Goal: Communication & Community: Share content

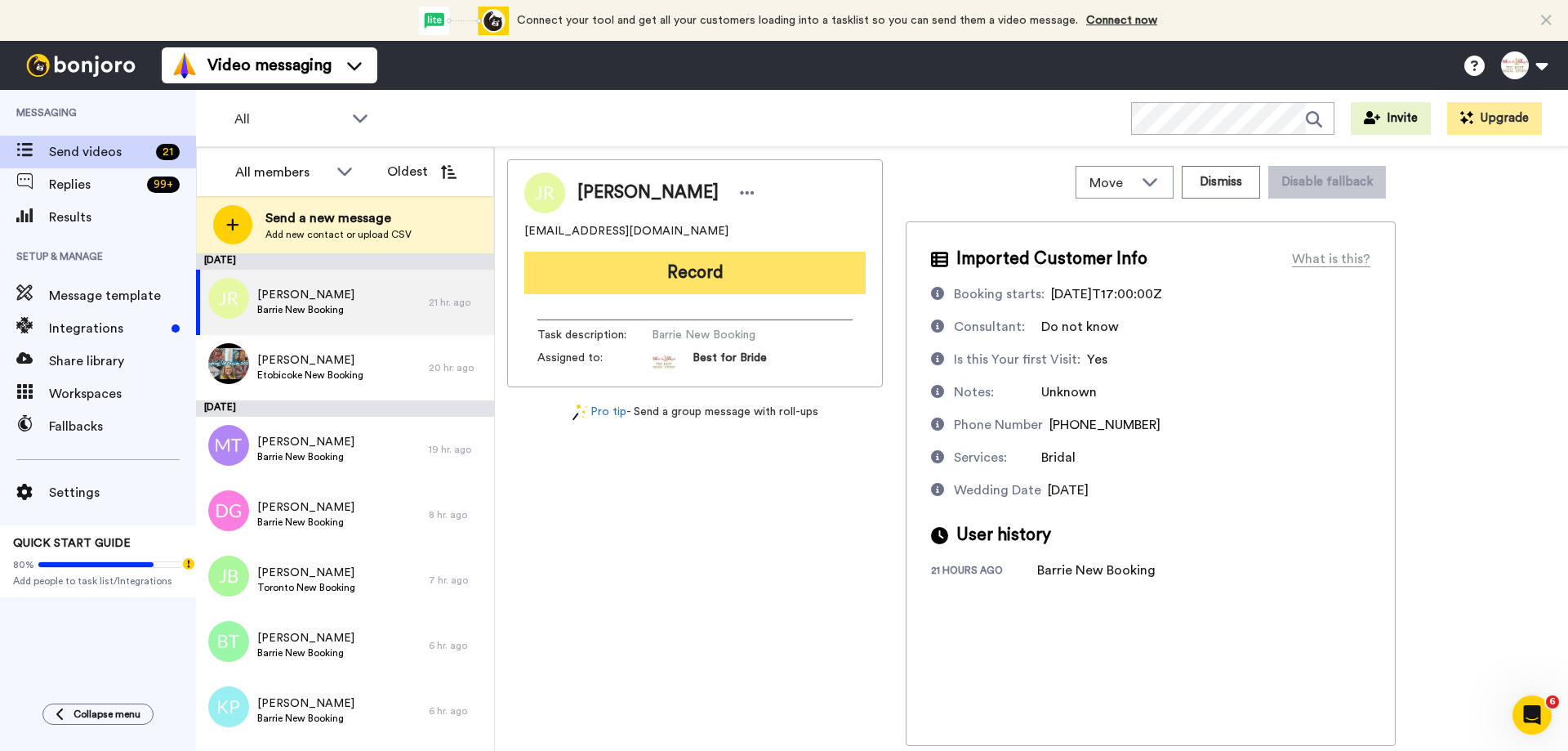
click at [716, 274] on button "Record" at bounding box center [695, 273] width 341 height 43
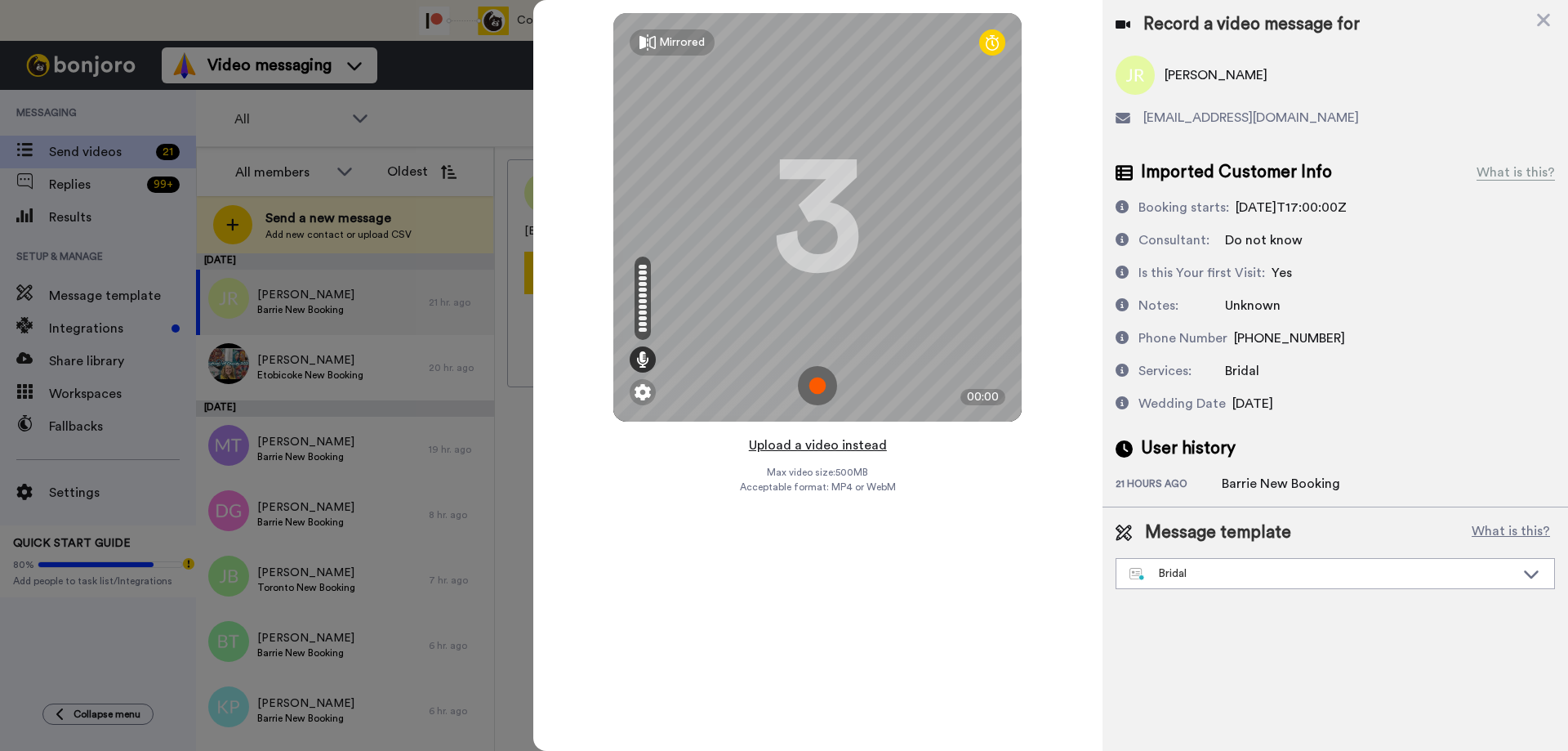
click at [811, 448] on button "Upload a video instead" at bounding box center [818, 444] width 148 height 21
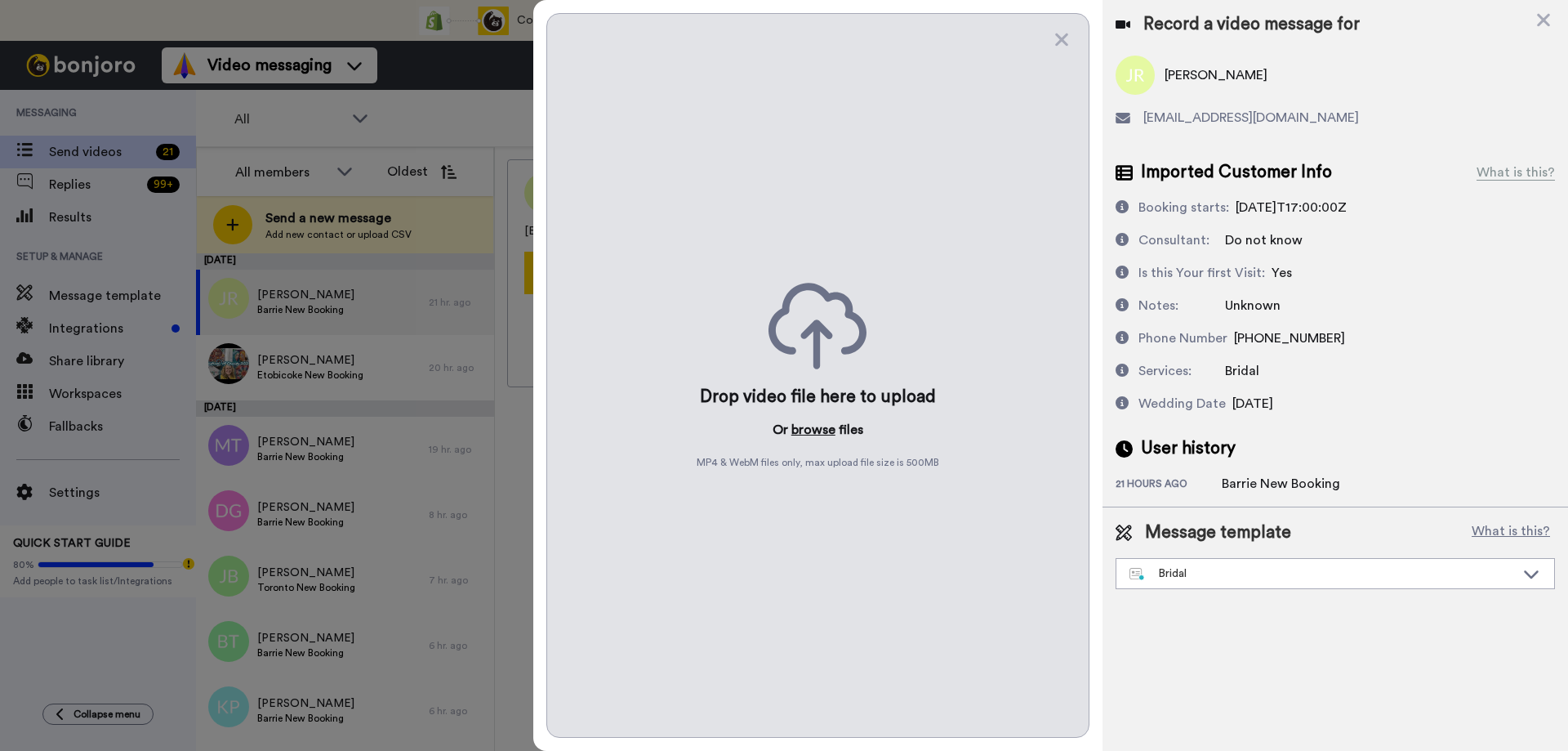
click at [812, 428] on button "browse" at bounding box center [814, 429] width 44 height 20
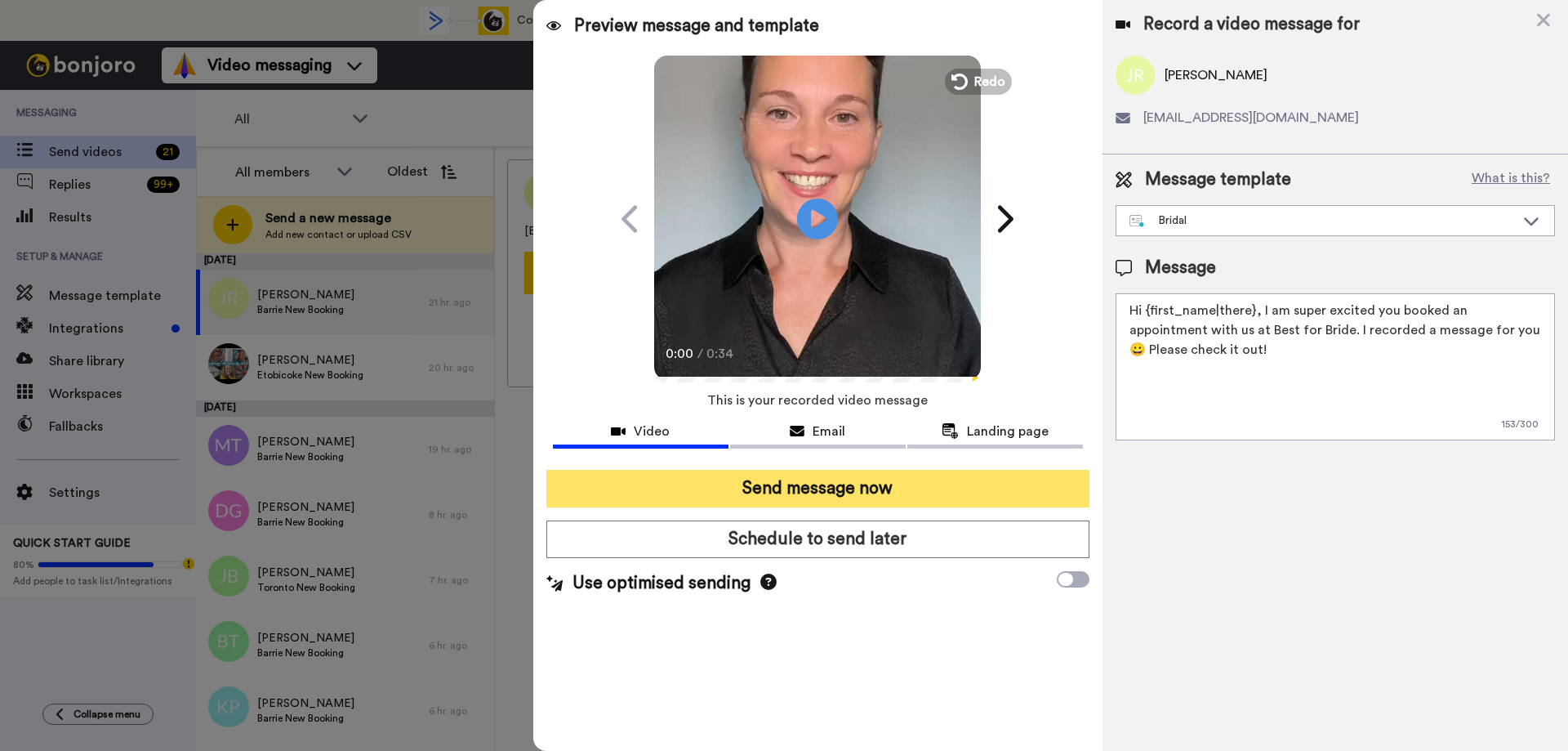
click at [753, 482] on button "Send message now" at bounding box center [818, 489] width 543 height 37
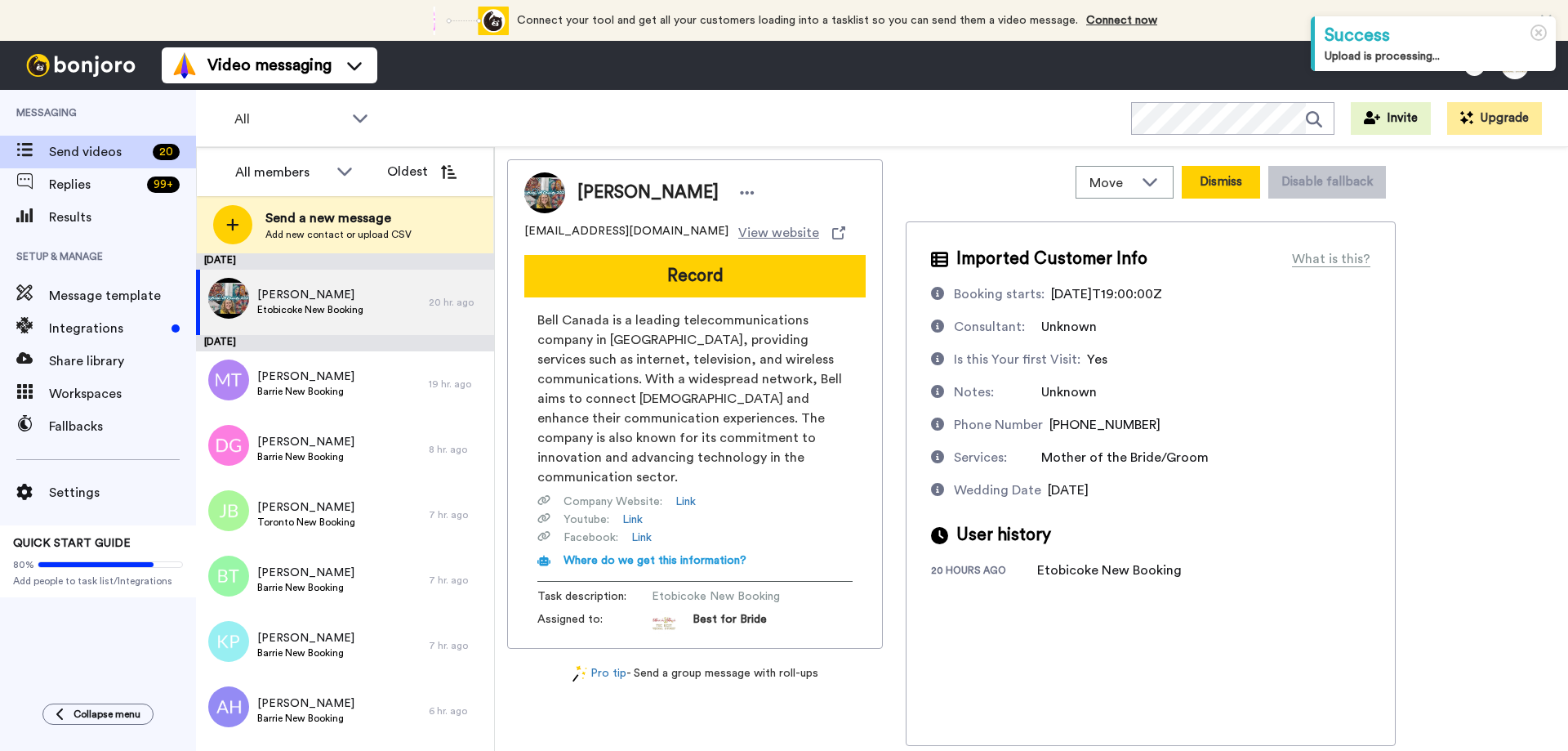
click at [1221, 180] on button "Dismiss" at bounding box center [1221, 182] width 78 height 32
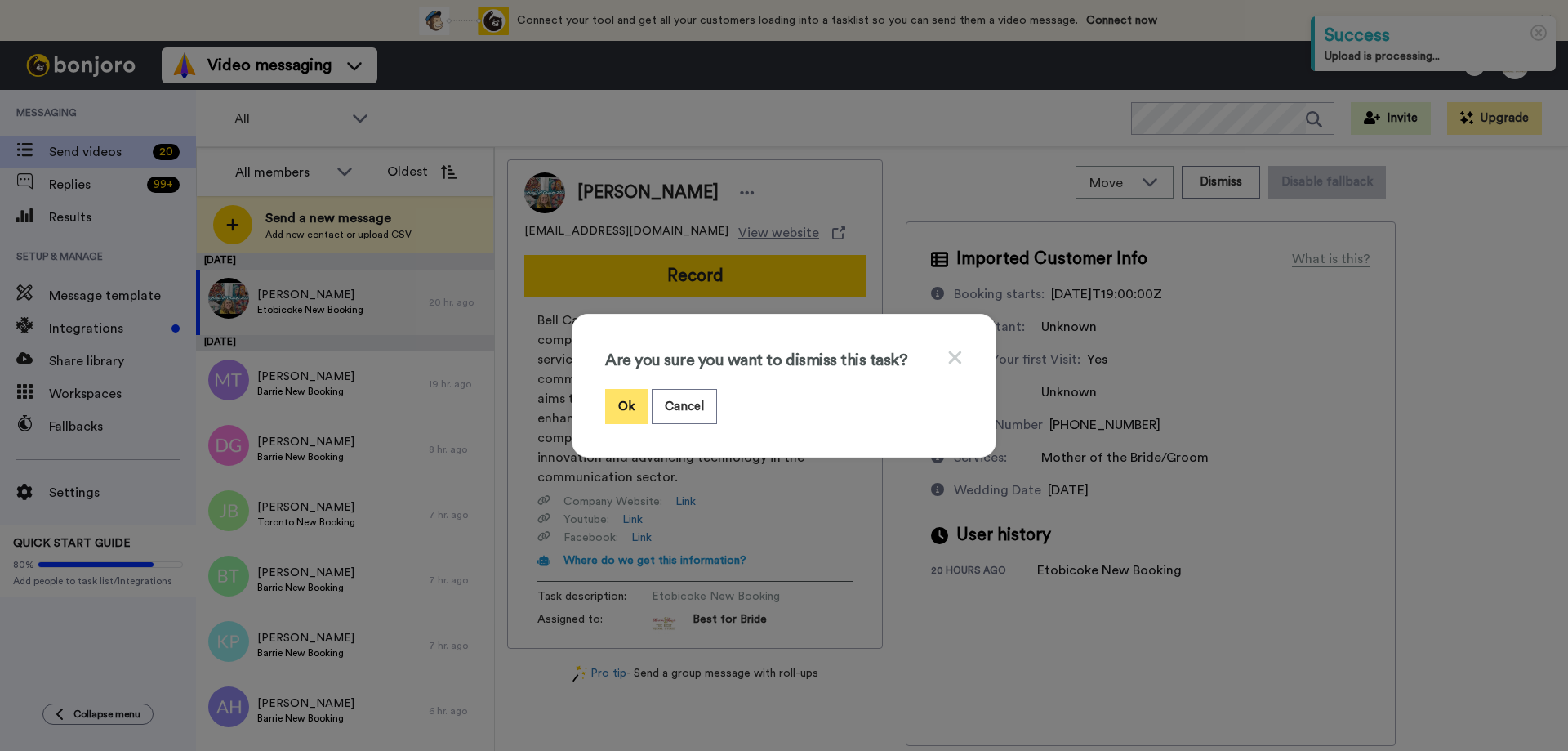
click at [618, 394] on button "Ok" at bounding box center [627, 406] width 43 height 35
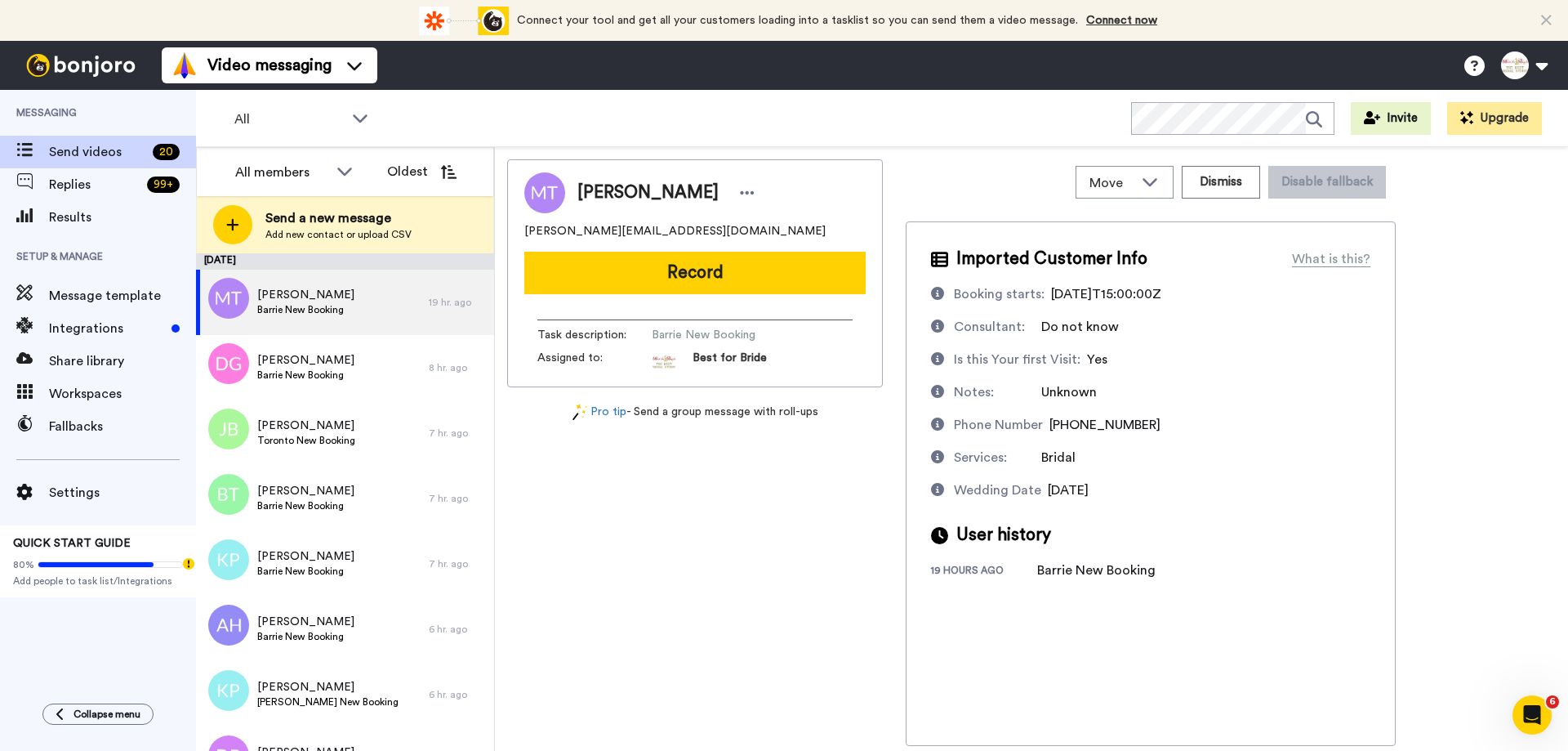
click at [744, 285] on button "Record" at bounding box center [695, 273] width 341 height 43
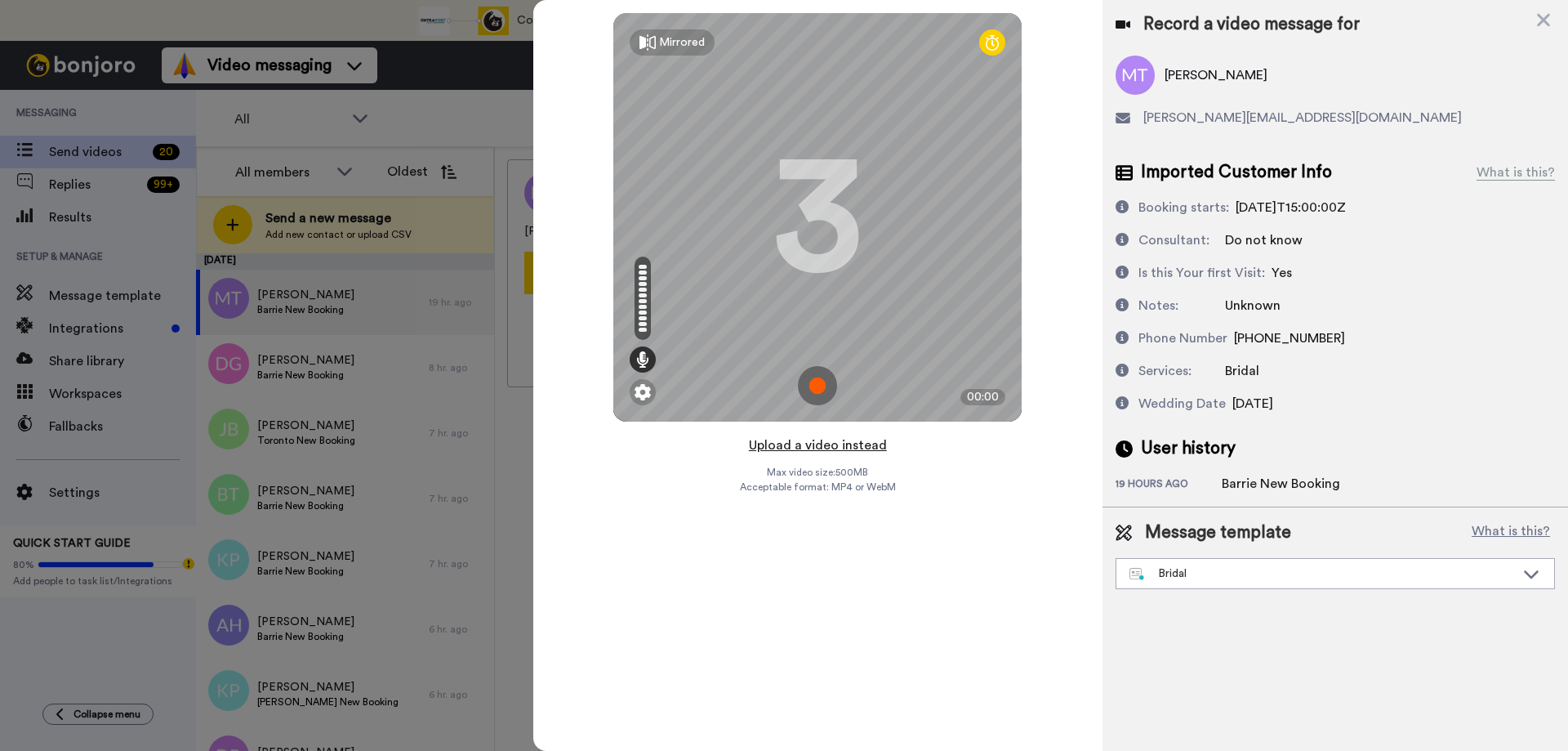
click at [814, 439] on button "Upload a video instead" at bounding box center [818, 444] width 148 height 21
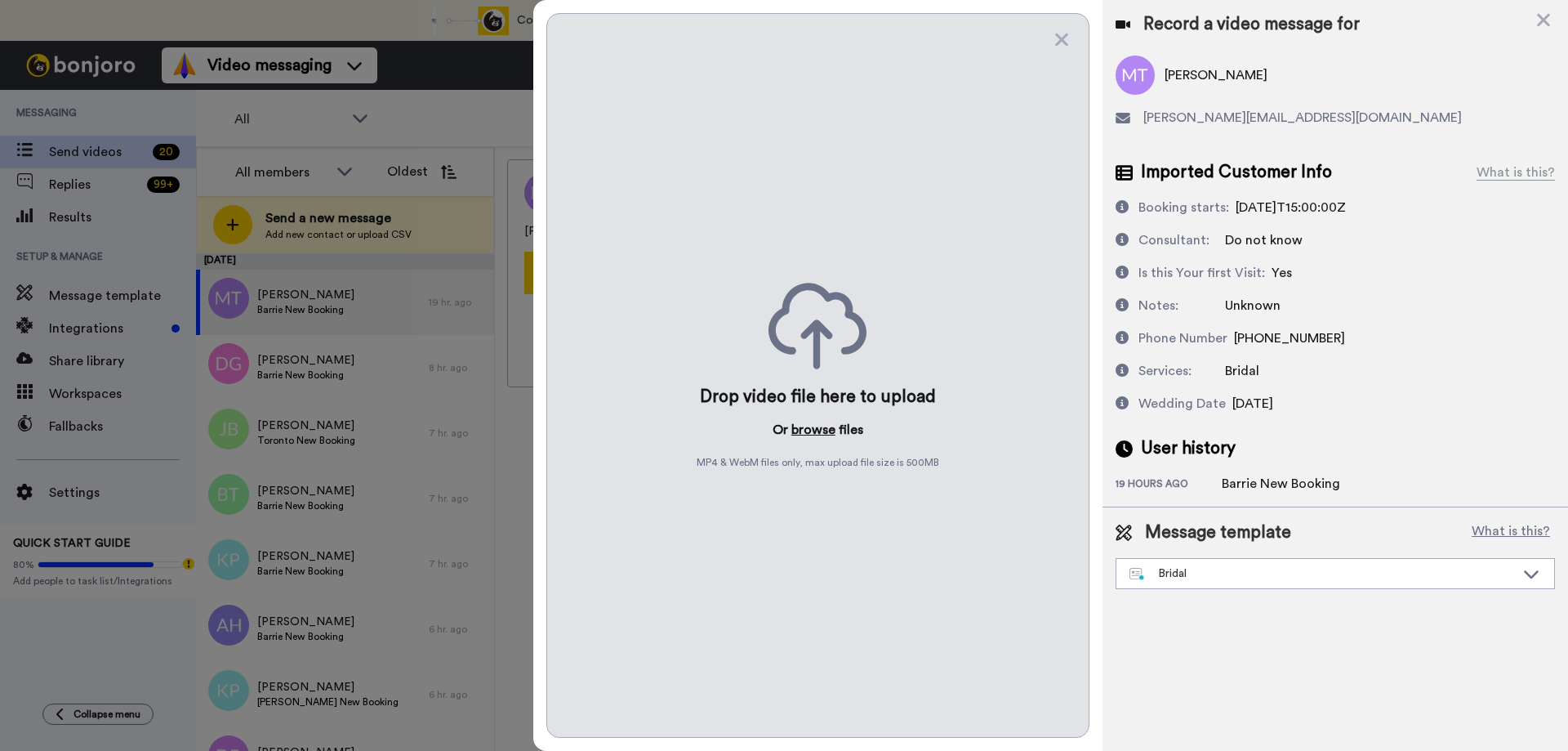
click at [821, 433] on button "browse" at bounding box center [814, 429] width 44 height 20
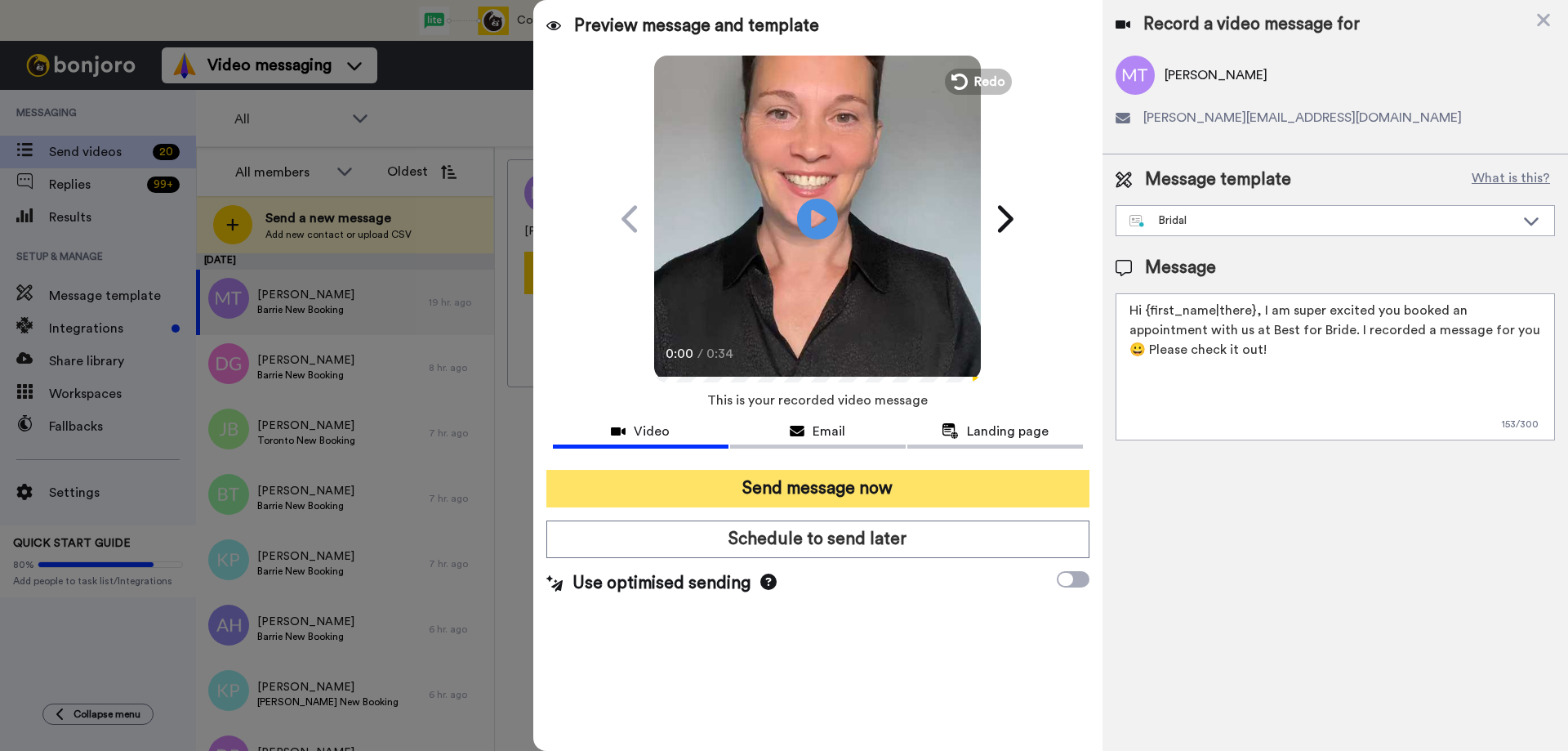
click at [832, 500] on button "Send message now" at bounding box center [818, 489] width 543 height 37
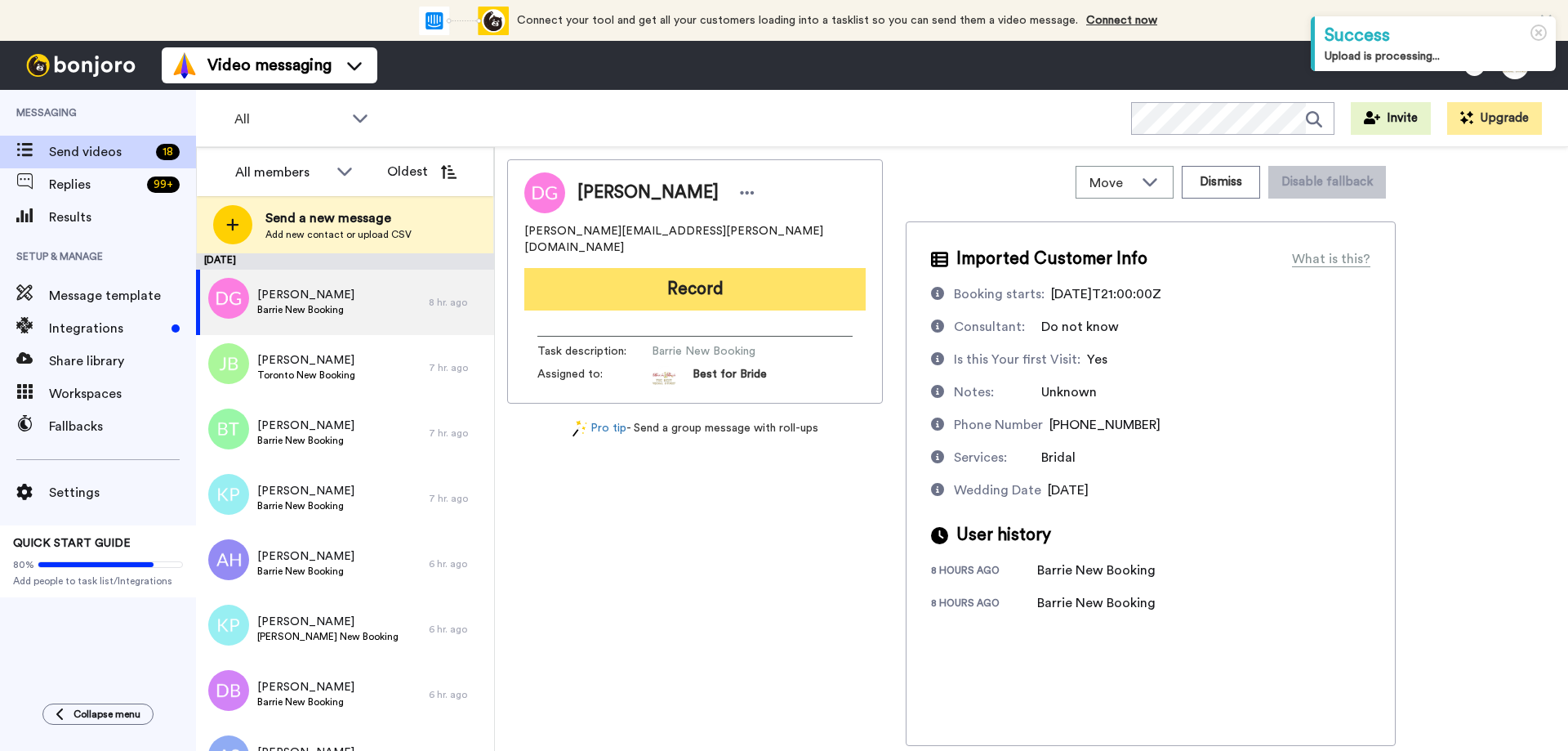
click at [702, 268] on button "Record" at bounding box center [695, 290] width 341 height 43
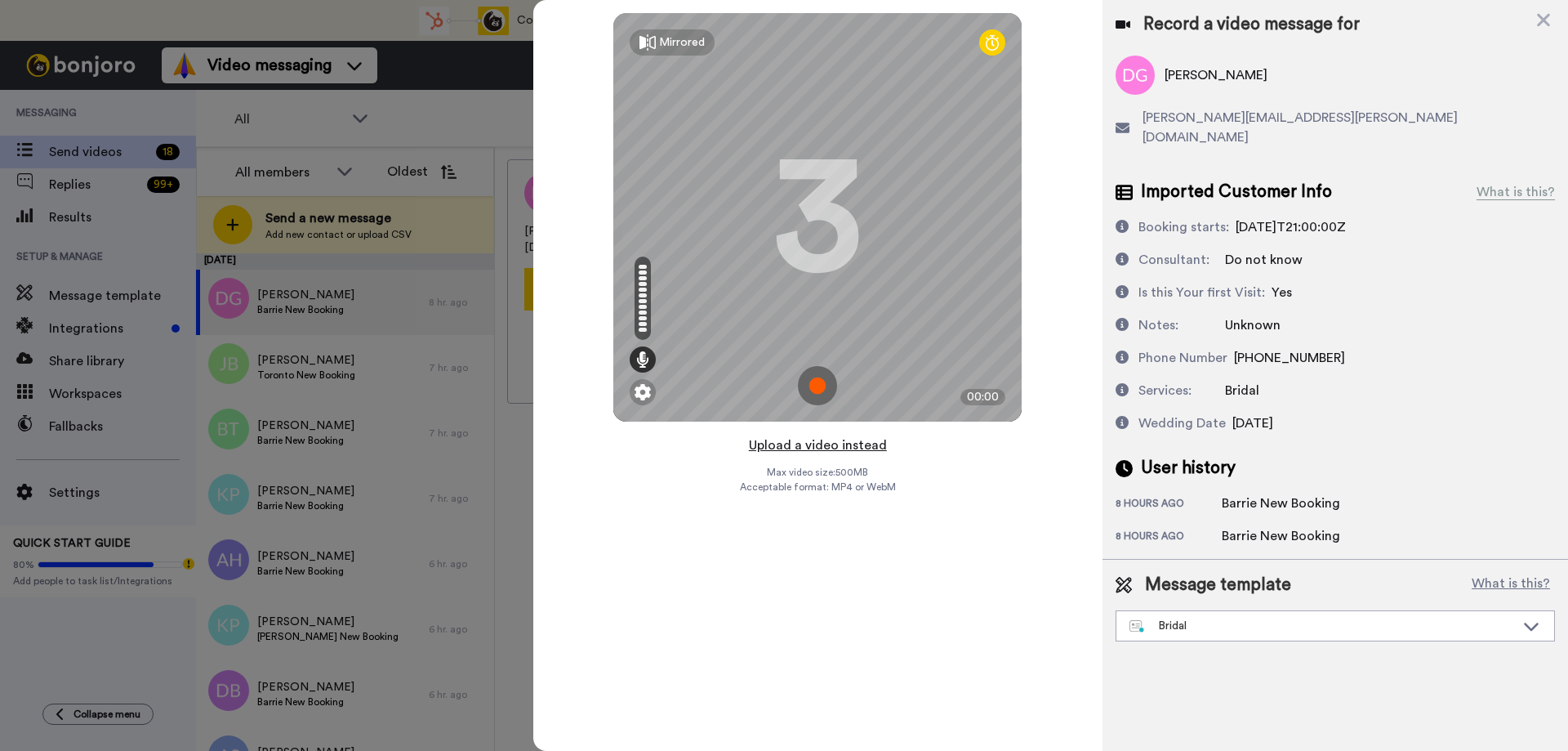
click at [810, 444] on button "Upload a video instead" at bounding box center [818, 444] width 148 height 21
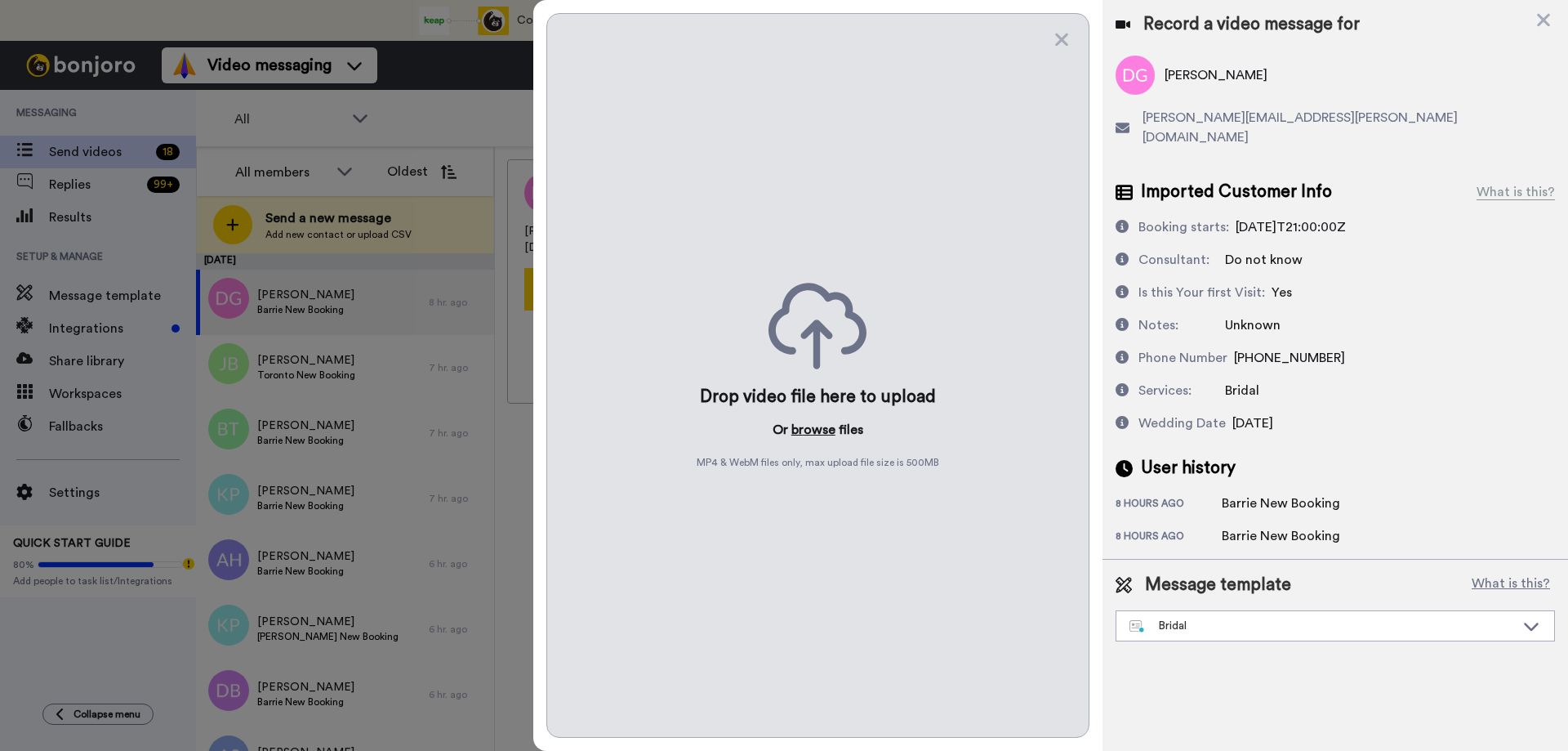
click at [810, 433] on button "browse" at bounding box center [814, 429] width 44 height 20
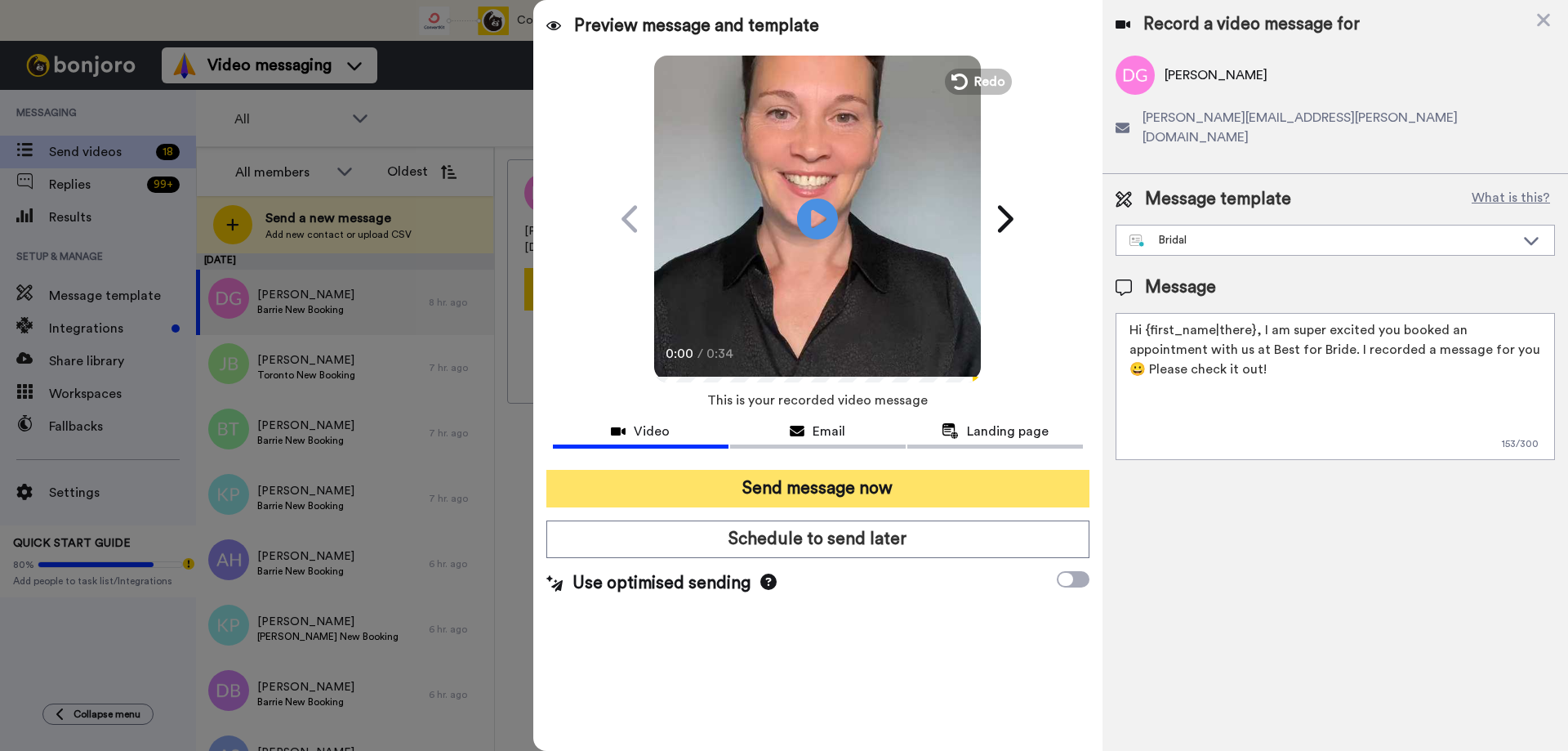
click at [803, 488] on button "Send message now" at bounding box center [818, 489] width 543 height 37
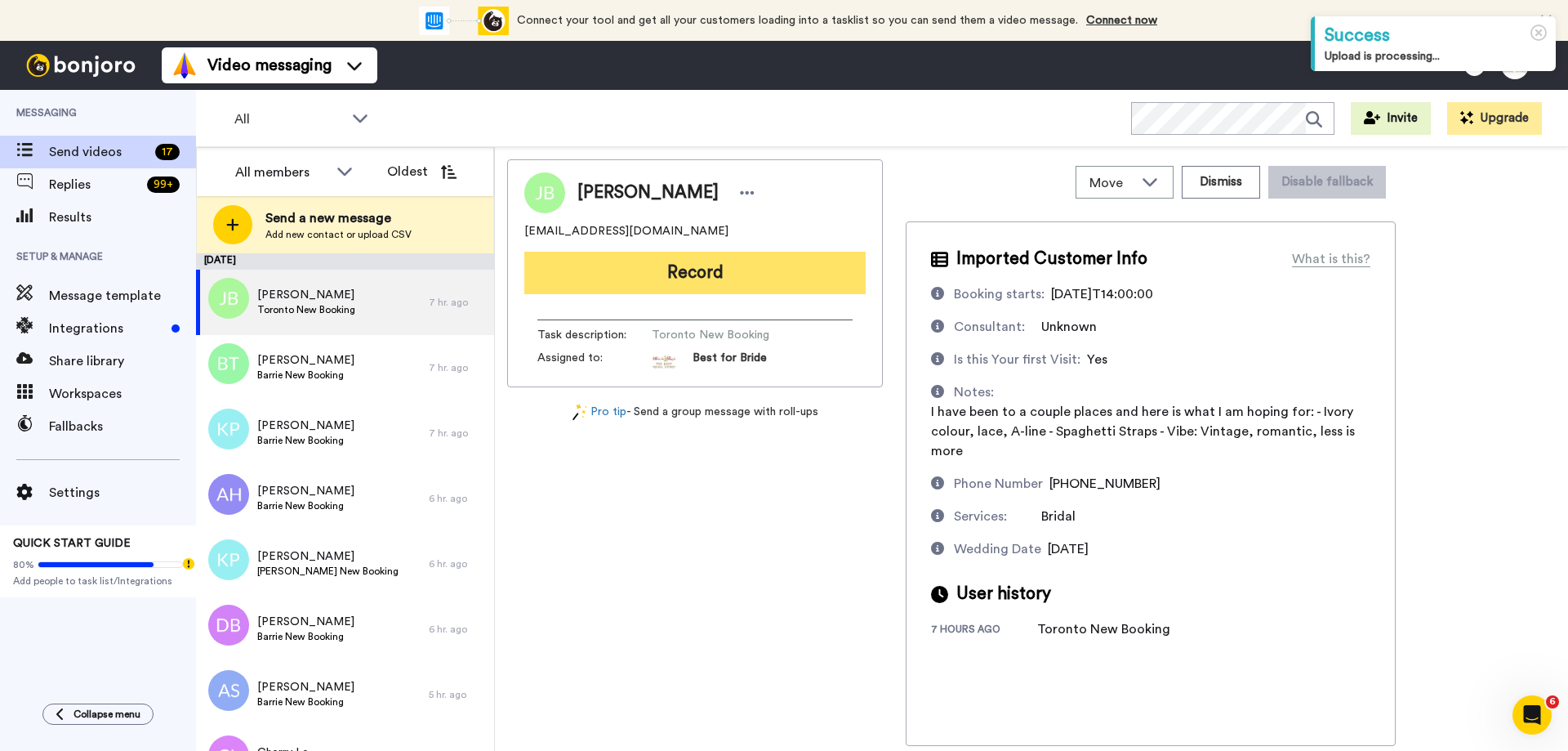
click at [679, 290] on button "Record" at bounding box center [695, 273] width 341 height 43
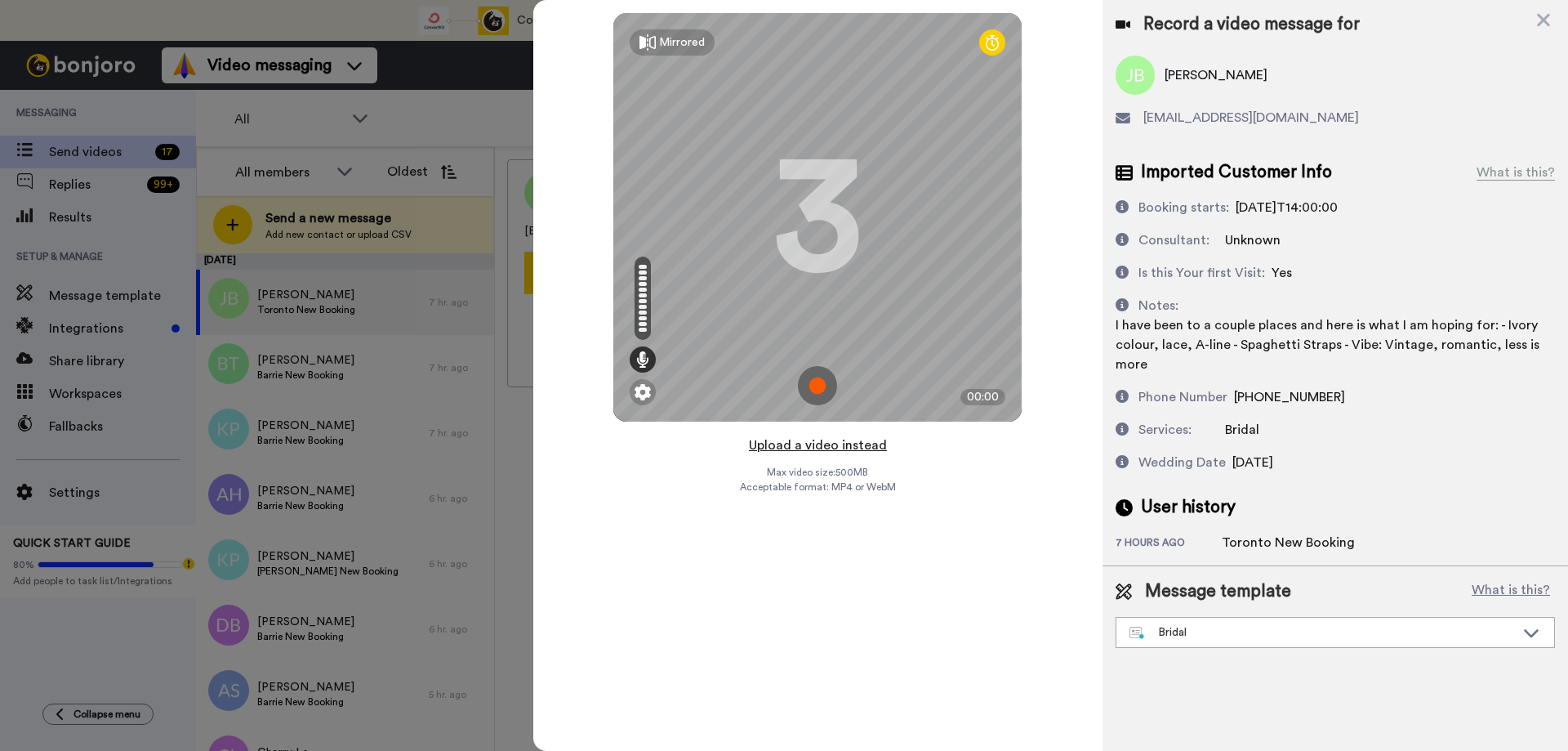
click at [820, 448] on button "Upload a video instead" at bounding box center [818, 444] width 148 height 21
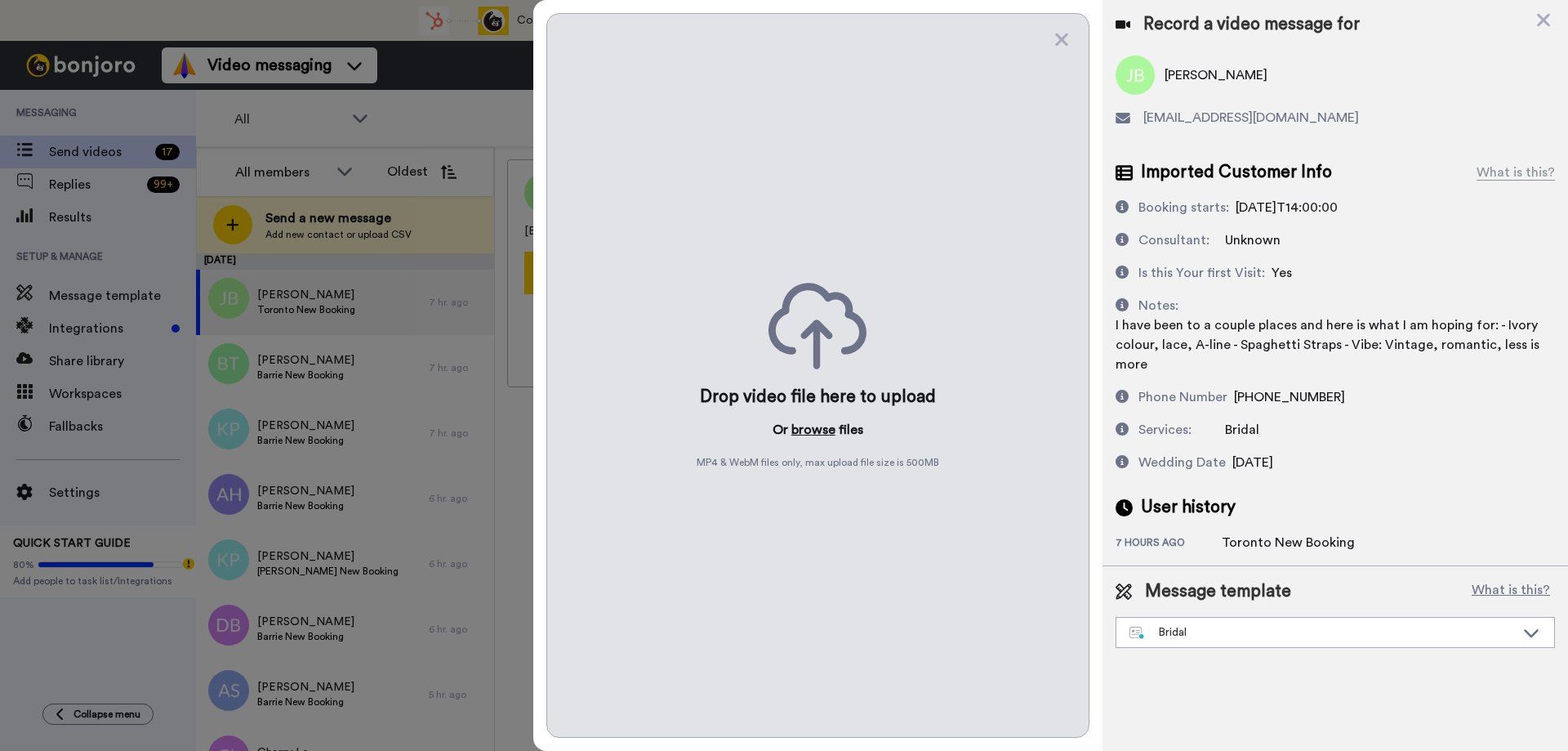
click at [797, 431] on button "browse" at bounding box center [814, 429] width 44 height 20
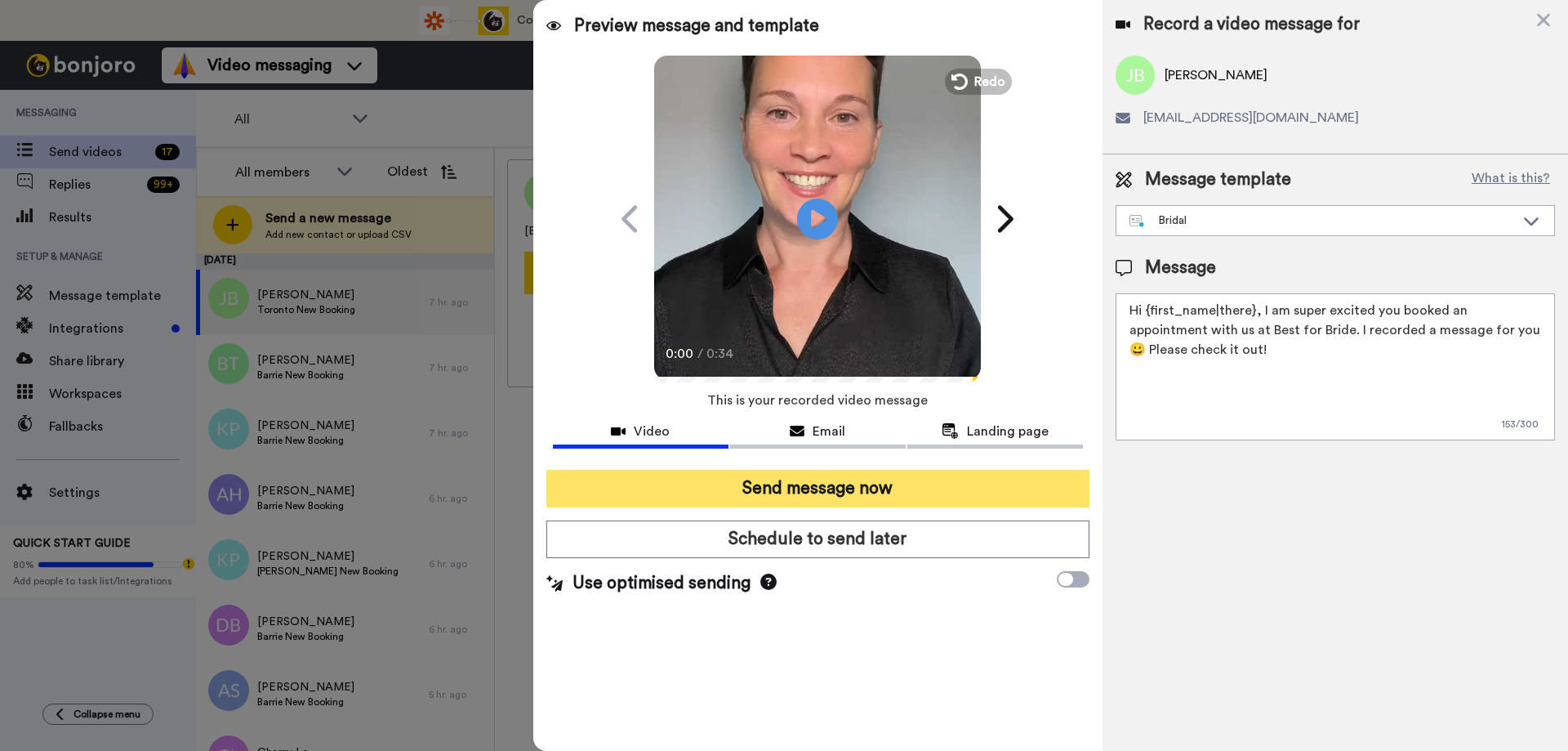
click at [835, 483] on button "Send message now" at bounding box center [818, 489] width 543 height 37
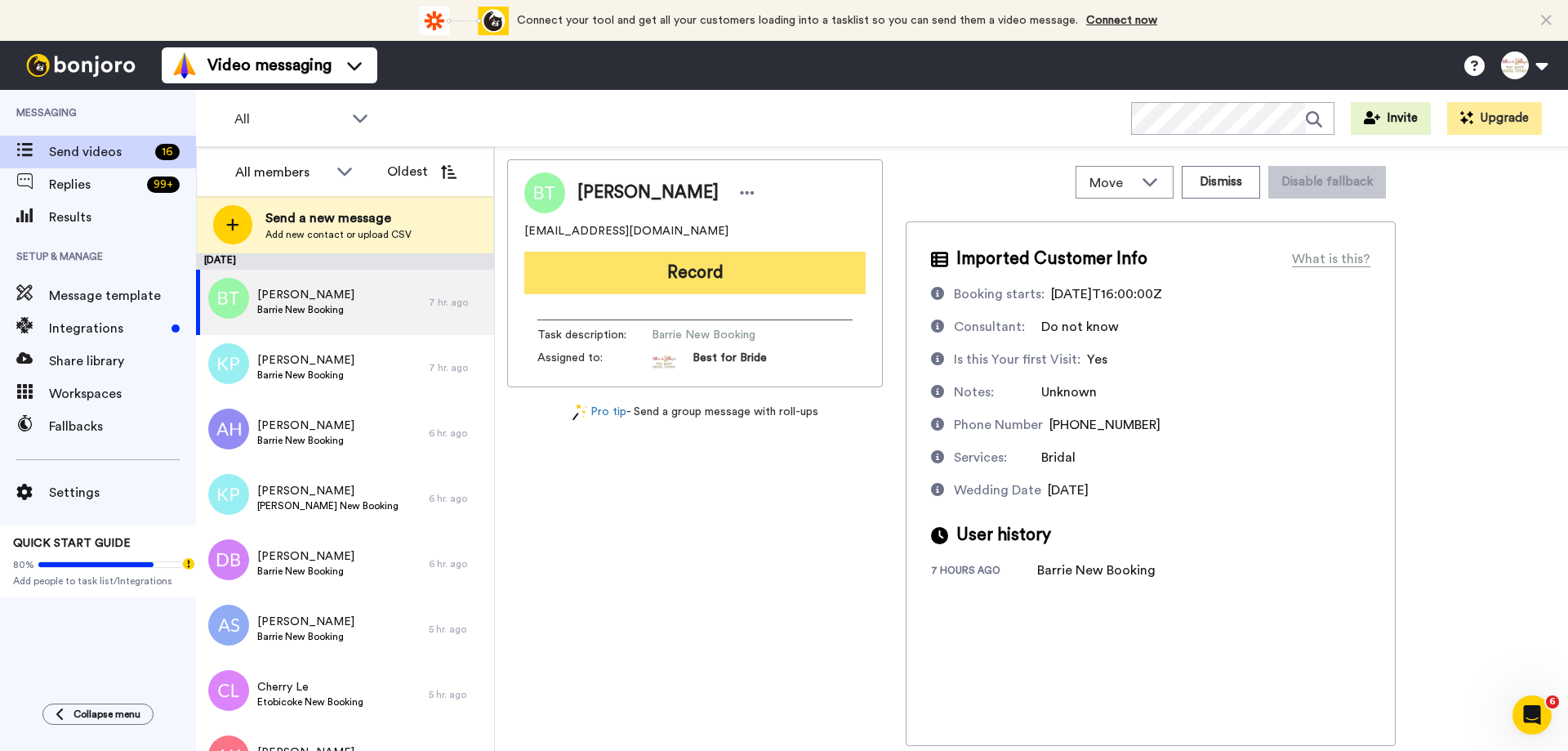
click at [658, 282] on button "Record" at bounding box center [695, 273] width 341 height 43
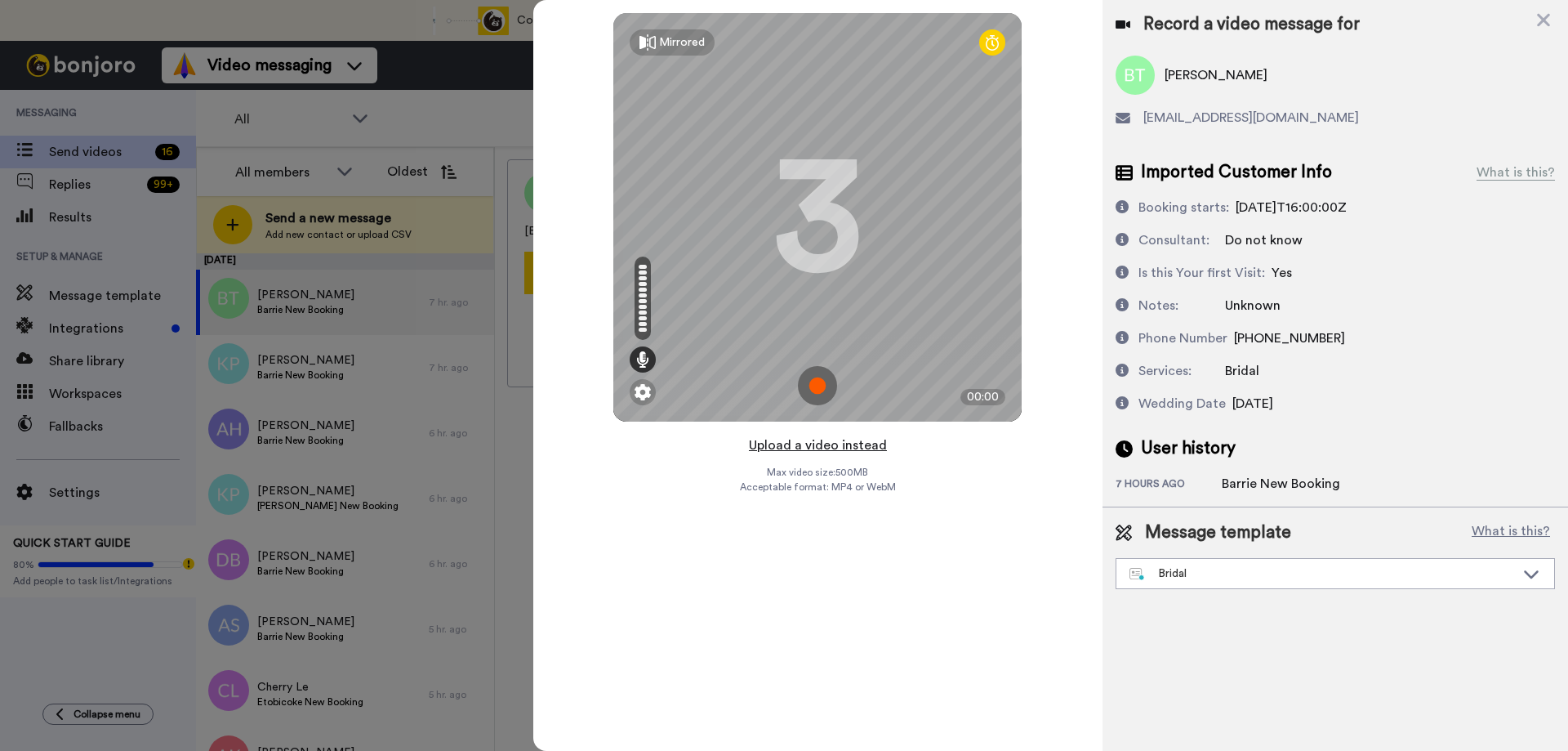
click at [798, 450] on button "Upload a video instead" at bounding box center [818, 444] width 148 height 21
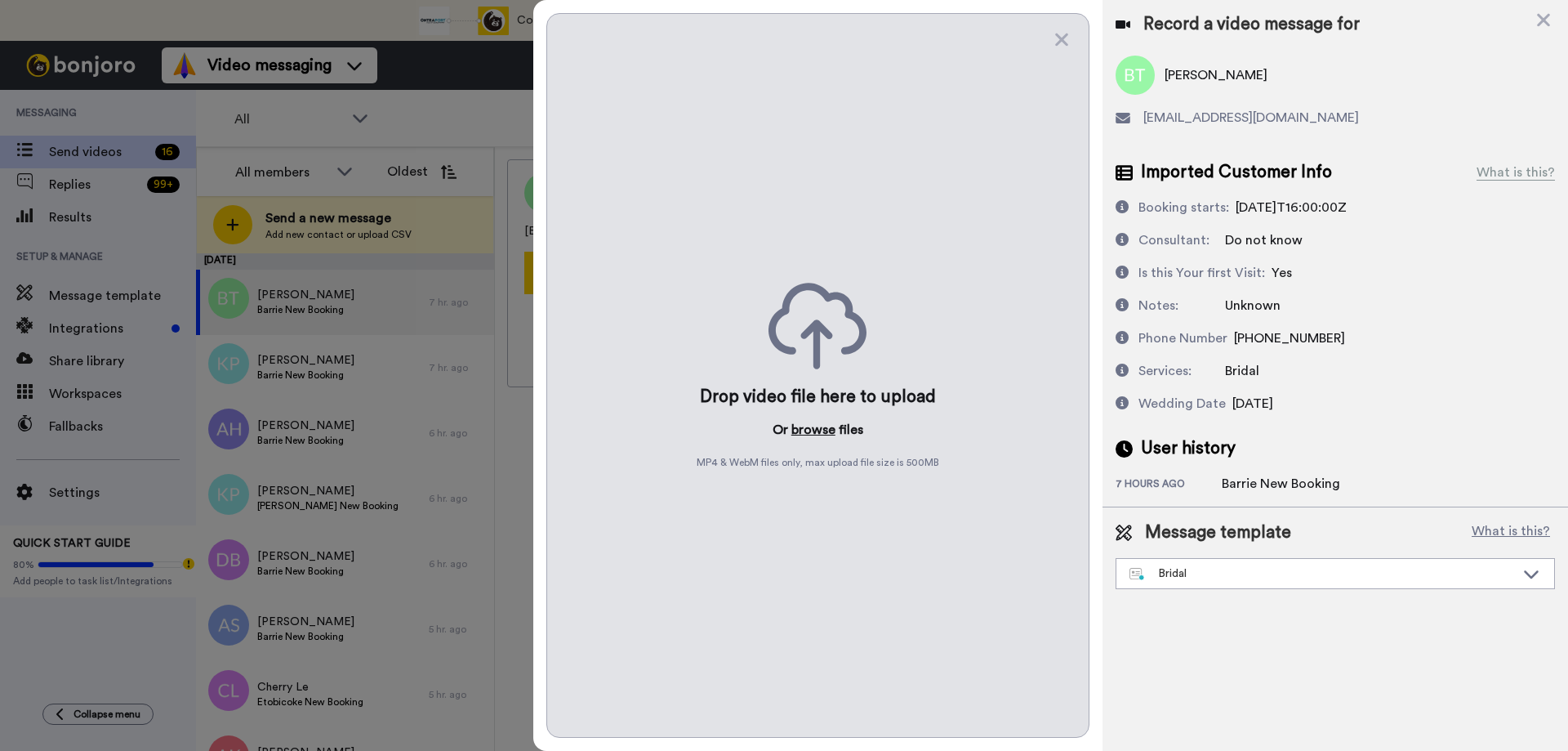
click at [810, 433] on button "browse" at bounding box center [814, 429] width 44 height 20
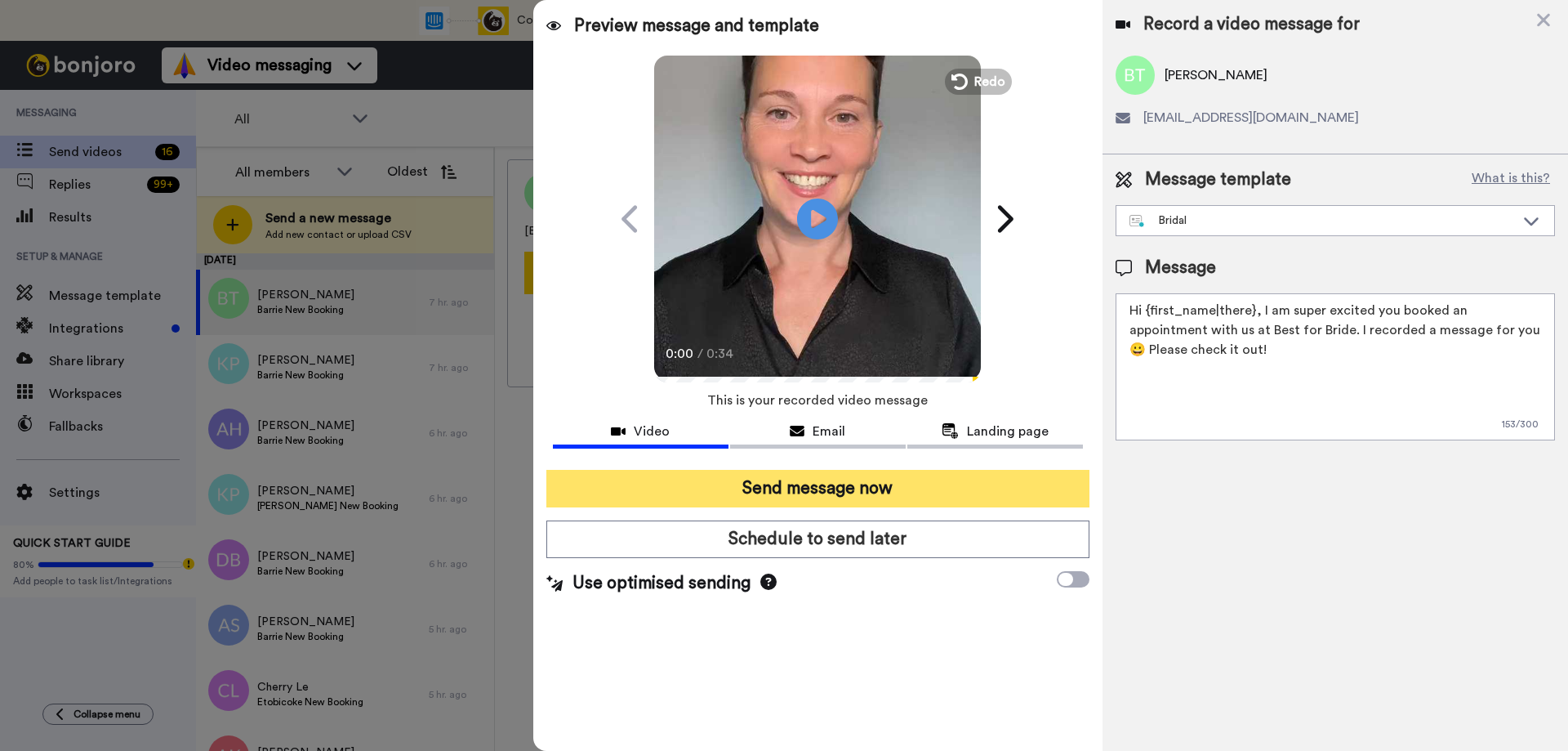
click at [804, 493] on button "Send message now" at bounding box center [818, 489] width 543 height 37
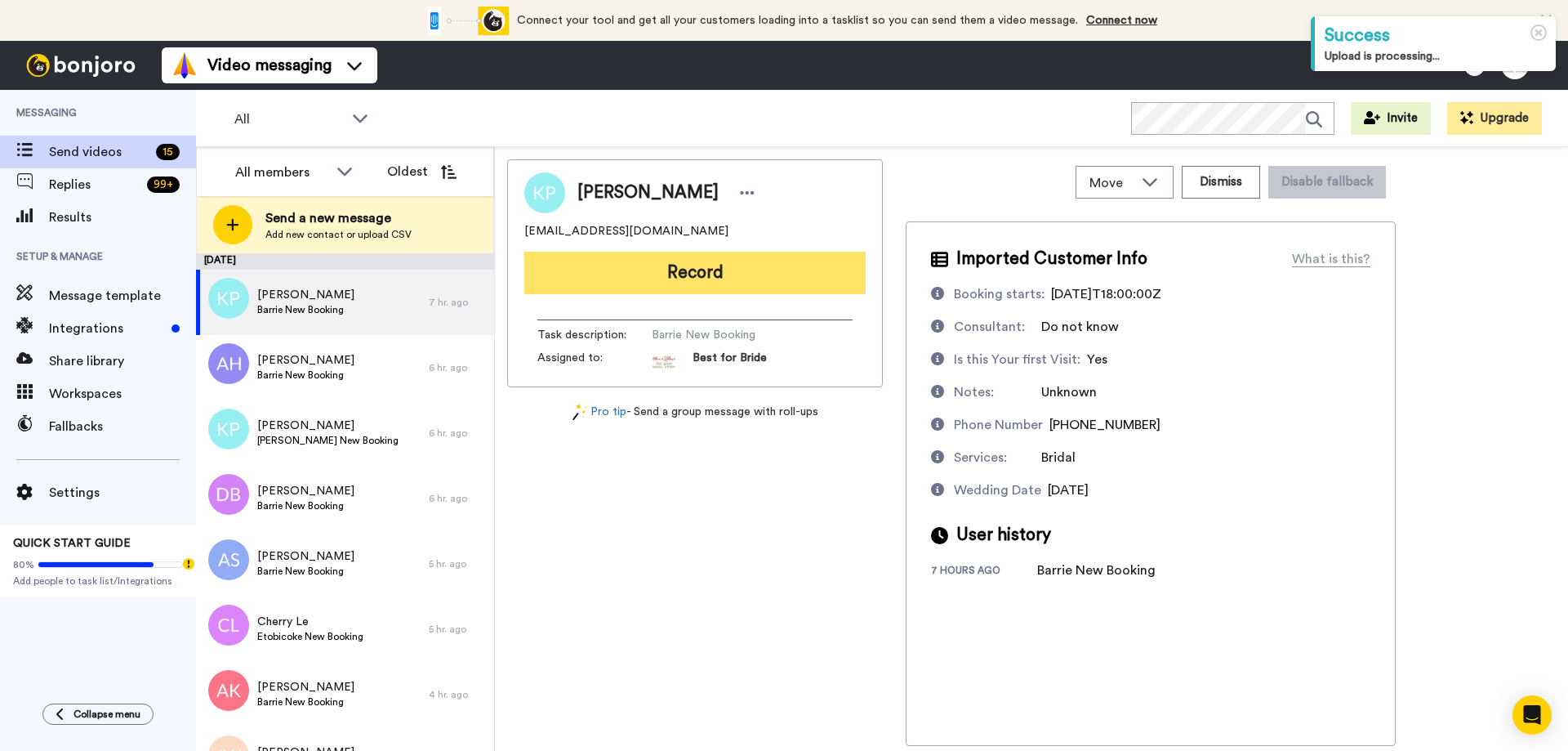
click at [672, 284] on button "Record" at bounding box center [695, 273] width 341 height 43
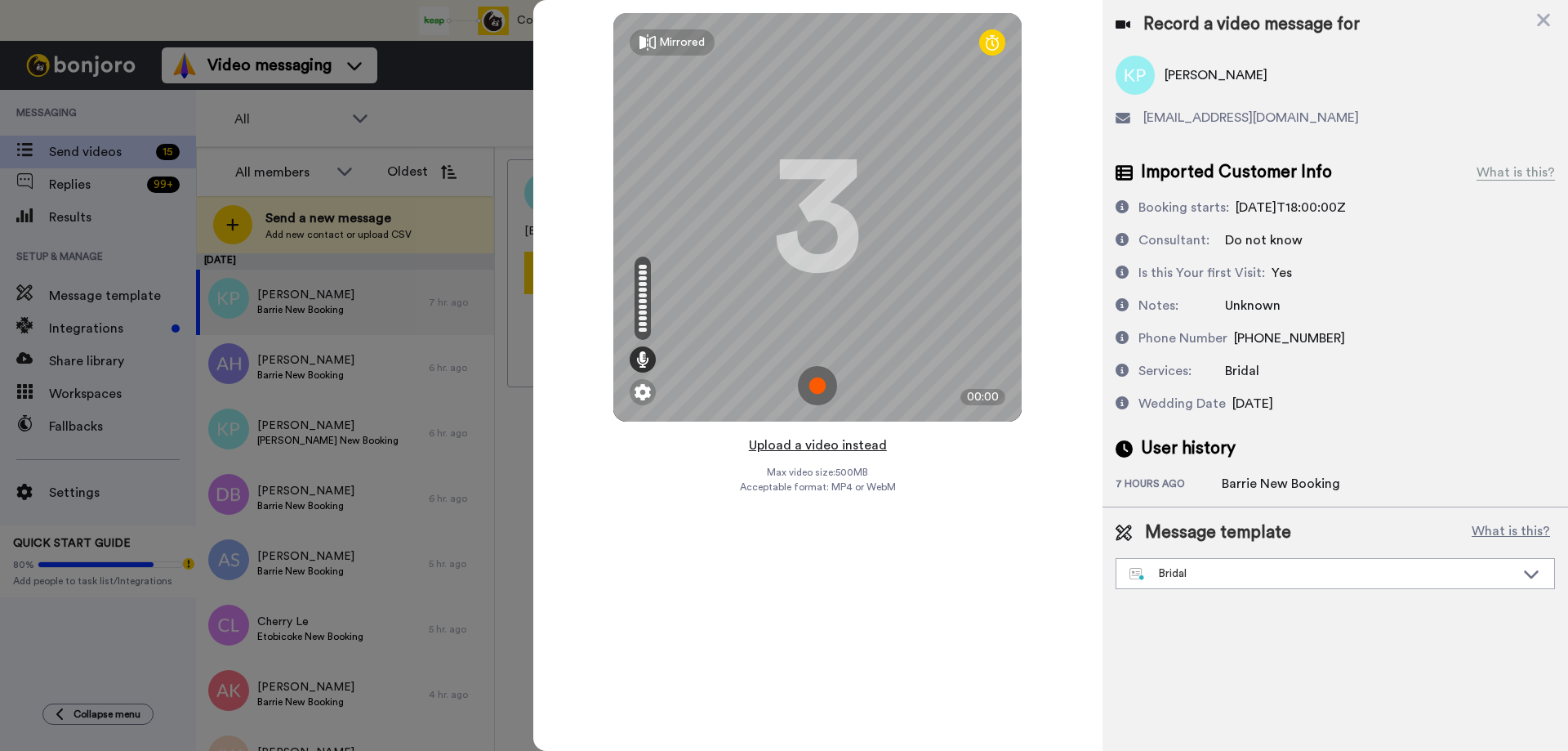
click at [795, 450] on button "Upload a video instead" at bounding box center [818, 444] width 148 height 21
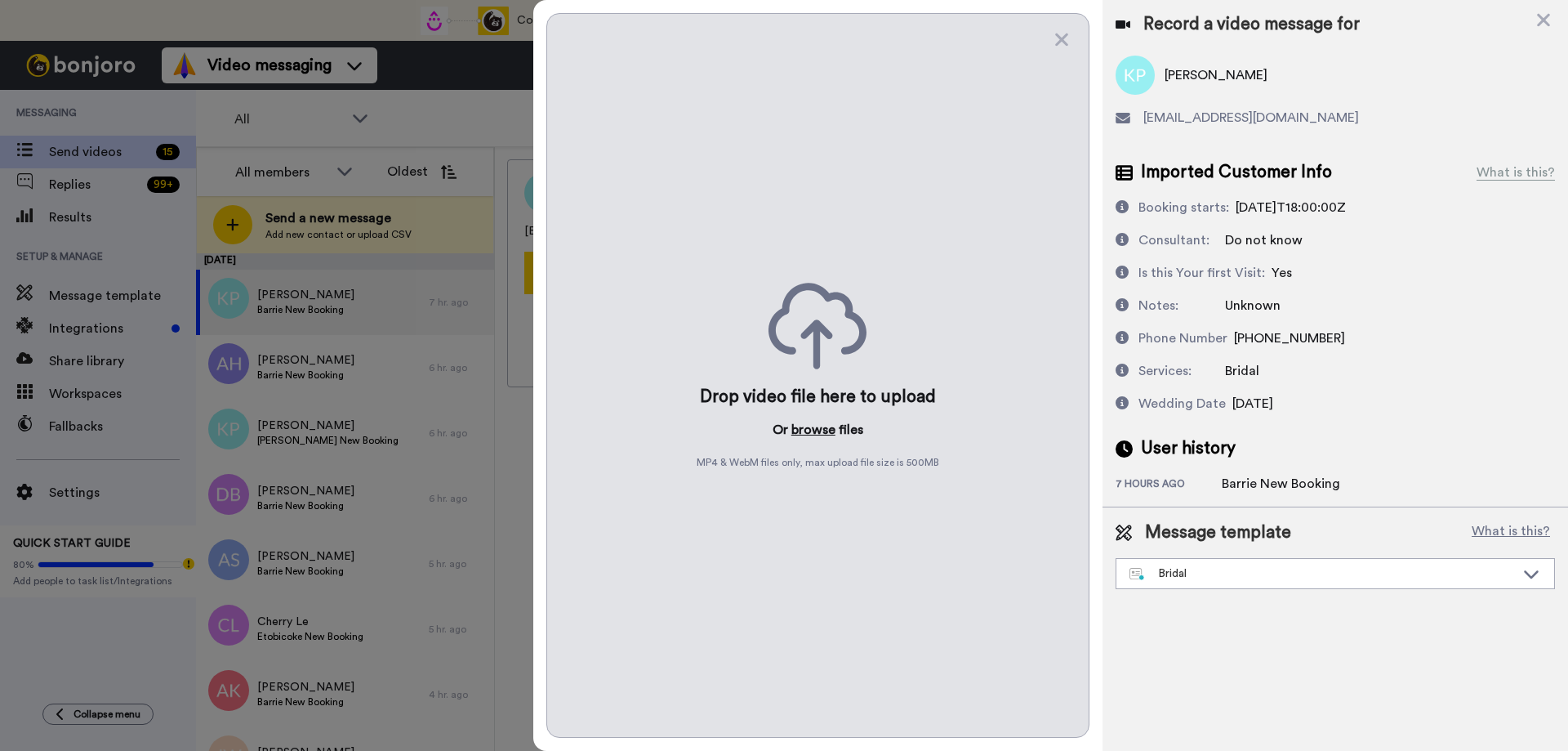
click at [800, 429] on button "browse" at bounding box center [814, 429] width 44 height 20
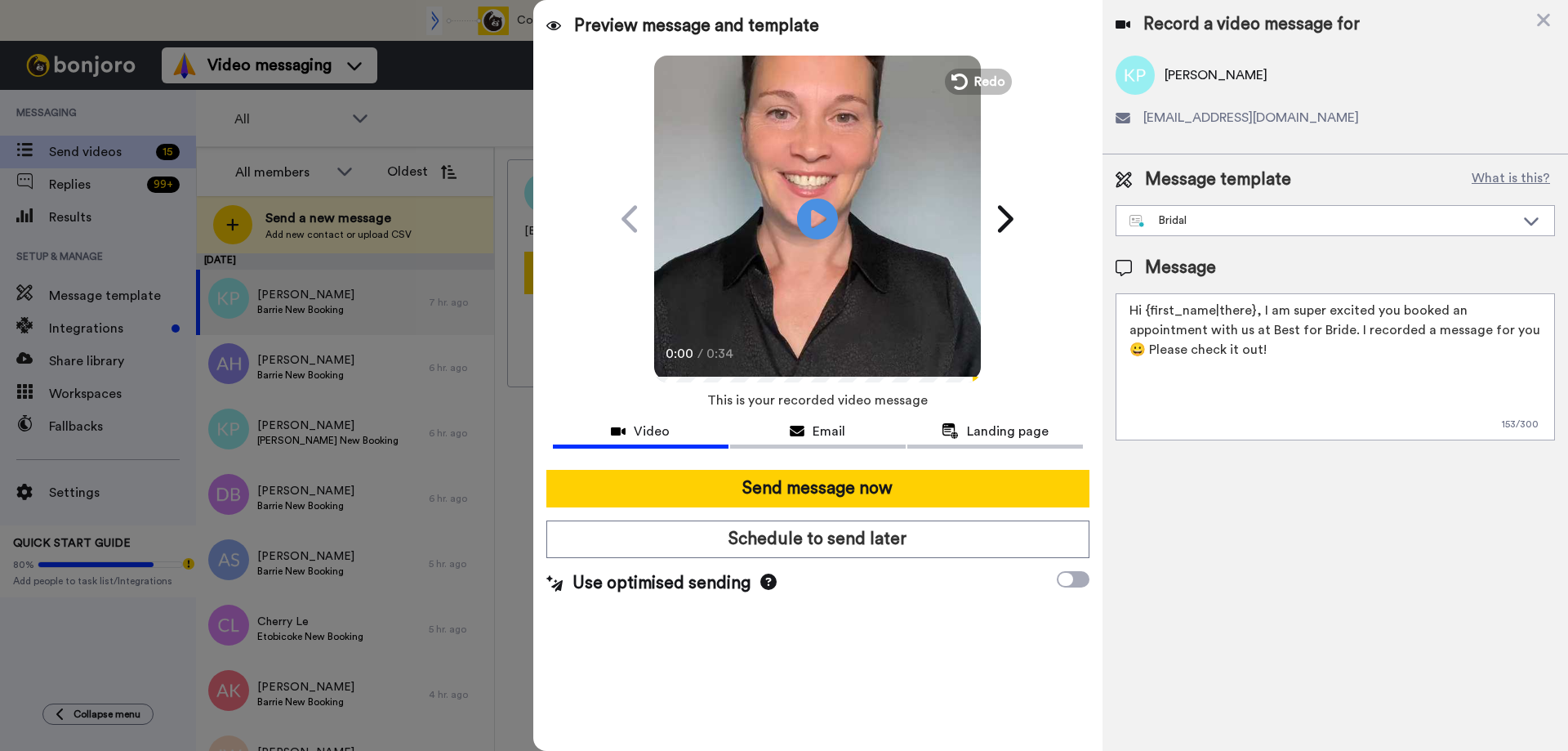
click at [788, 487] on button "Send message now" at bounding box center [818, 489] width 543 height 37
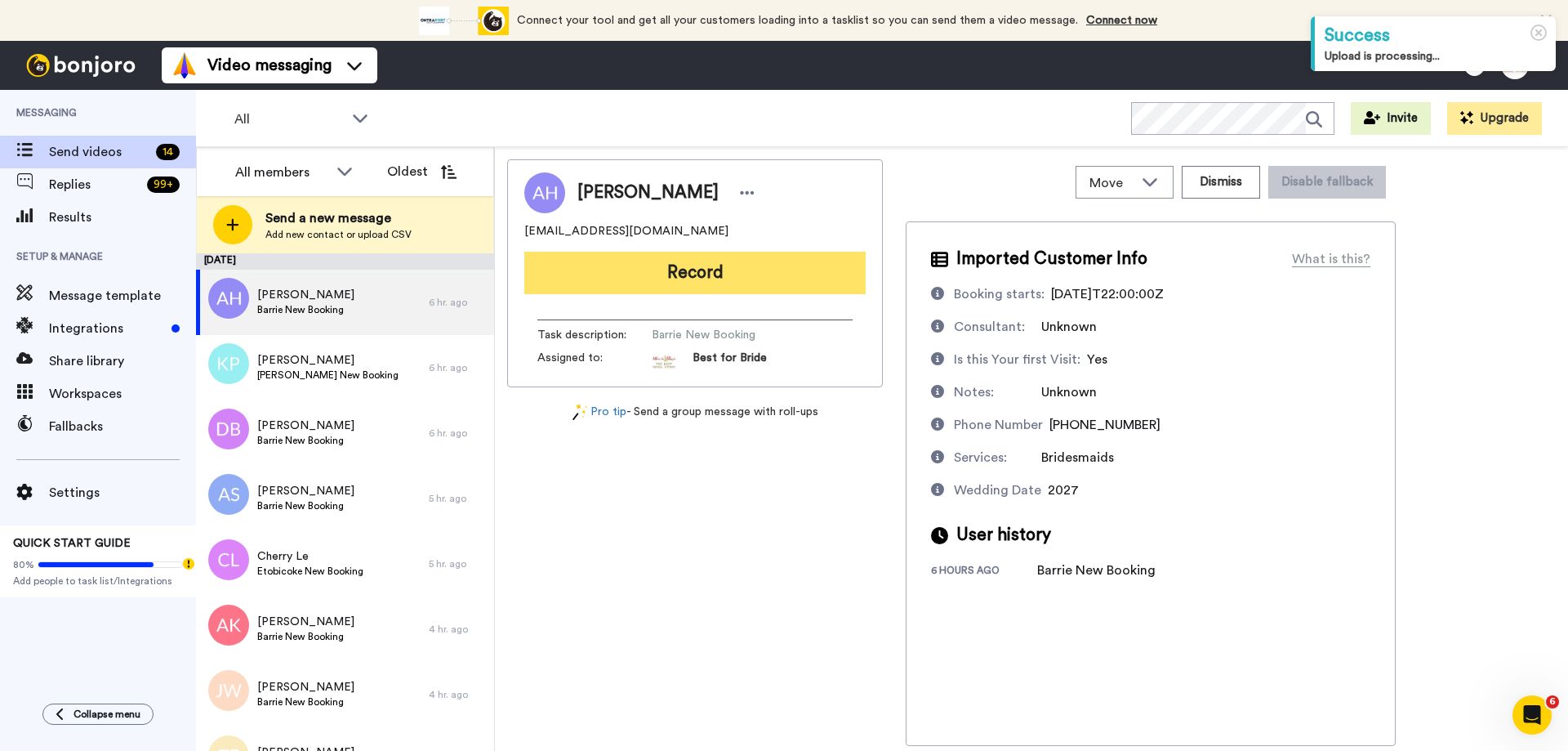
click at [643, 264] on button "Record" at bounding box center [695, 273] width 341 height 43
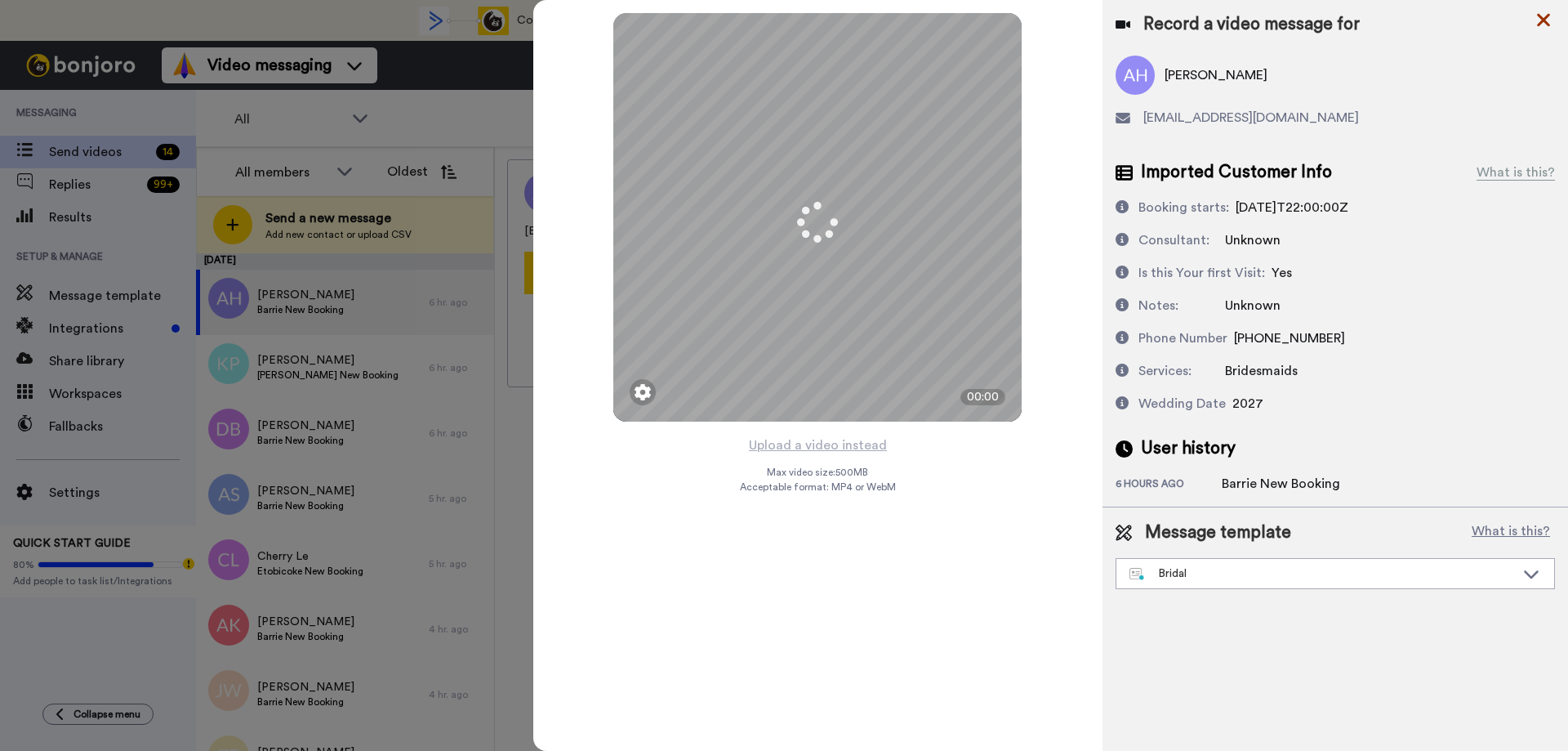
click at [1541, 25] on icon at bounding box center [1543, 20] width 13 height 13
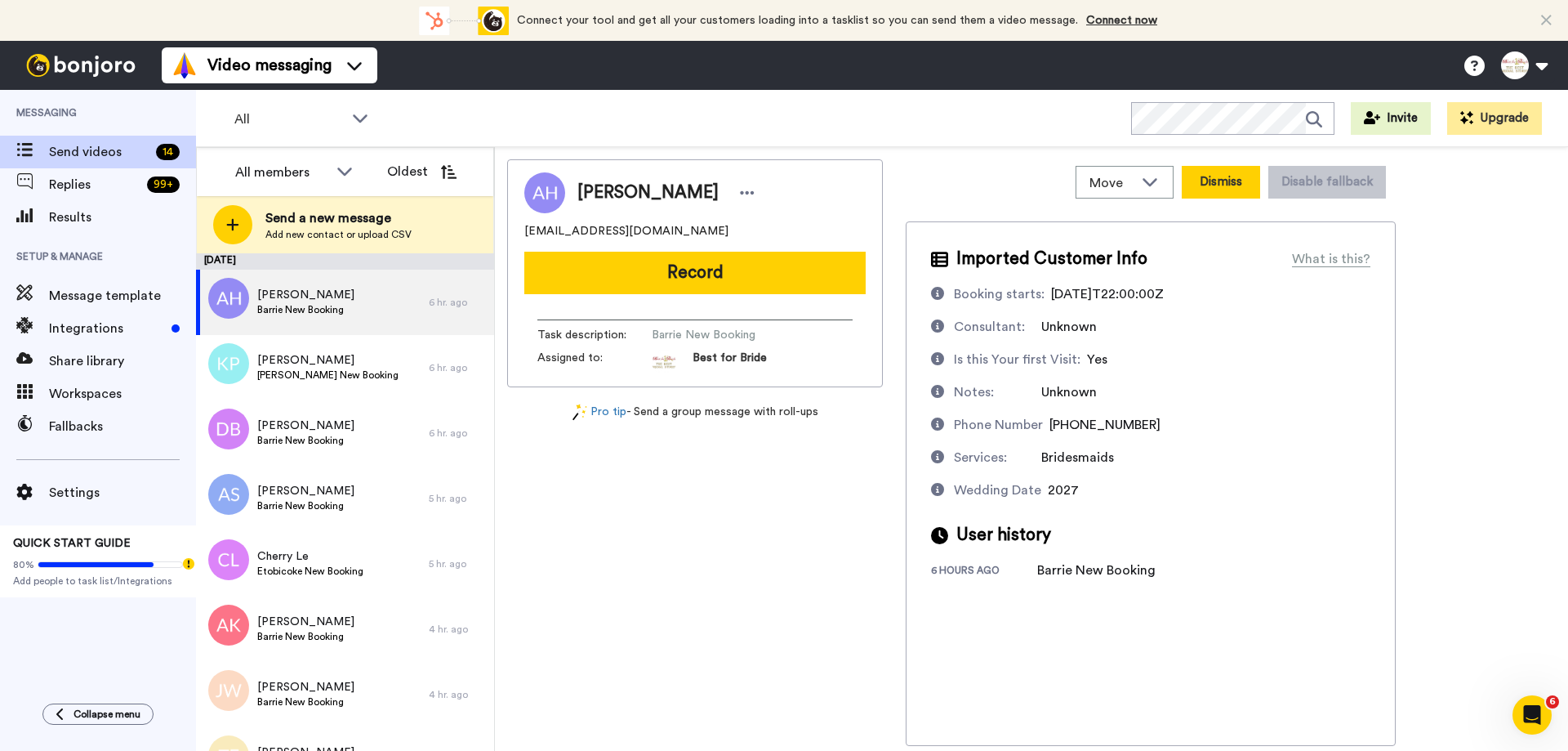
click at [1224, 184] on button "Dismiss" at bounding box center [1221, 182] width 78 height 32
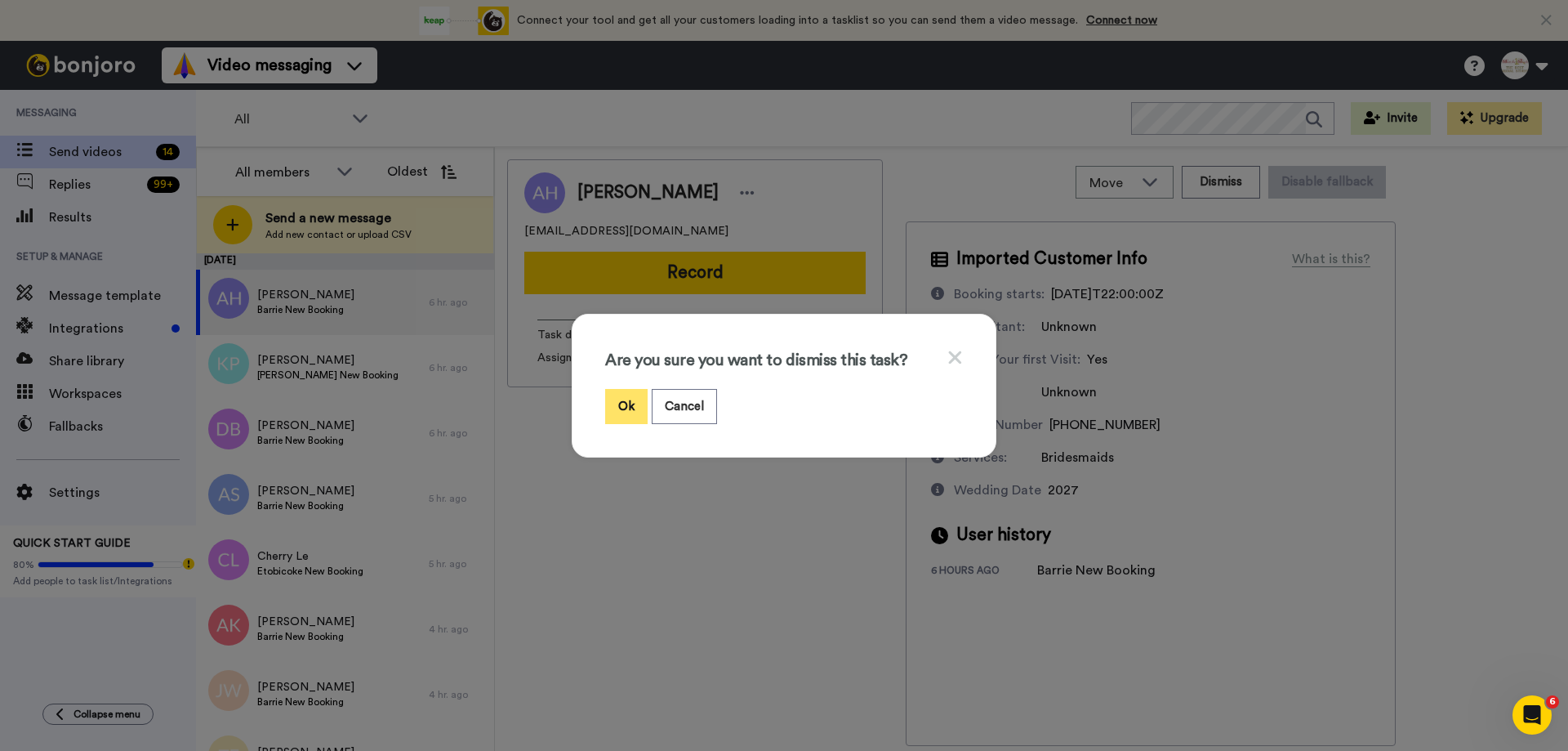
click at [615, 412] on button "Ok" at bounding box center [627, 406] width 43 height 35
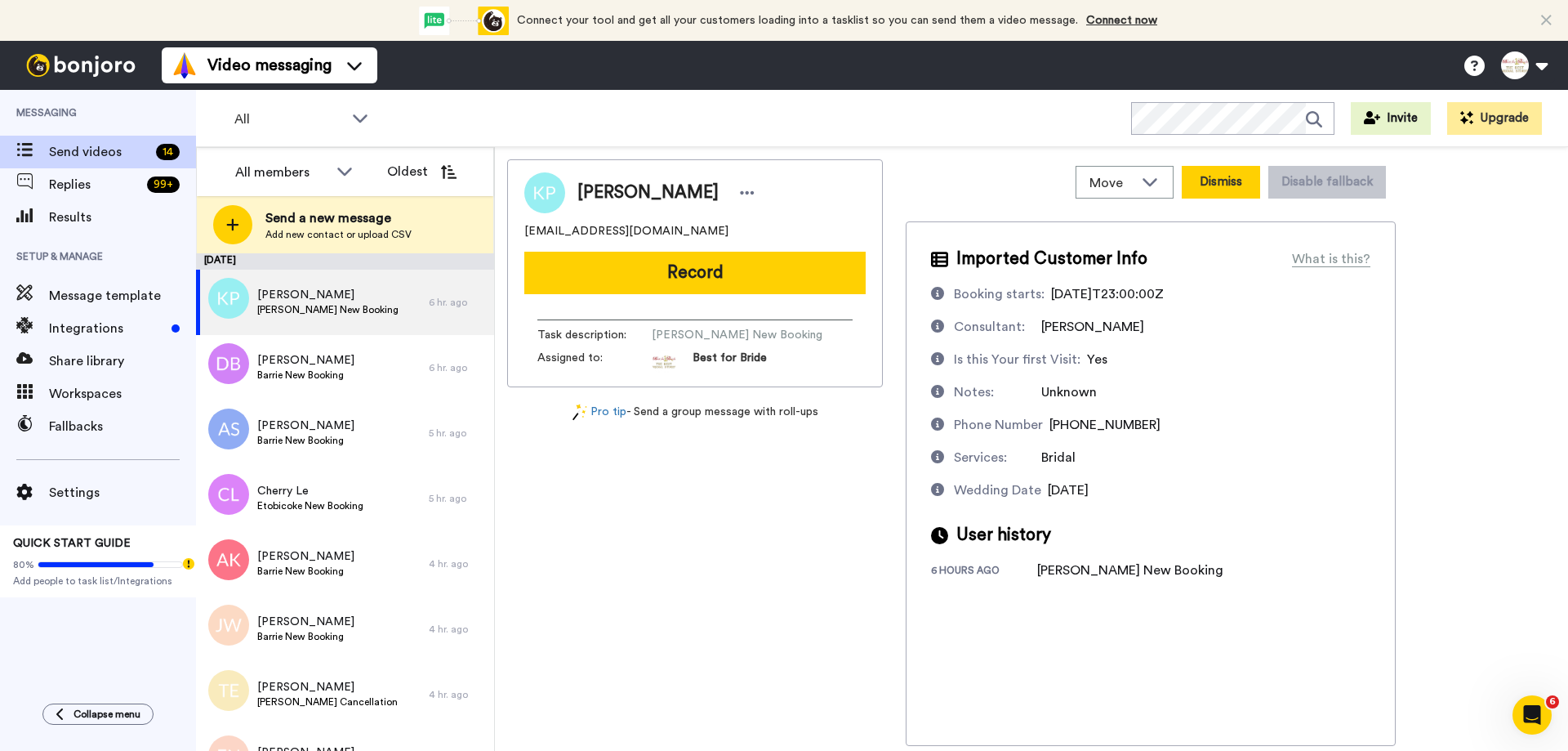
click at [1230, 185] on button "Dismiss" at bounding box center [1221, 182] width 78 height 32
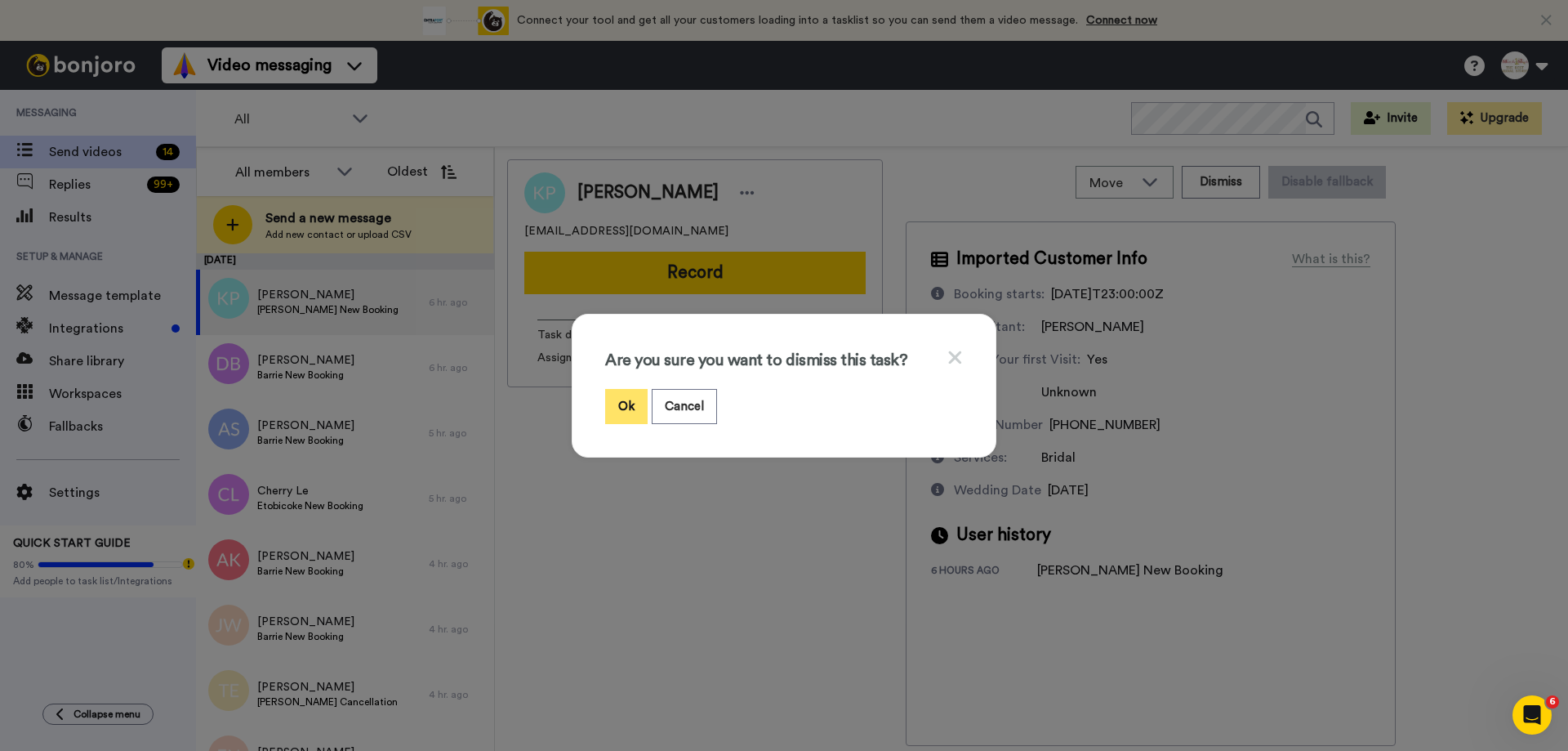
click at [621, 412] on button "Ok" at bounding box center [627, 406] width 43 height 35
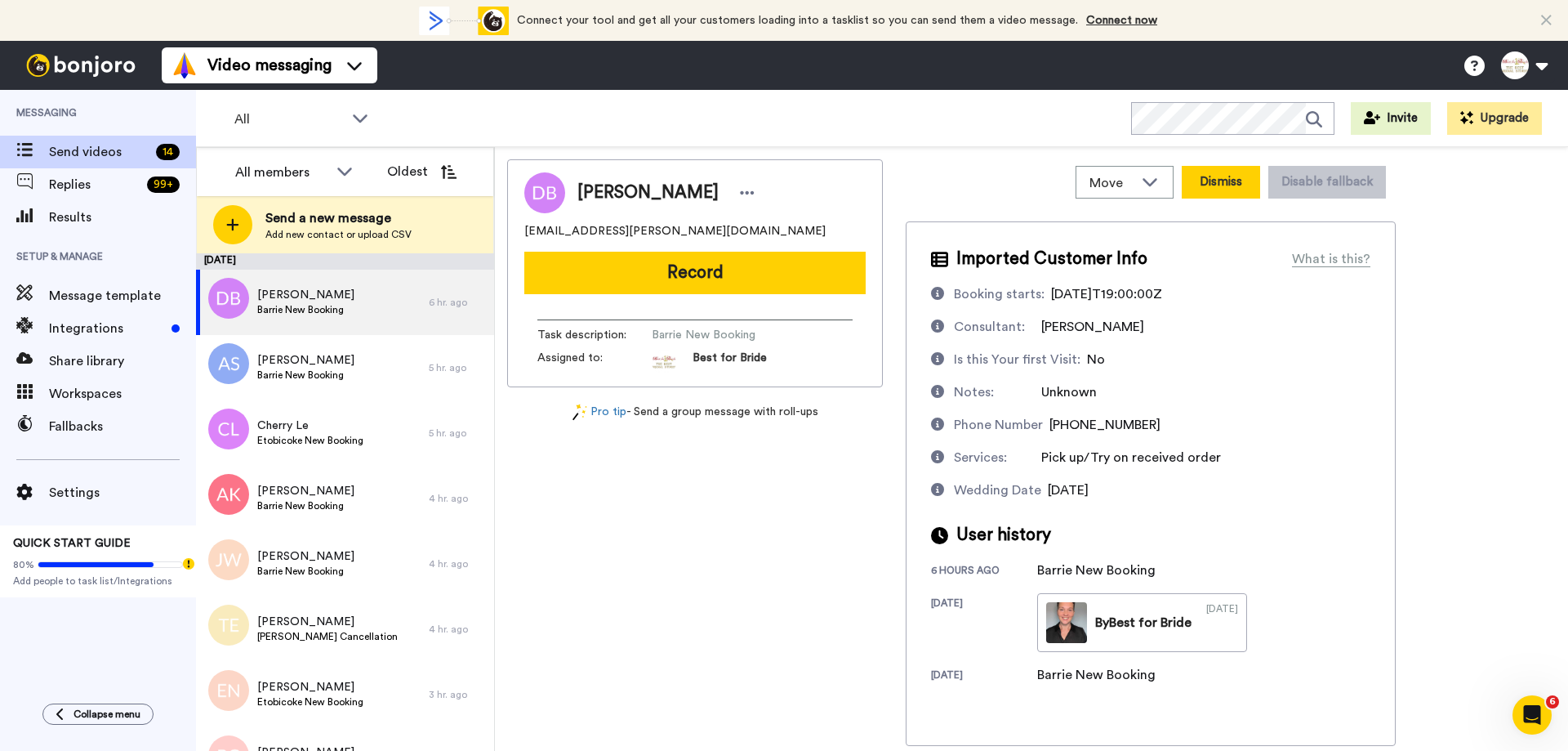
click at [1211, 185] on button "Dismiss" at bounding box center [1221, 182] width 78 height 32
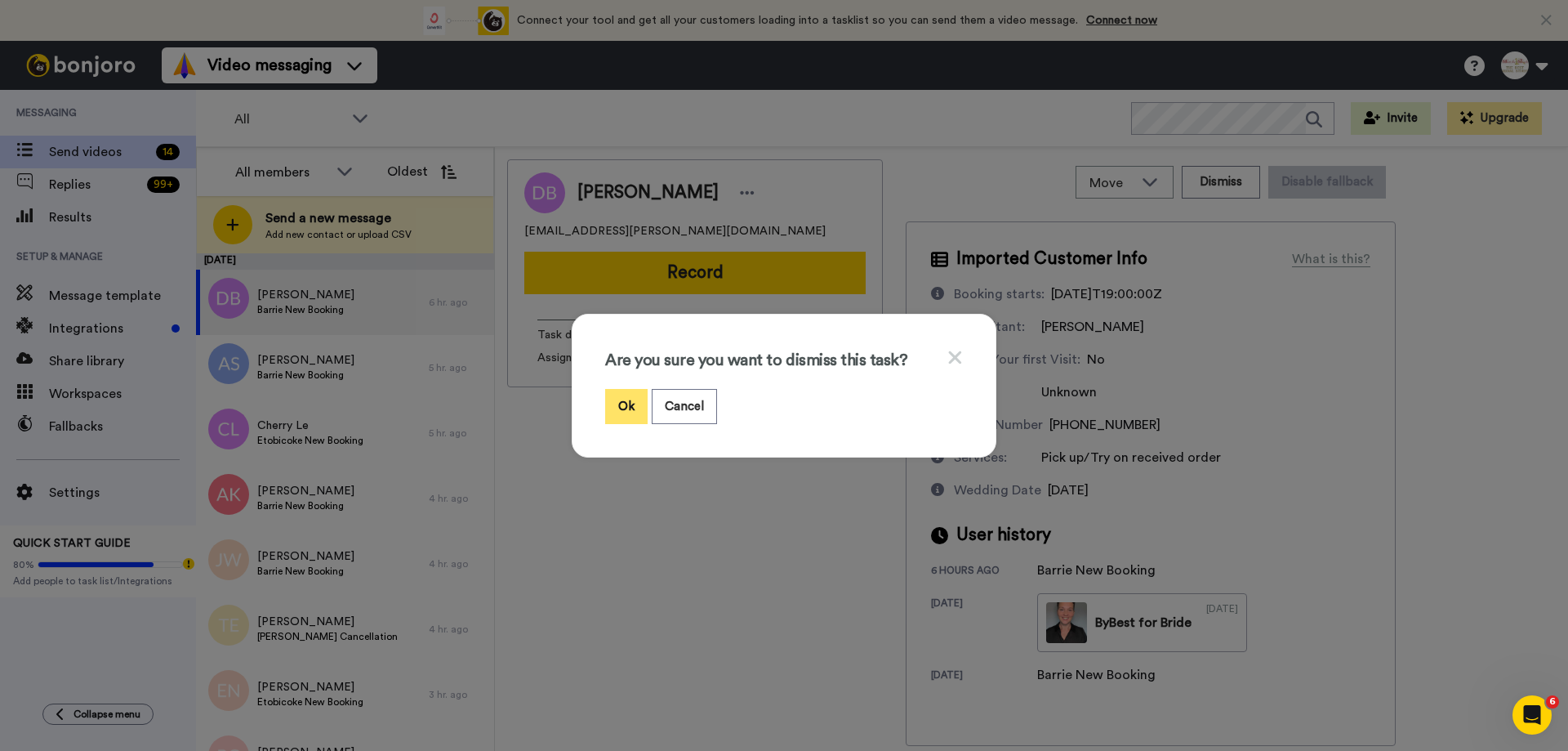
click at [618, 404] on button "Ok" at bounding box center [627, 406] width 43 height 35
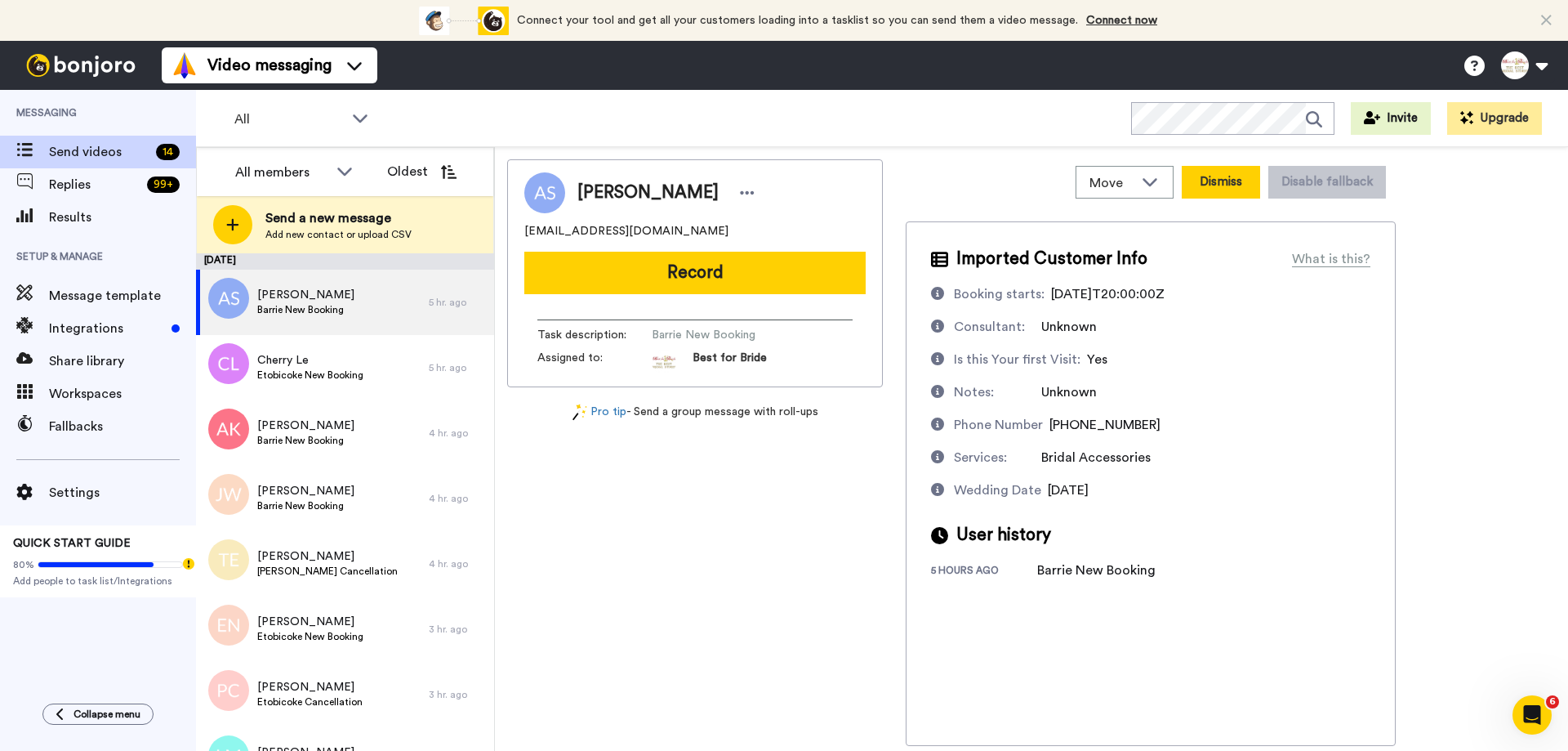
click at [1201, 174] on button "Dismiss" at bounding box center [1221, 182] width 78 height 32
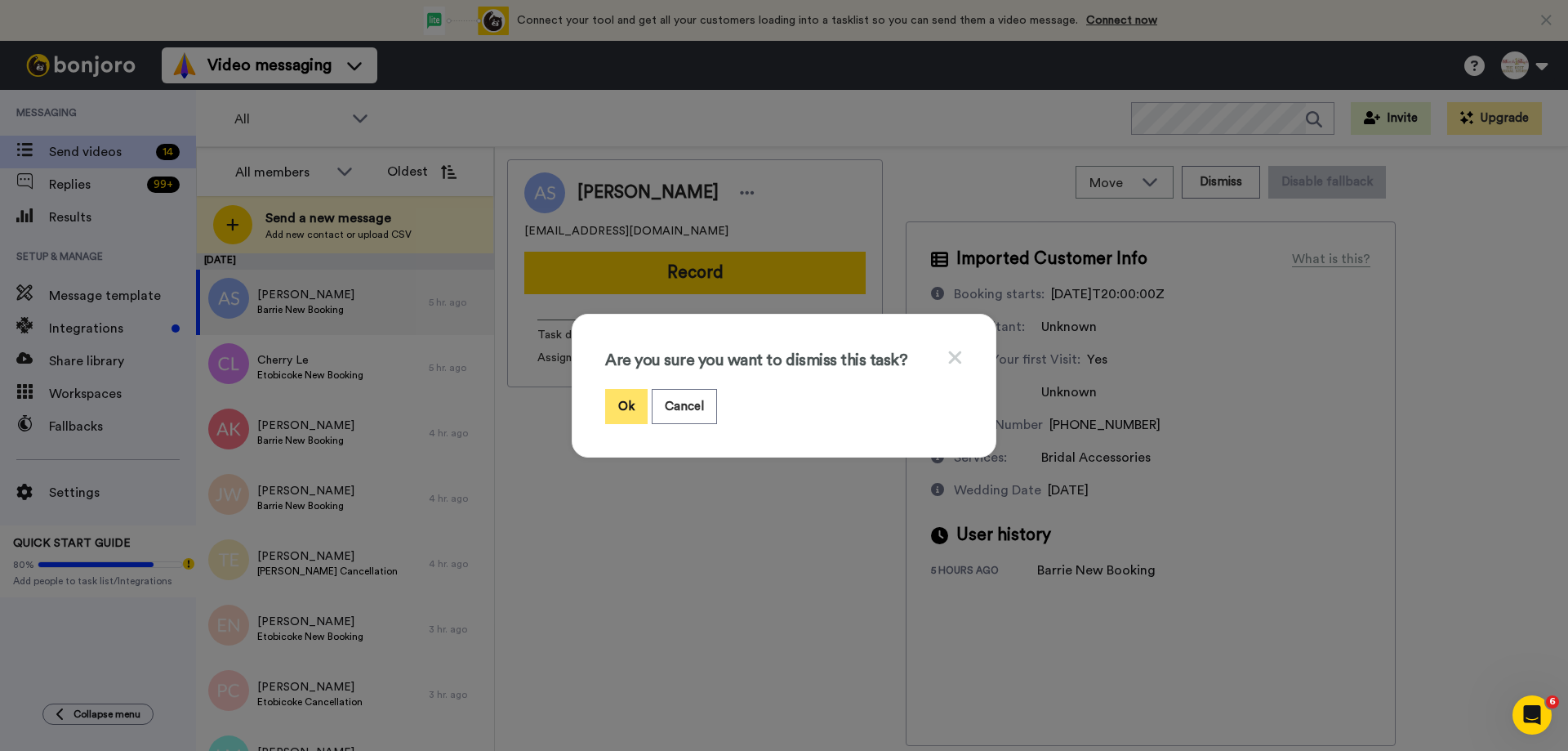
click at [610, 409] on button "Ok" at bounding box center [627, 406] width 43 height 35
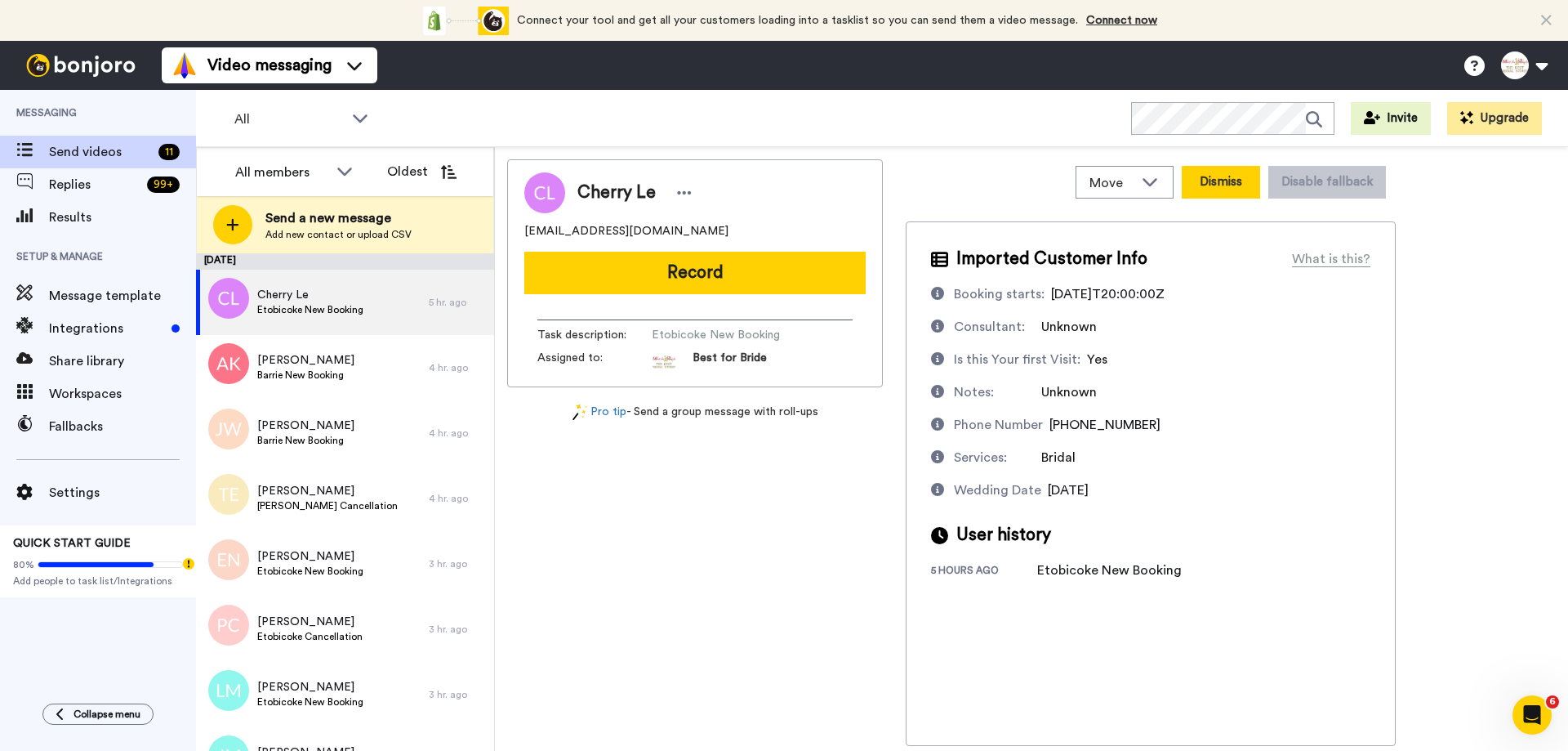
click at [1239, 171] on button "Dismiss" at bounding box center [1221, 182] width 78 height 32
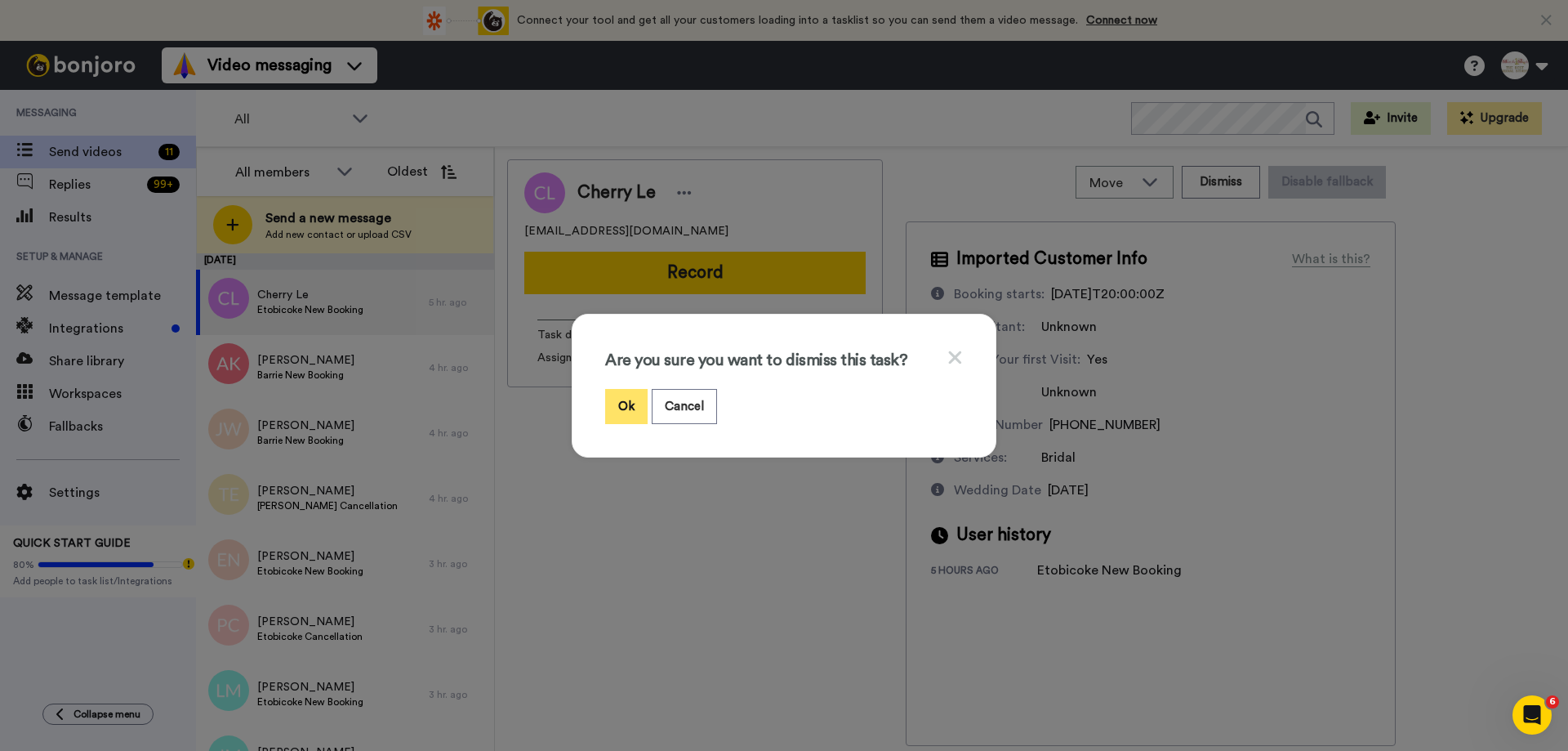
click at [617, 408] on button "Ok" at bounding box center [627, 406] width 43 height 35
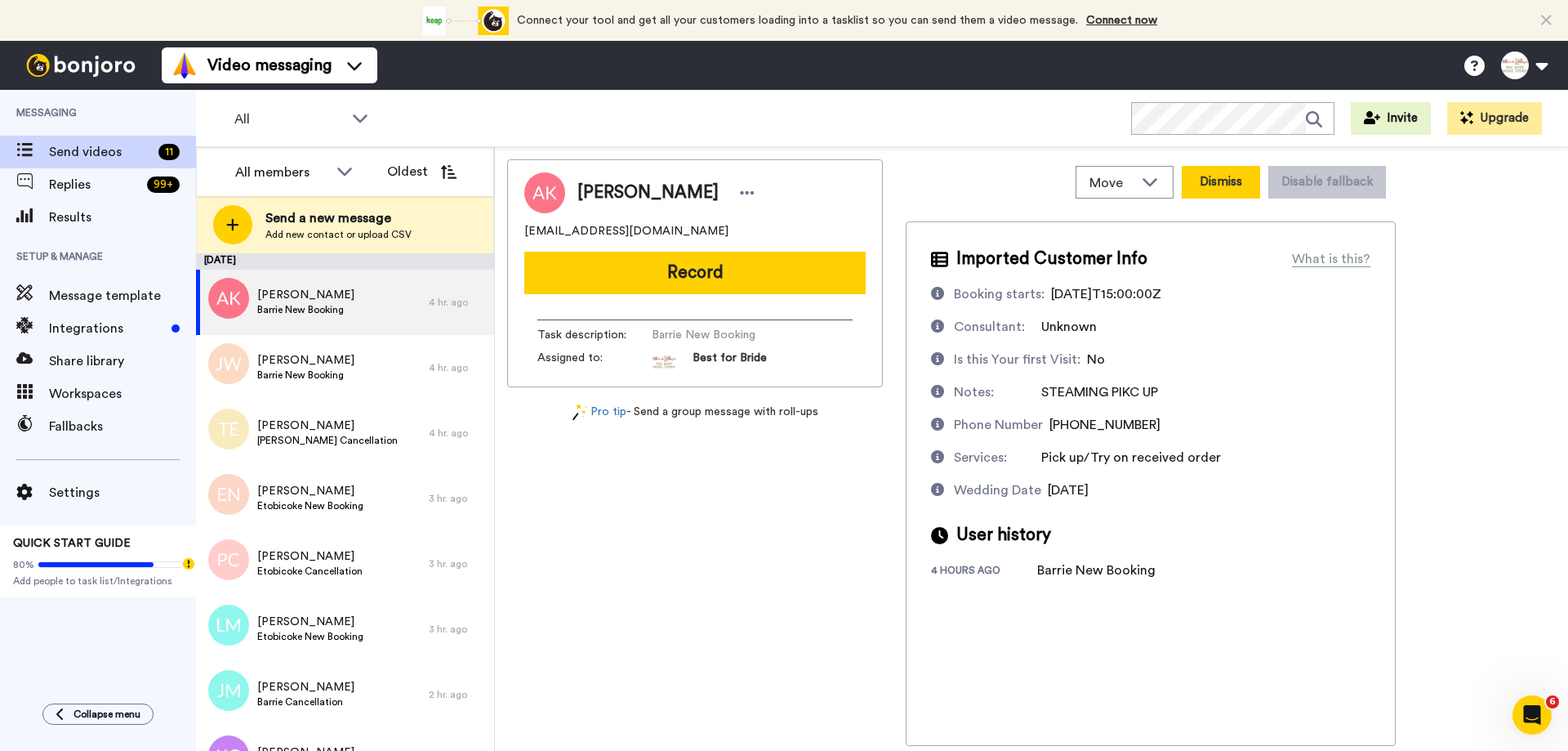
click at [1239, 184] on button "Dismiss" at bounding box center [1221, 182] width 78 height 32
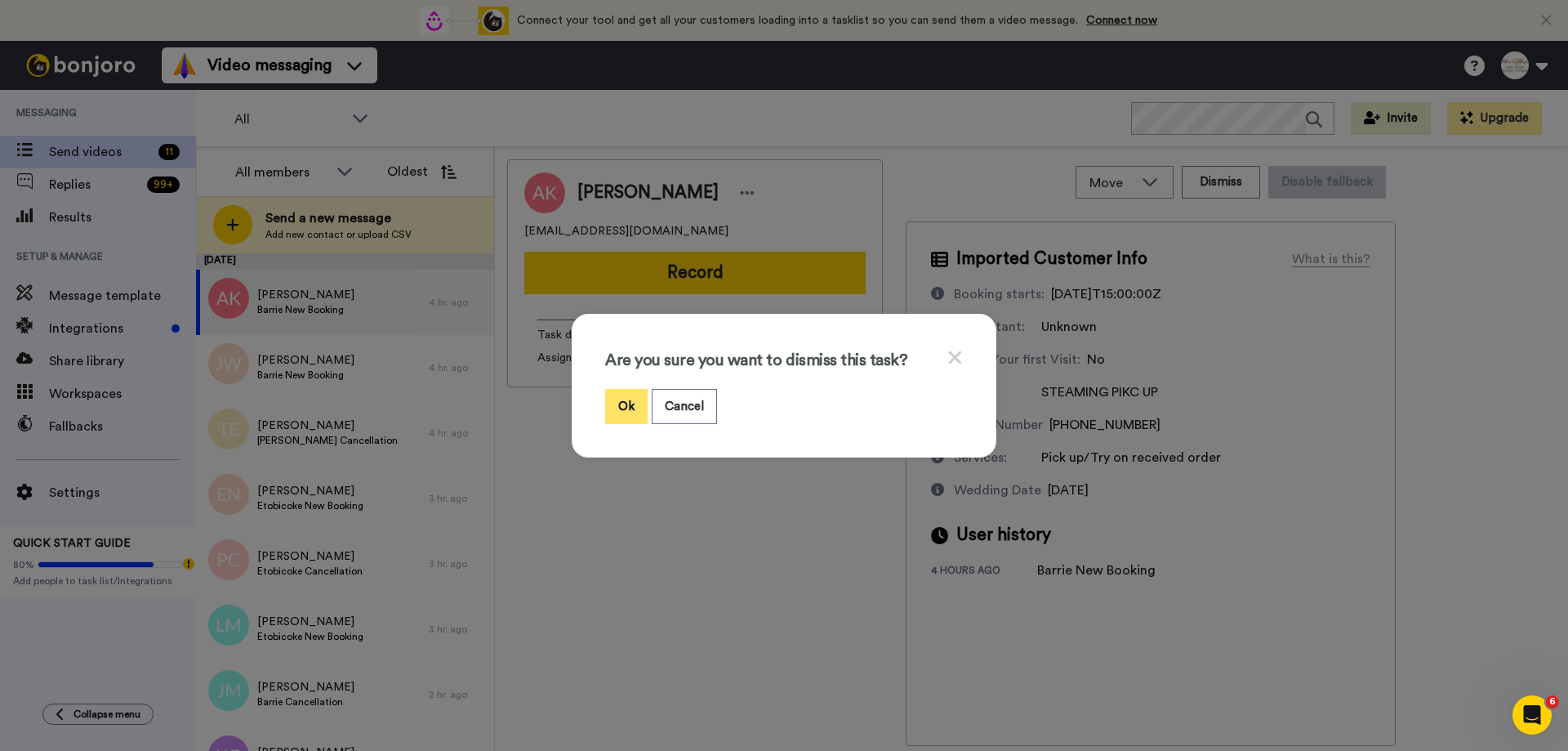
click at [626, 402] on button "Ok" at bounding box center [627, 406] width 43 height 35
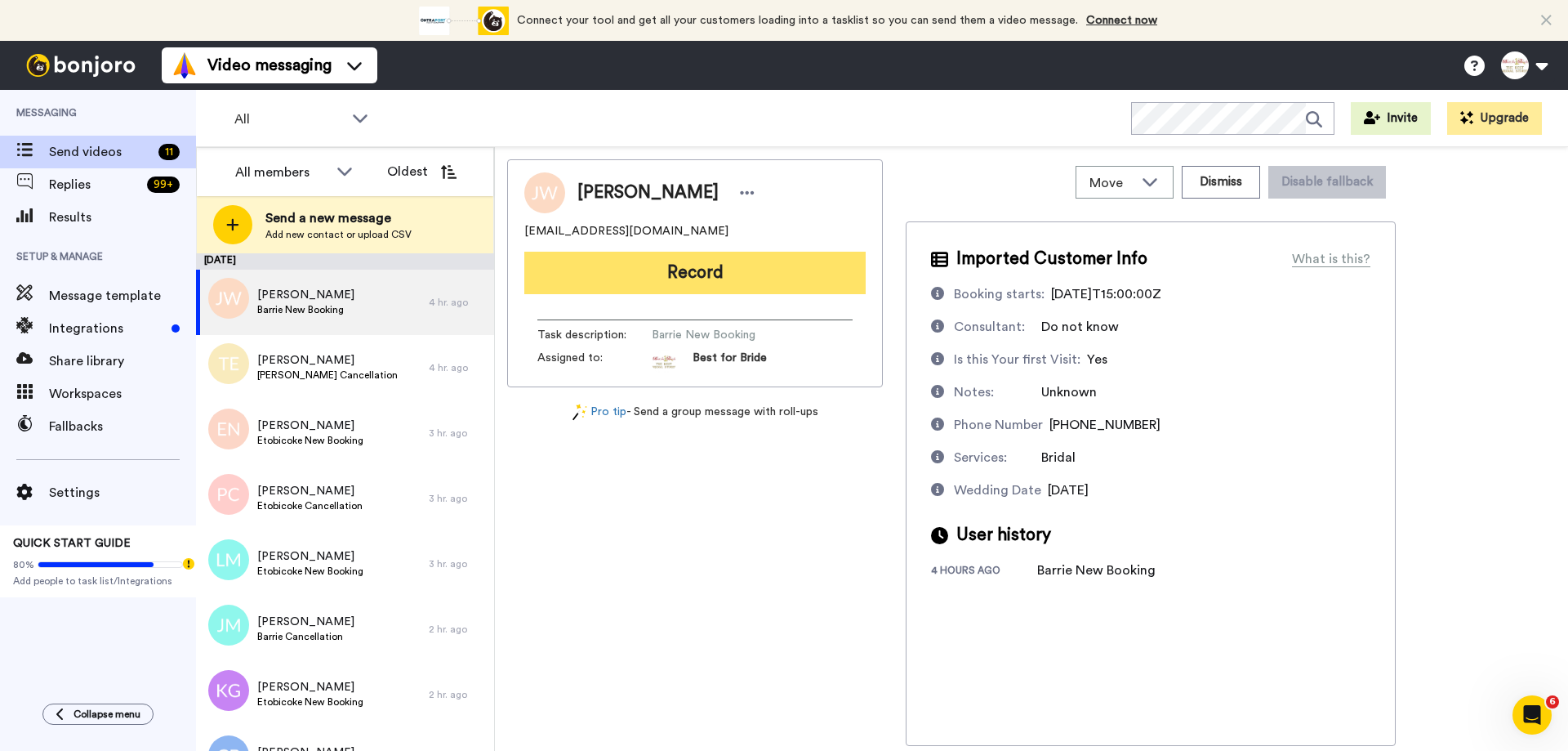
click at [648, 277] on button "Record" at bounding box center [695, 273] width 341 height 43
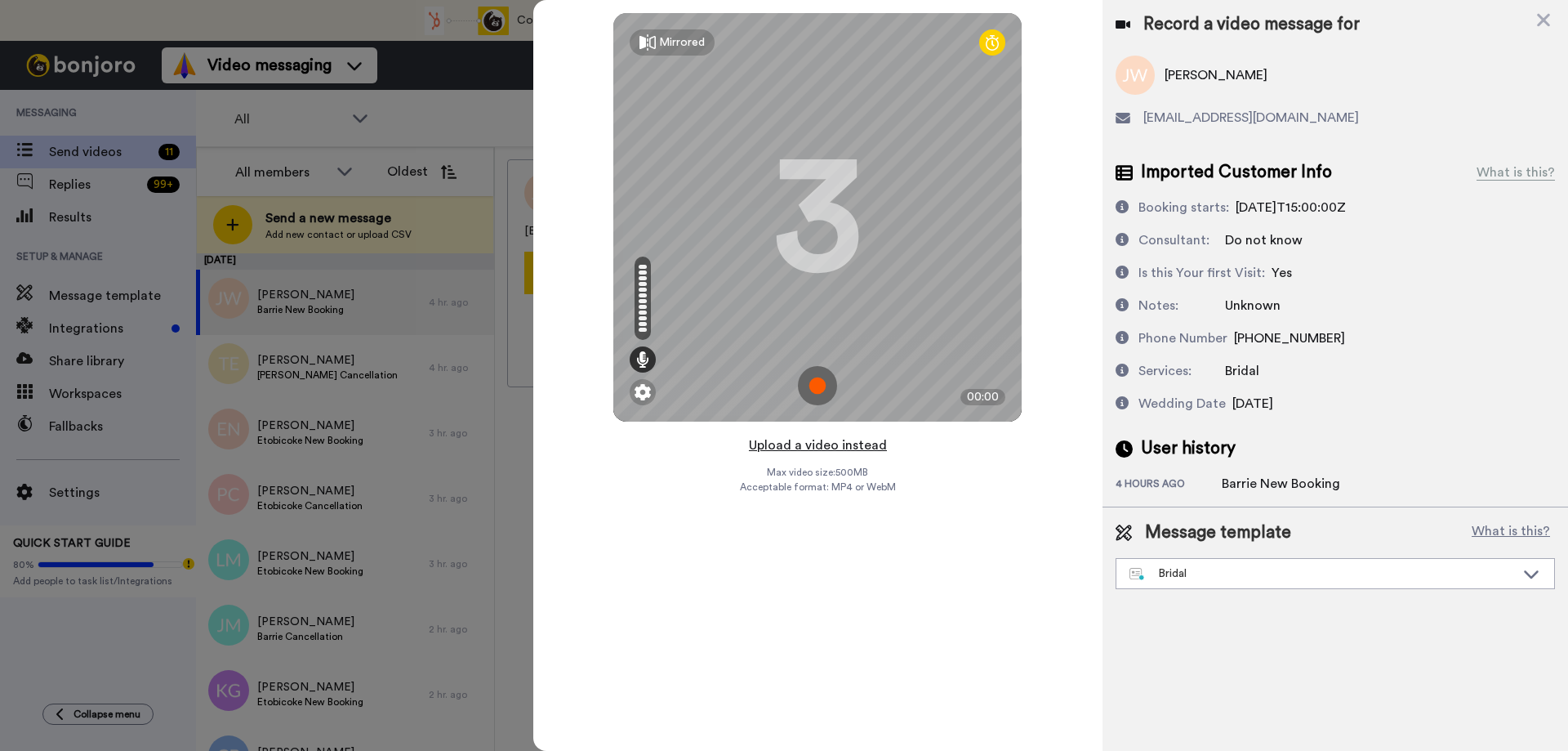
click at [802, 439] on button "Upload a video instead" at bounding box center [818, 444] width 148 height 21
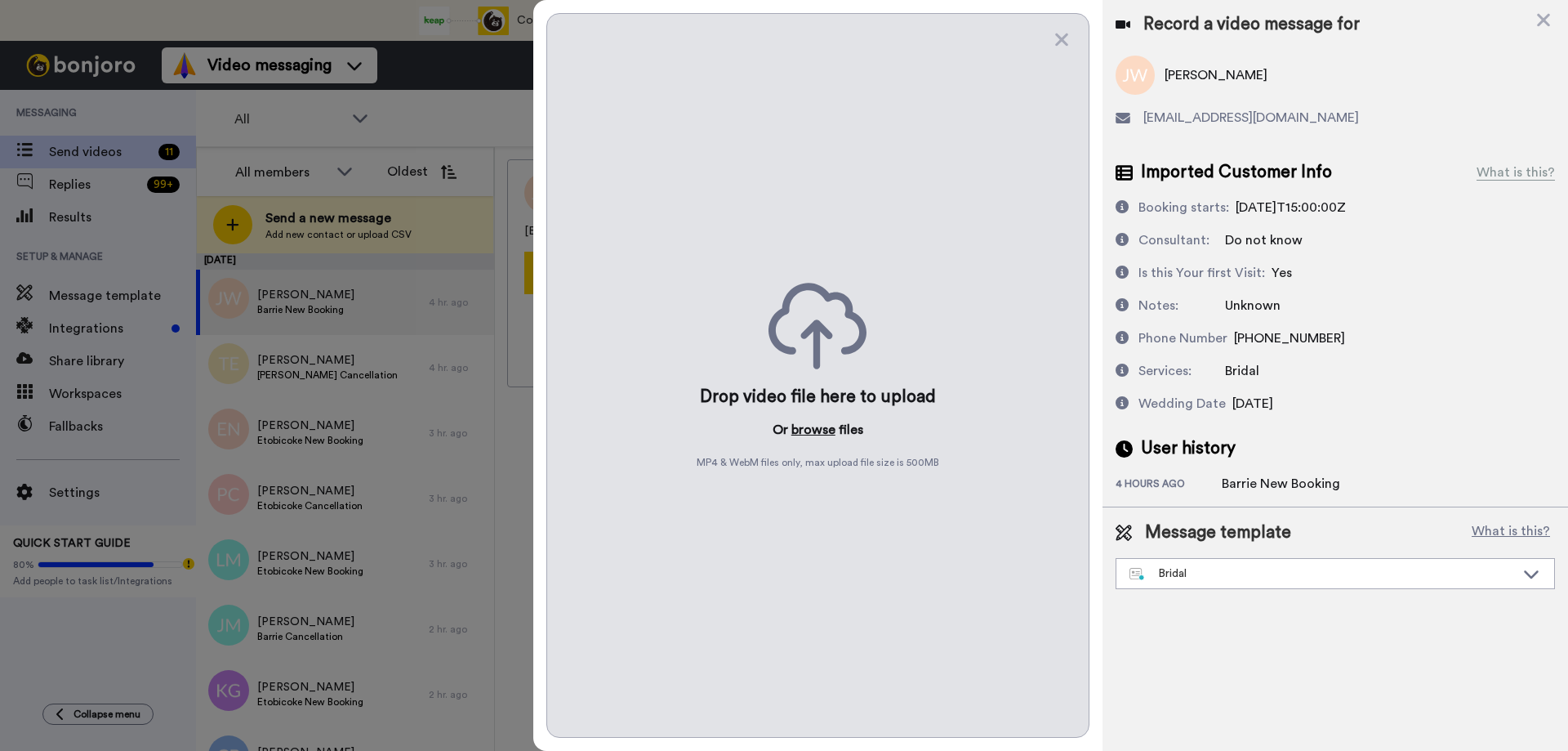
click at [807, 429] on button "browse" at bounding box center [814, 429] width 44 height 20
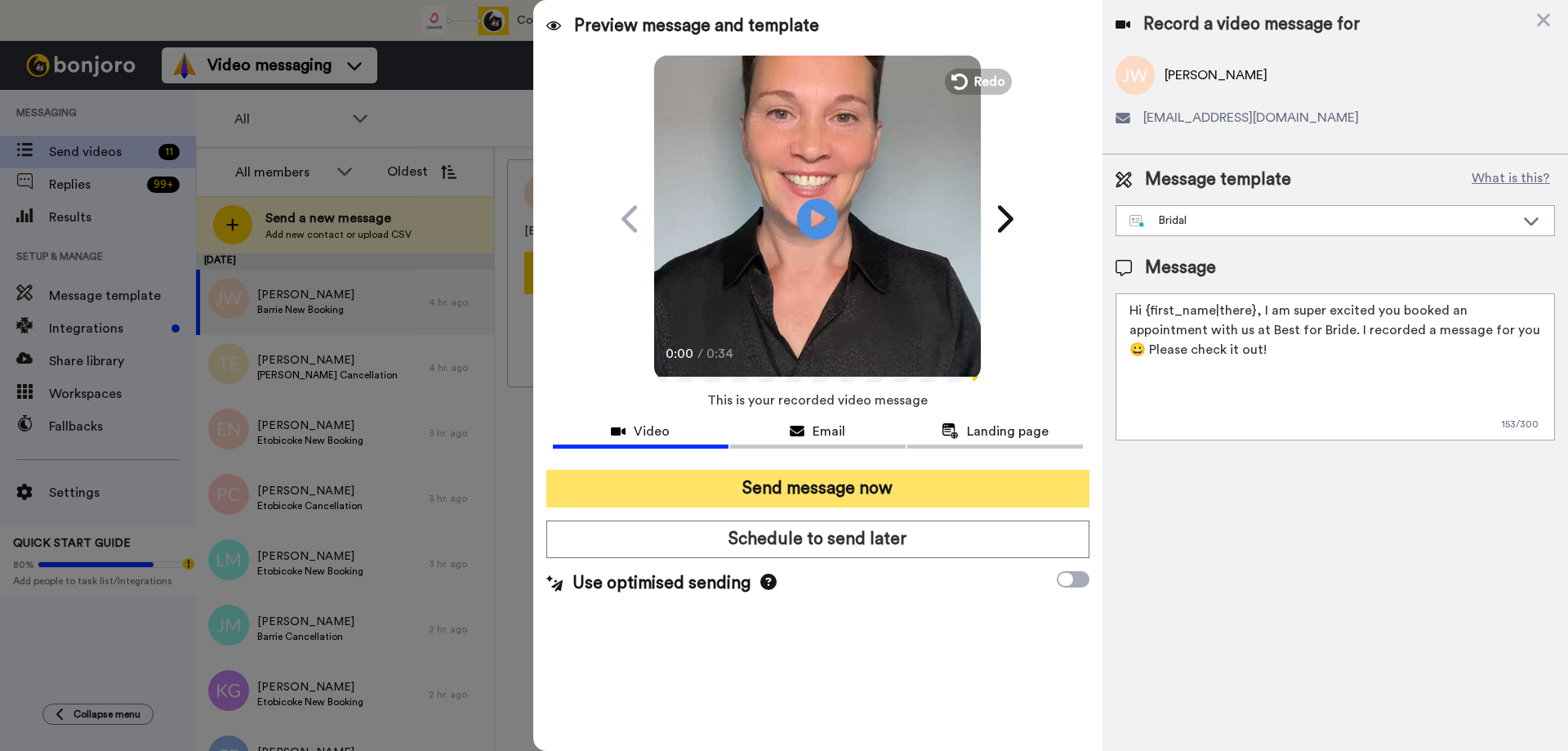
click at [715, 490] on button "Send message now" at bounding box center [818, 489] width 543 height 37
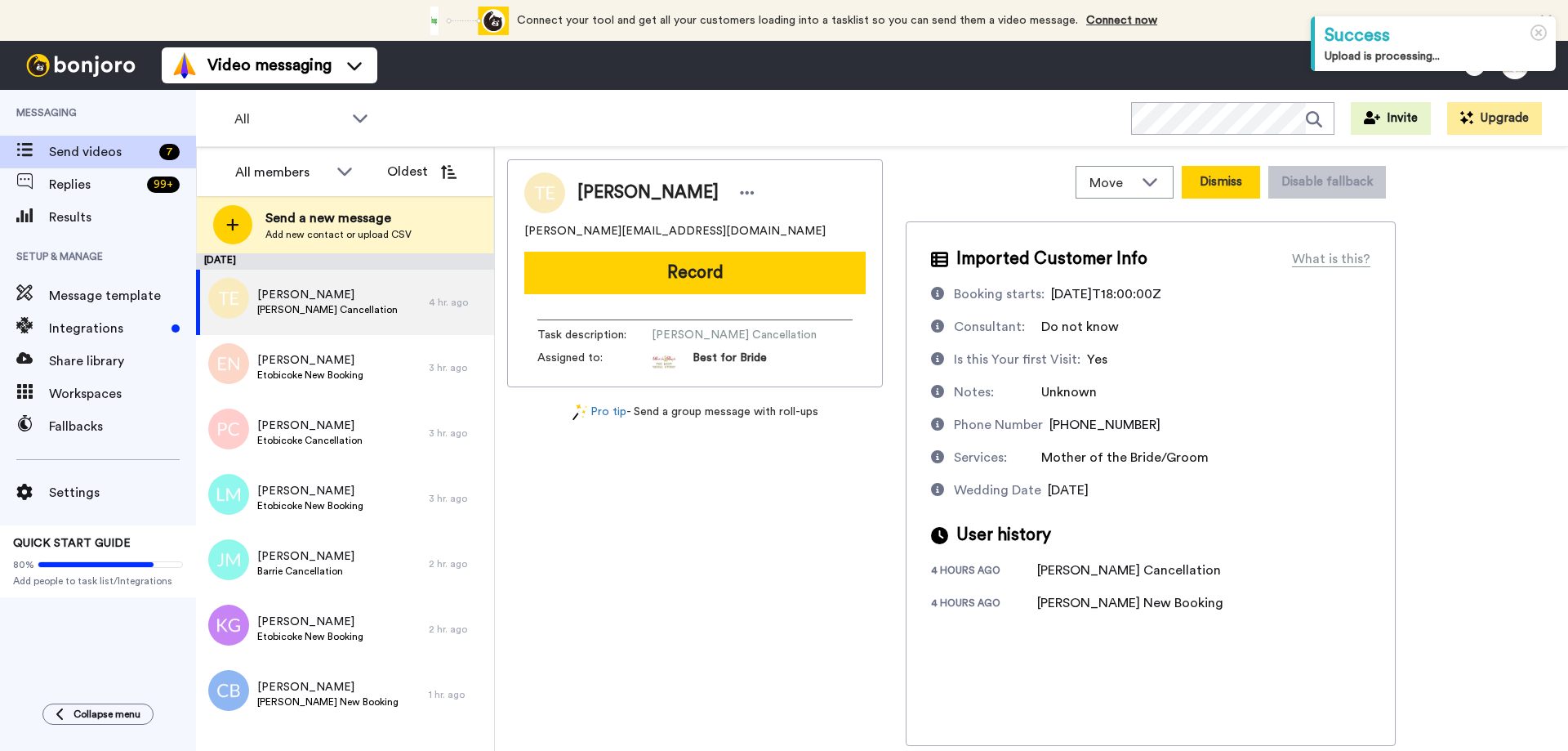
click at [1222, 188] on button "Dismiss" at bounding box center [1221, 182] width 78 height 32
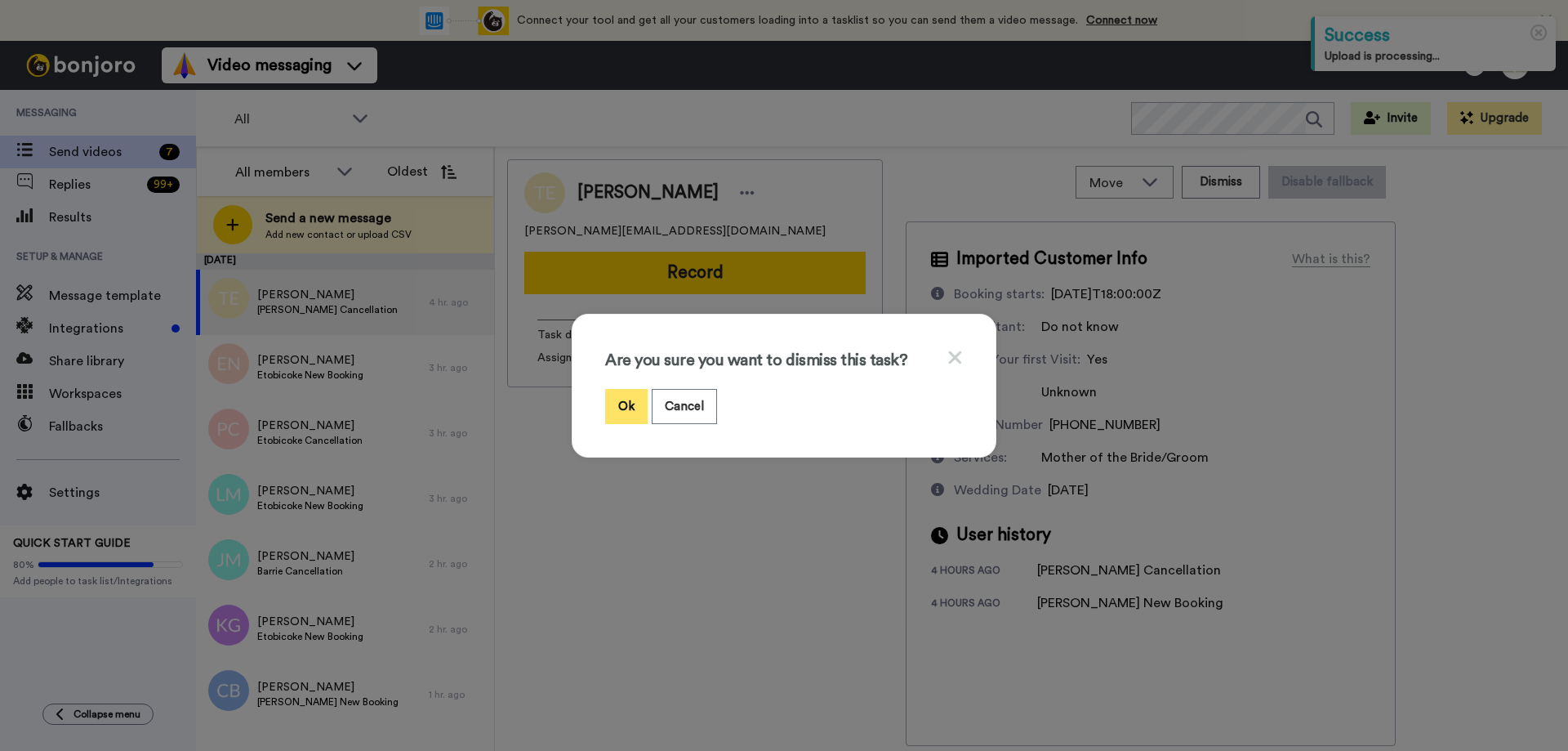
click at [609, 401] on button "Ok" at bounding box center [627, 406] width 43 height 35
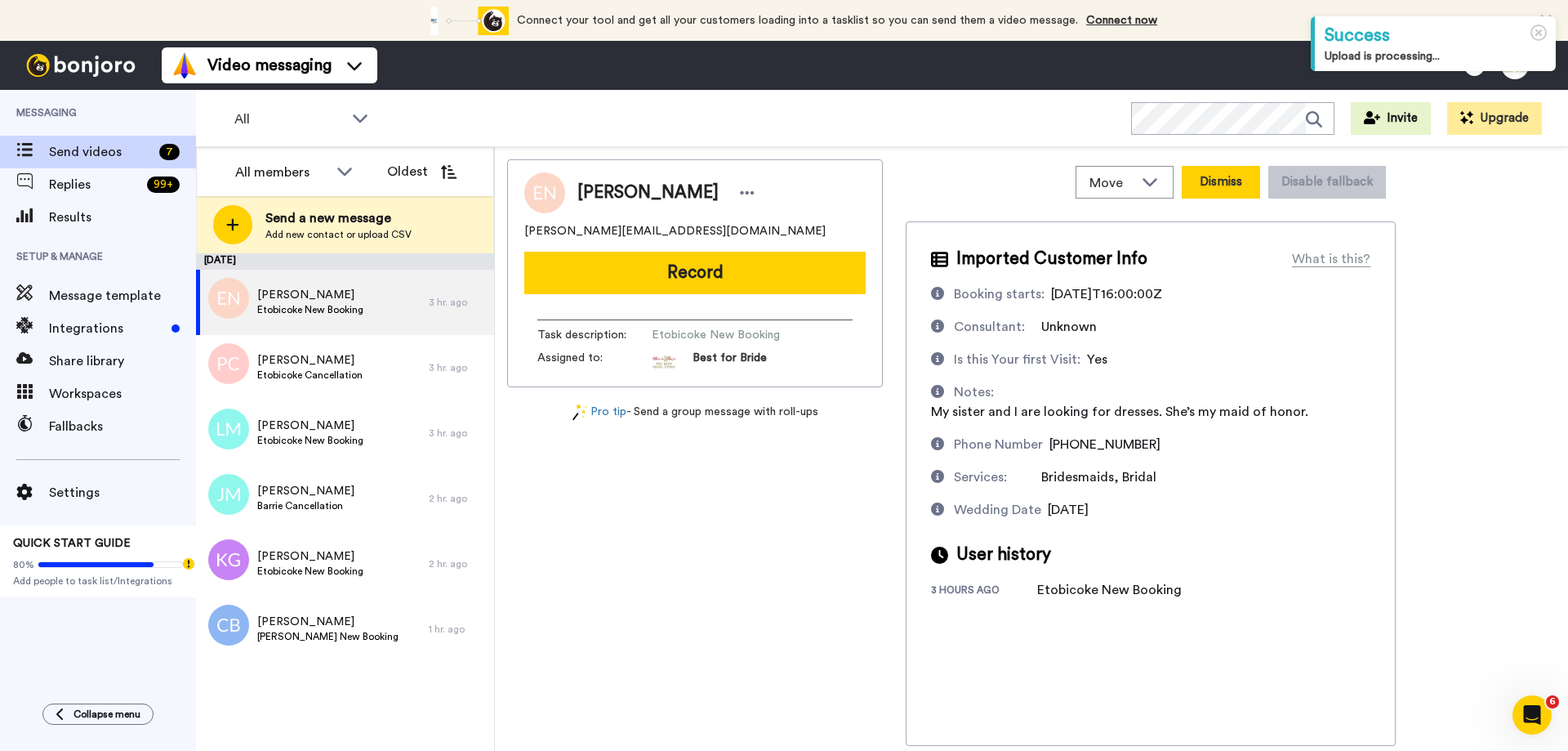
click at [1210, 179] on button "Dismiss" at bounding box center [1221, 182] width 78 height 32
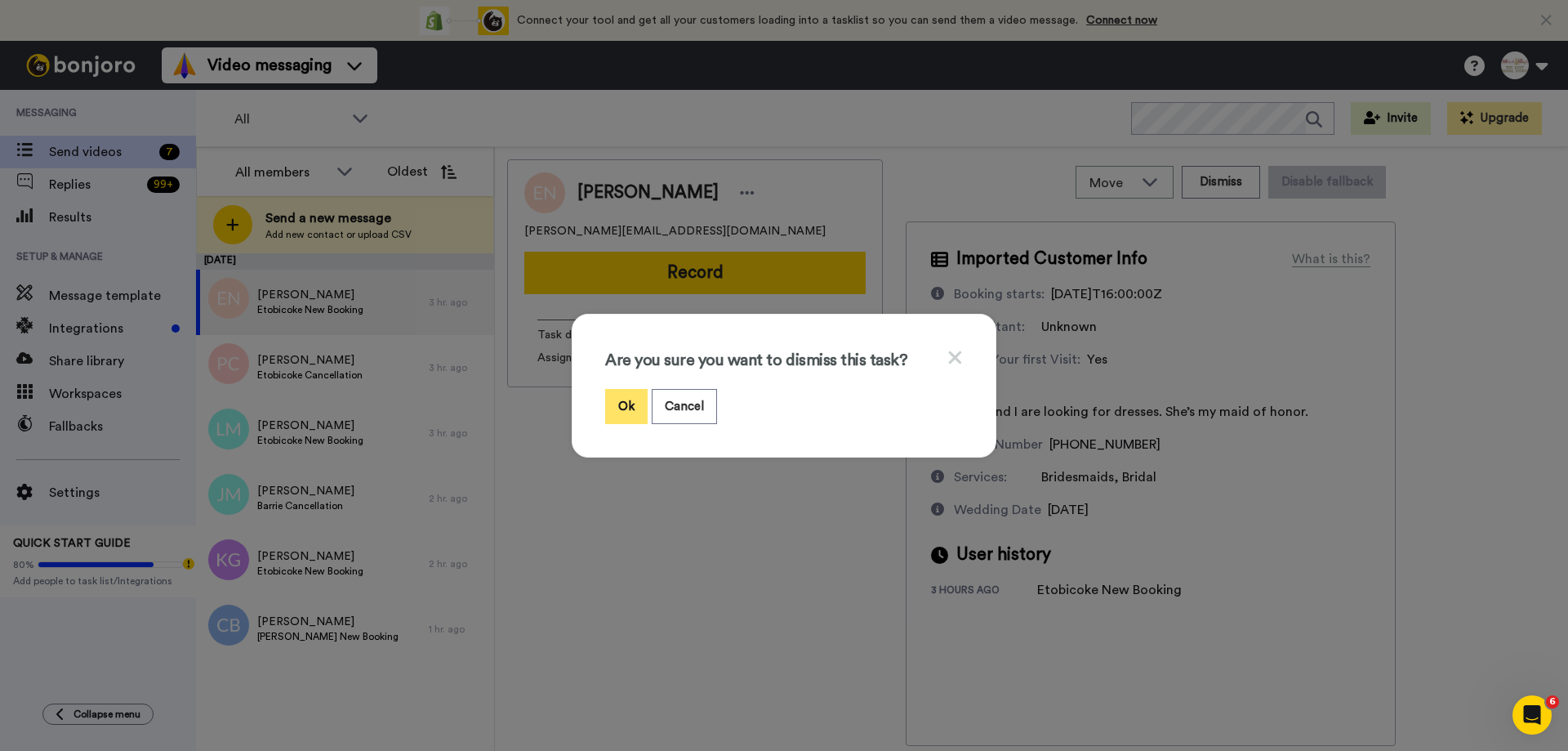
click at [607, 404] on button "Ok" at bounding box center [627, 406] width 43 height 35
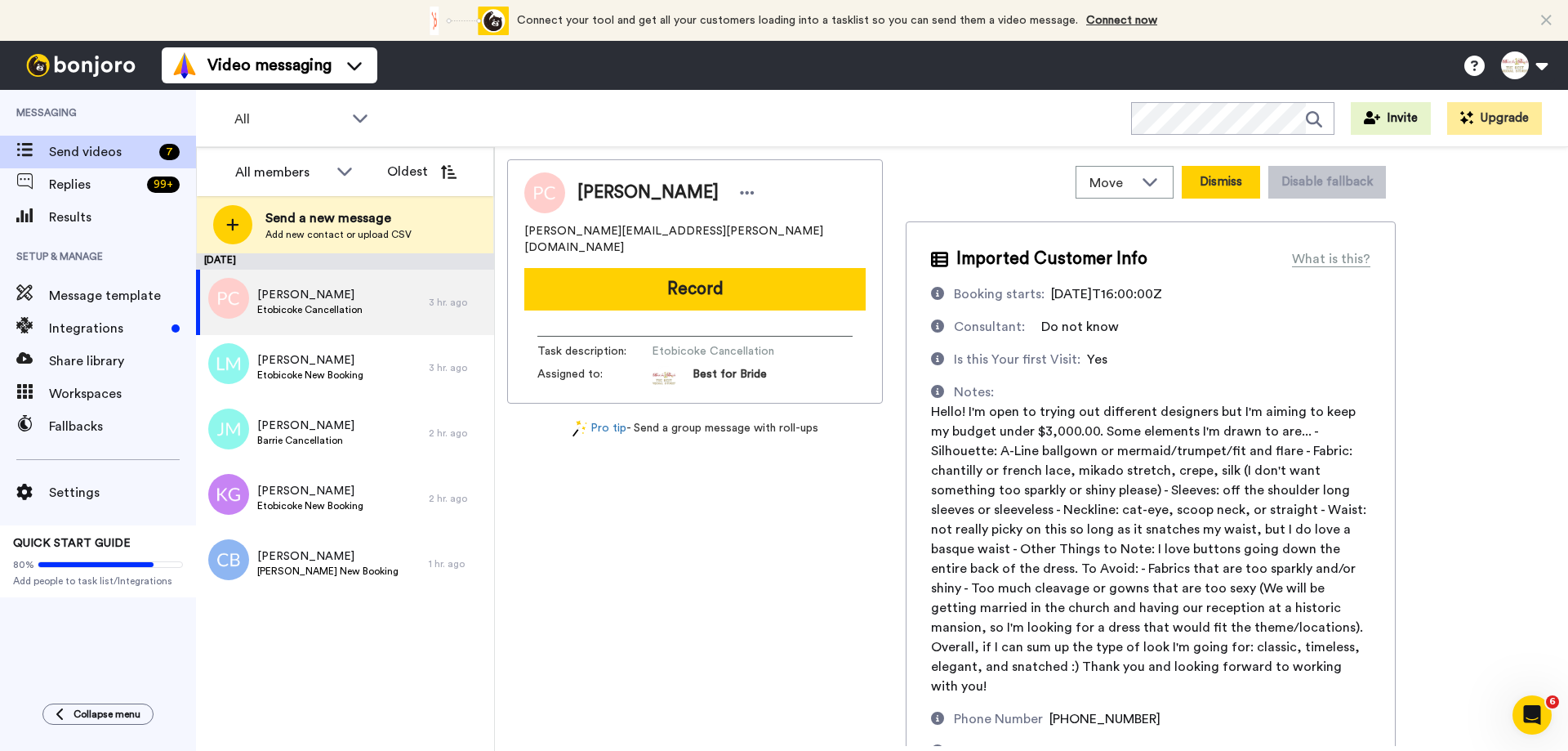
click at [1251, 182] on button "Dismiss" at bounding box center [1221, 182] width 78 height 32
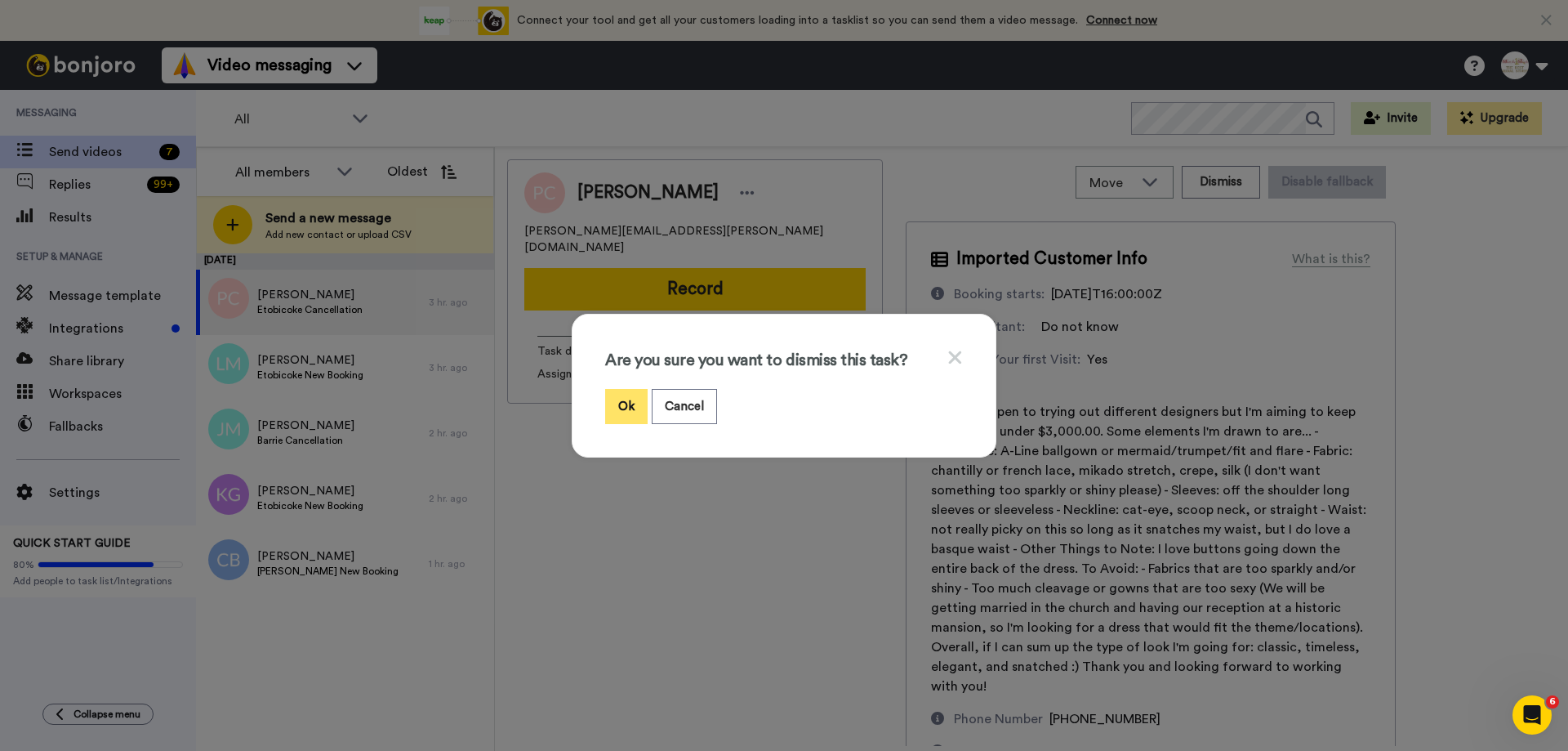
click at [605, 420] on button "Ok" at bounding box center [627, 406] width 43 height 35
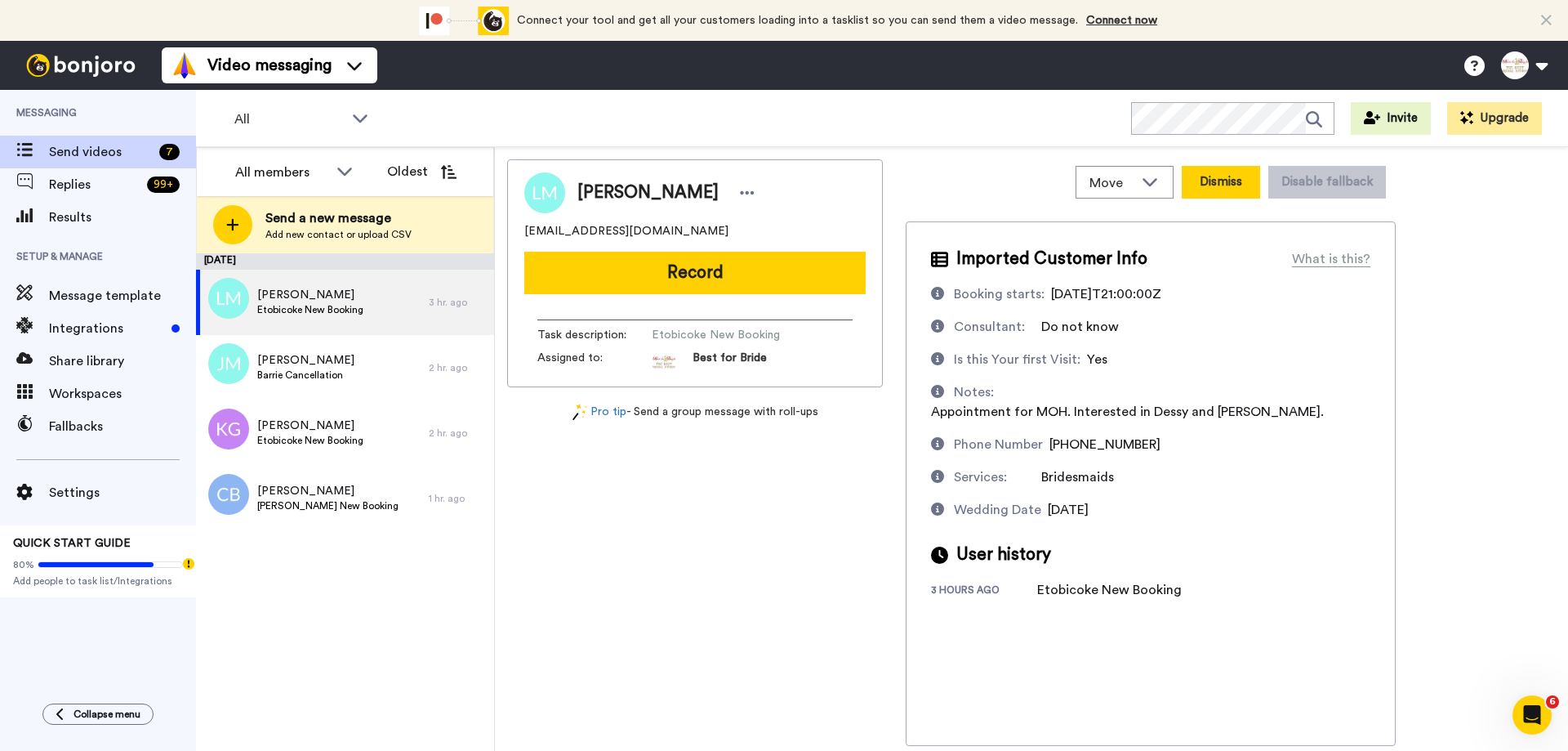
click at [1190, 179] on button "Dismiss" at bounding box center [1221, 182] width 78 height 32
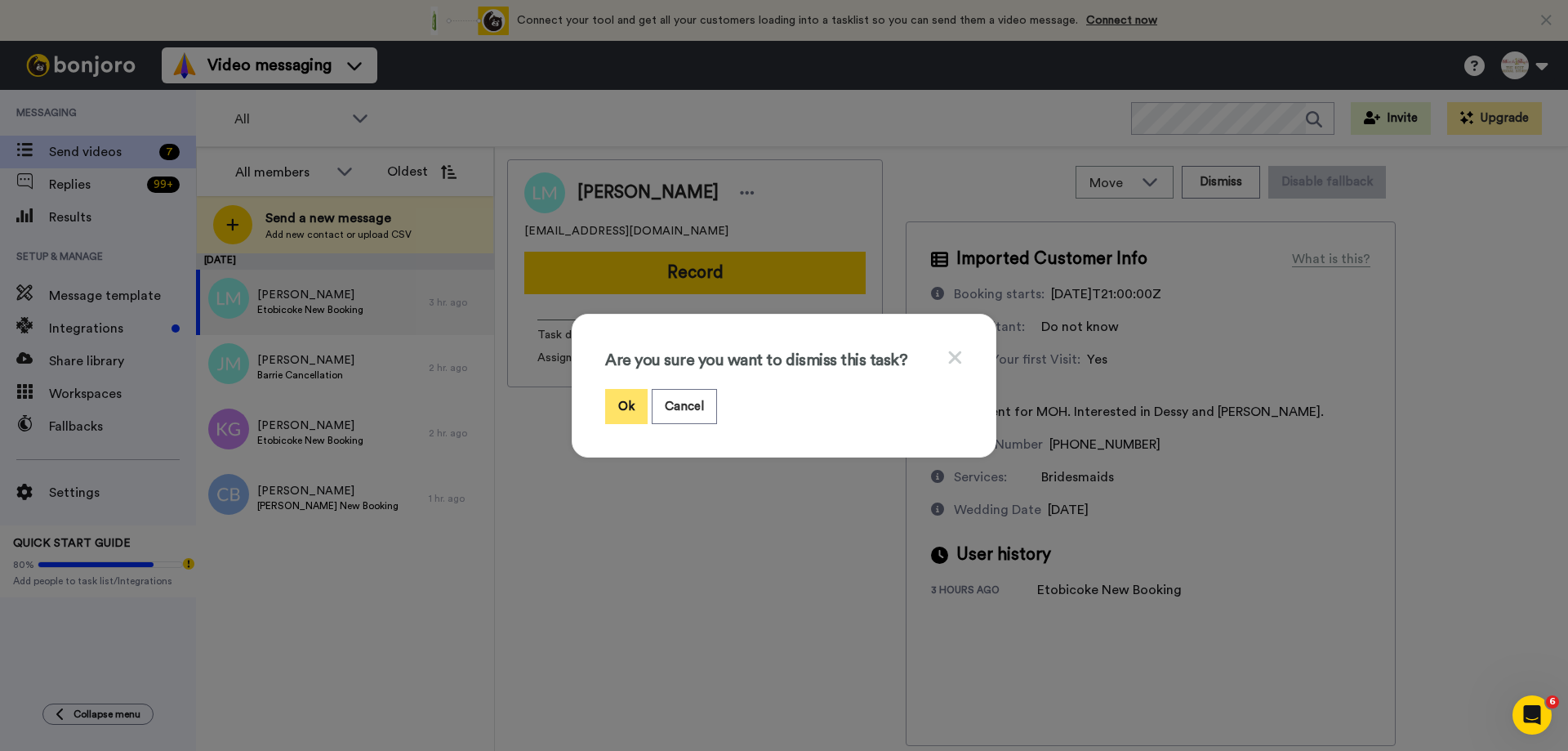
click at [617, 401] on button "Ok" at bounding box center [627, 406] width 43 height 35
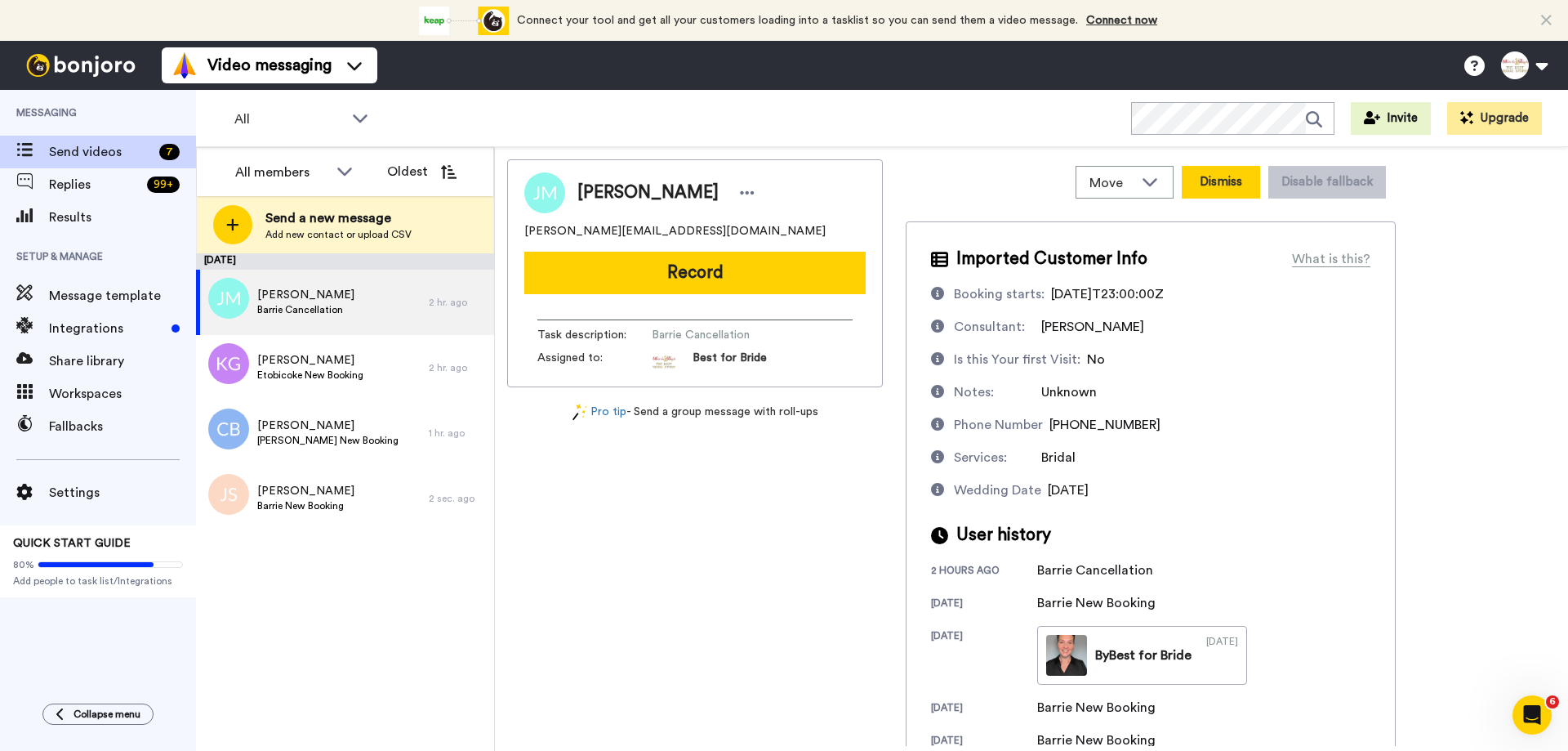
click at [1218, 188] on button "Dismiss" at bounding box center [1221, 182] width 78 height 32
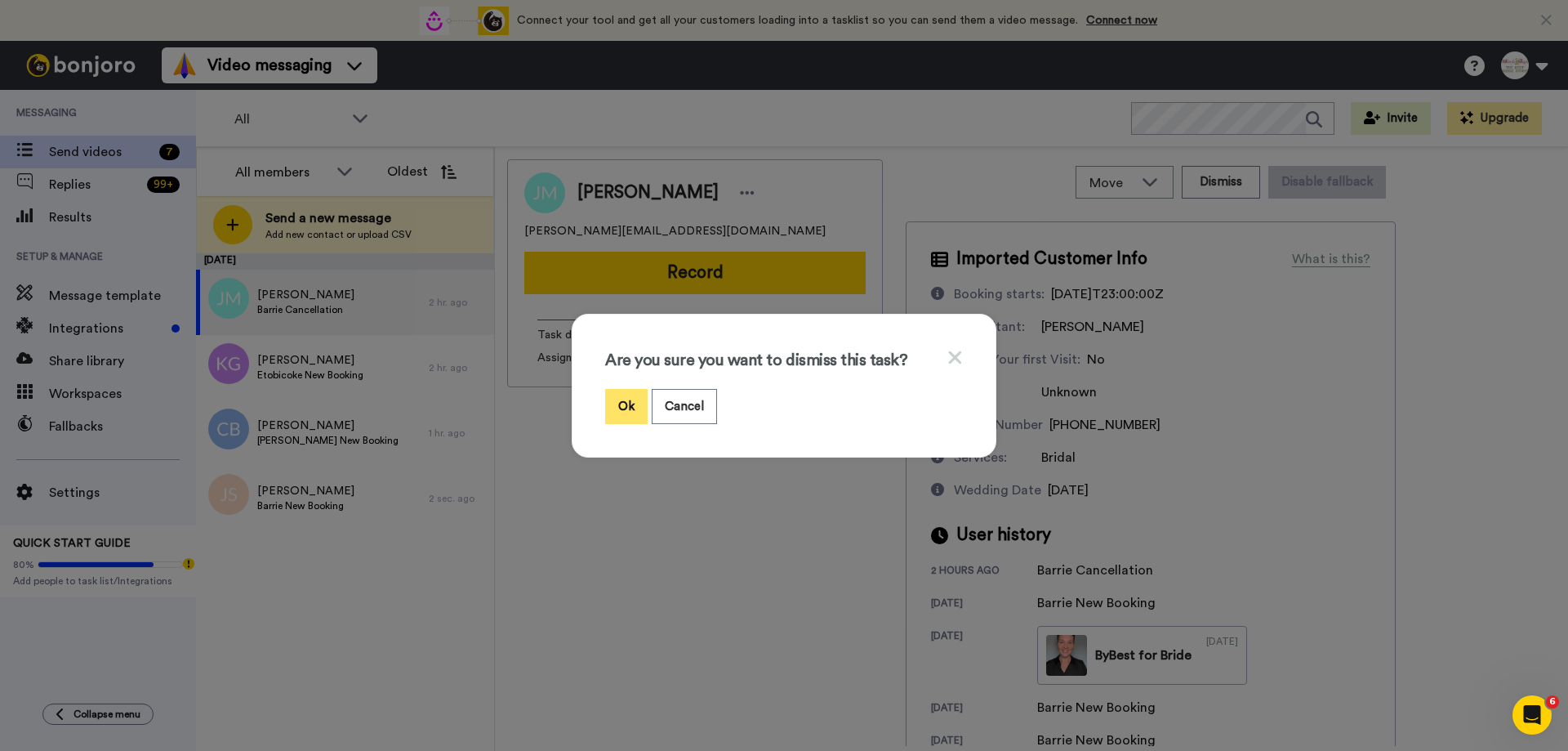
click at [618, 398] on button "Ok" at bounding box center [627, 406] width 43 height 35
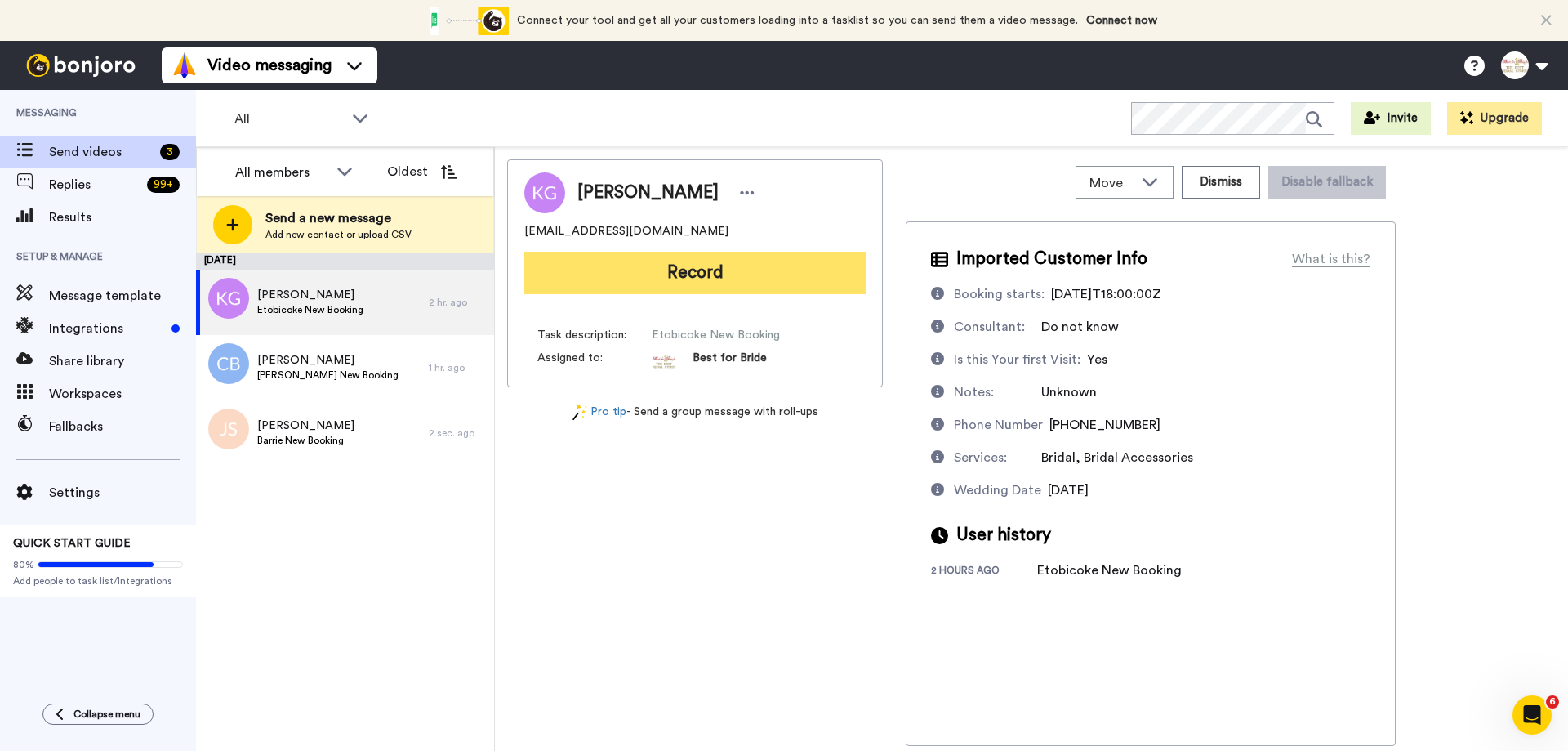
click at [723, 273] on button "Record" at bounding box center [695, 273] width 341 height 43
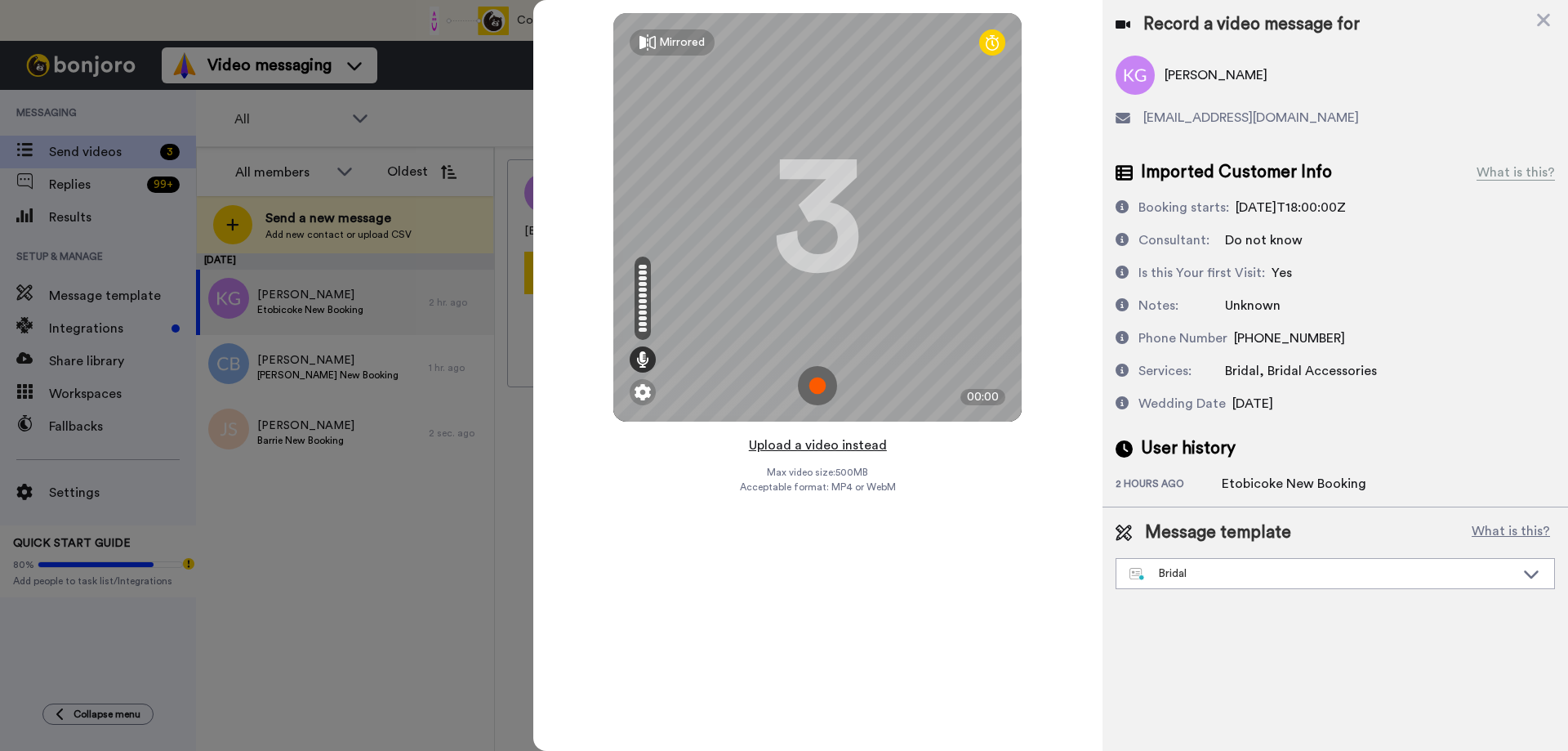
click at [829, 440] on button "Upload a video instead" at bounding box center [818, 444] width 148 height 21
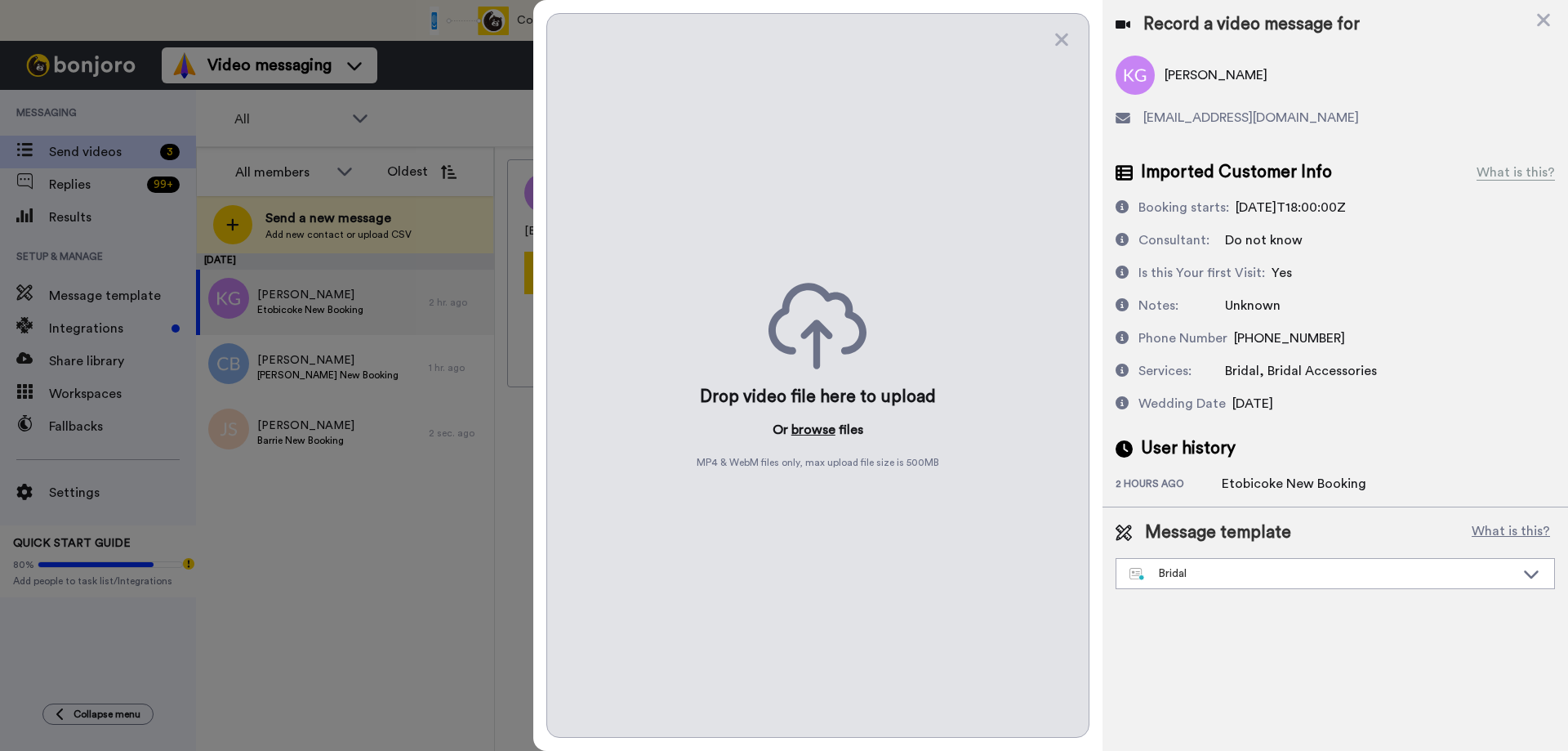
click at [824, 429] on button "browse" at bounding box center [814, 429] width 44 height 20
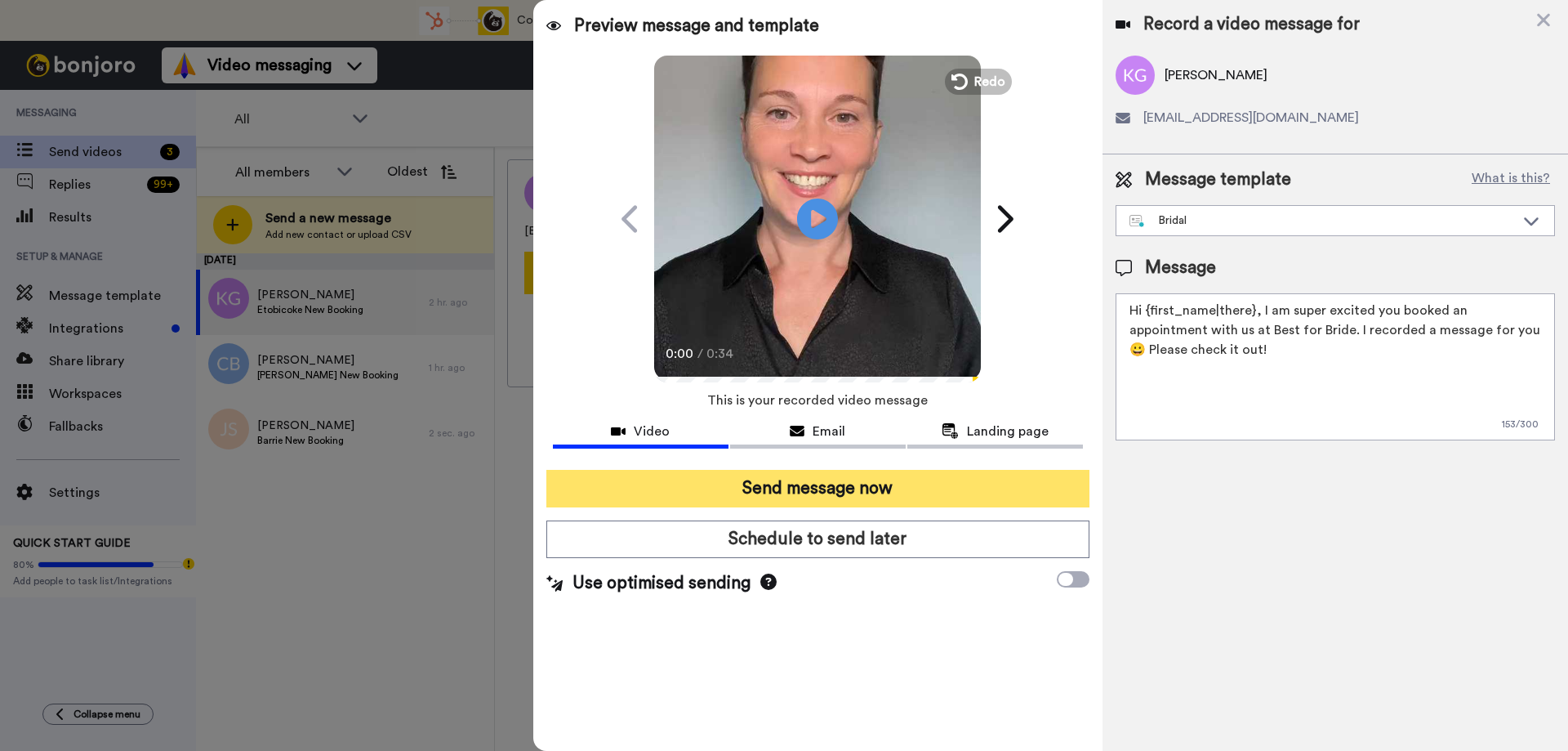
click at [782, 487] on button "Send message now" at bounding box center [818, 489] width 543 height 37
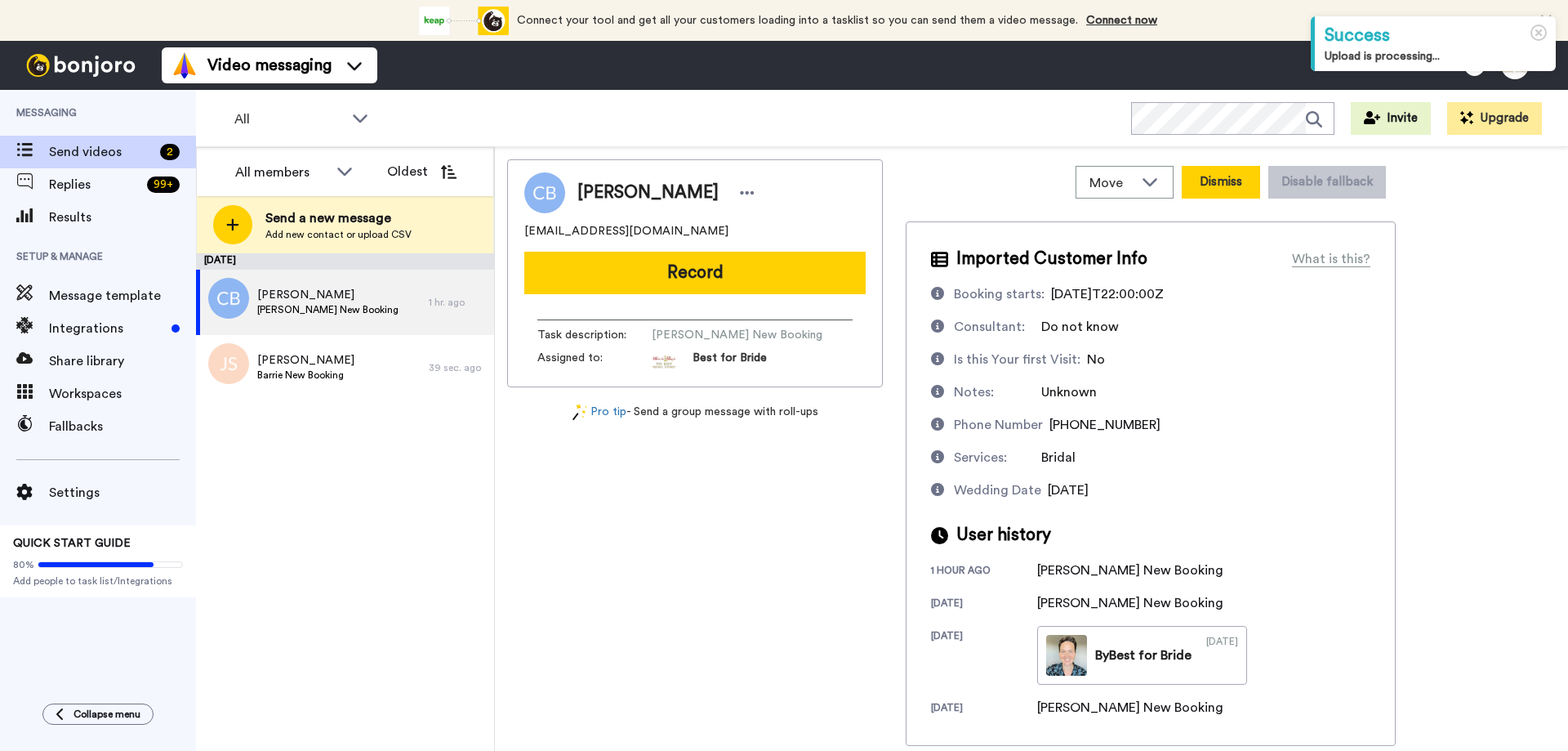
click at [1227, 186] on button "Dismiss" at bounding box center [1221, 182] width 78 height 32
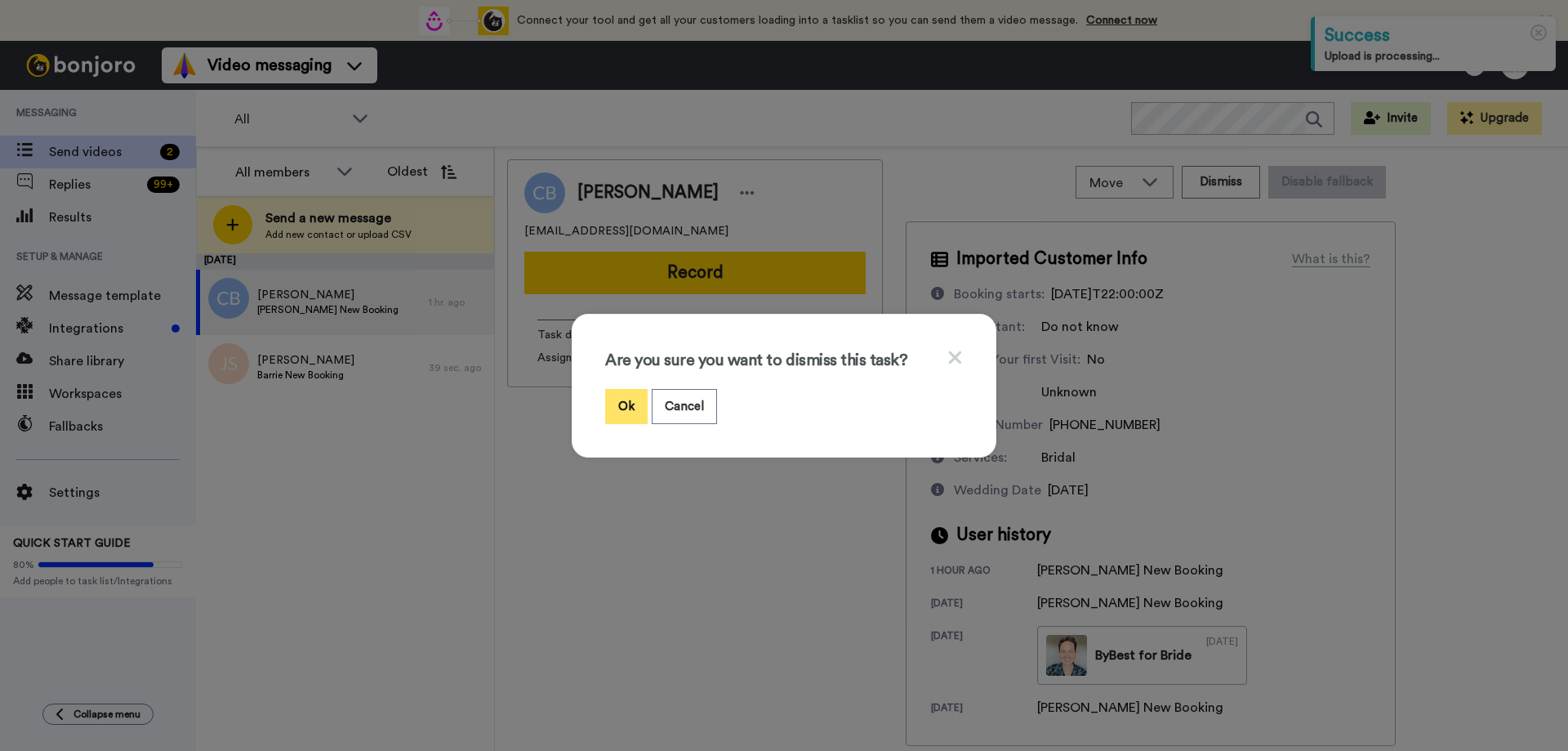
click at [623, 413] on button "Ok" at bounding box center [627, 406] width 43 height 35
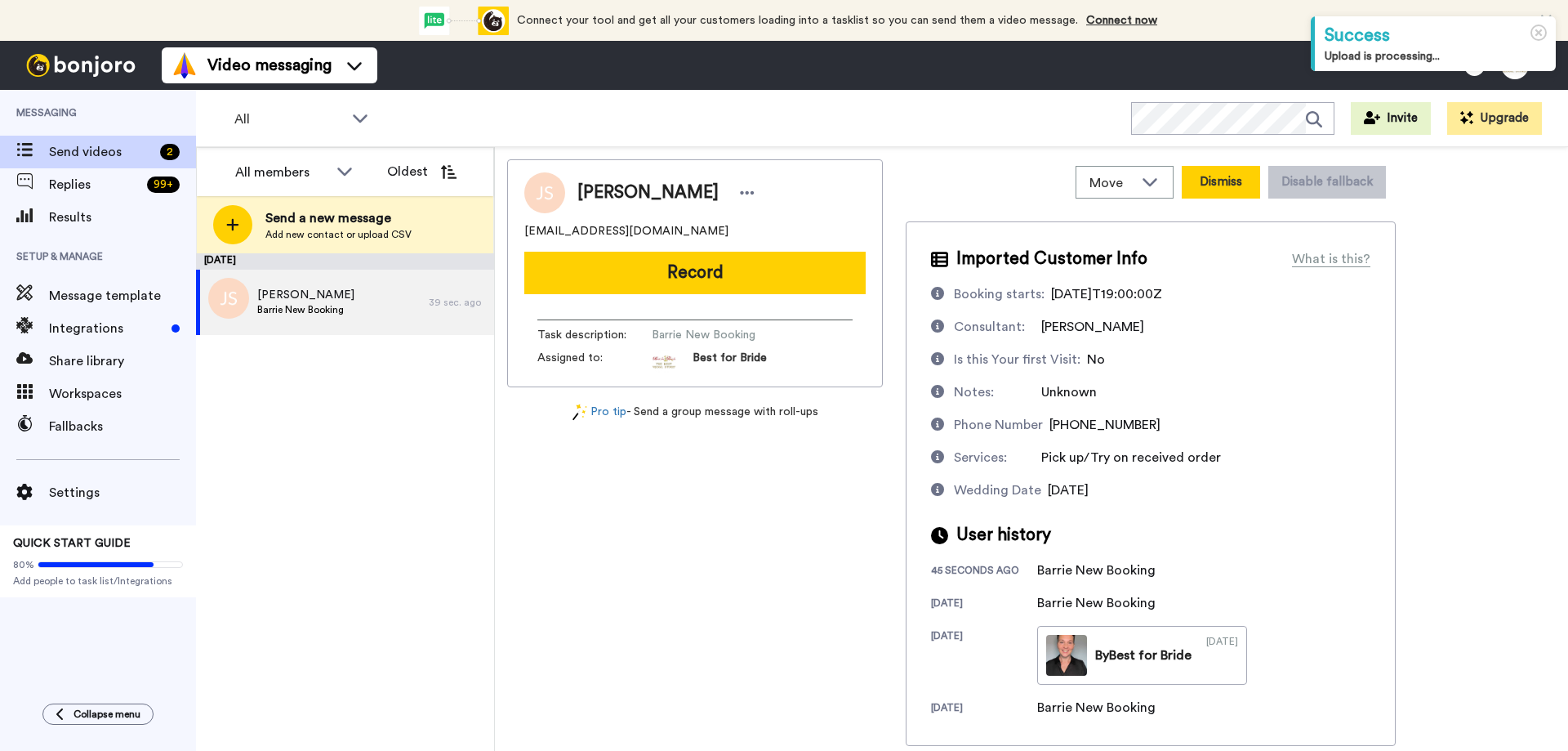
click at [1196, 179] on button "Dismiss" at bounding box center [1221, 182] width 78 height 32
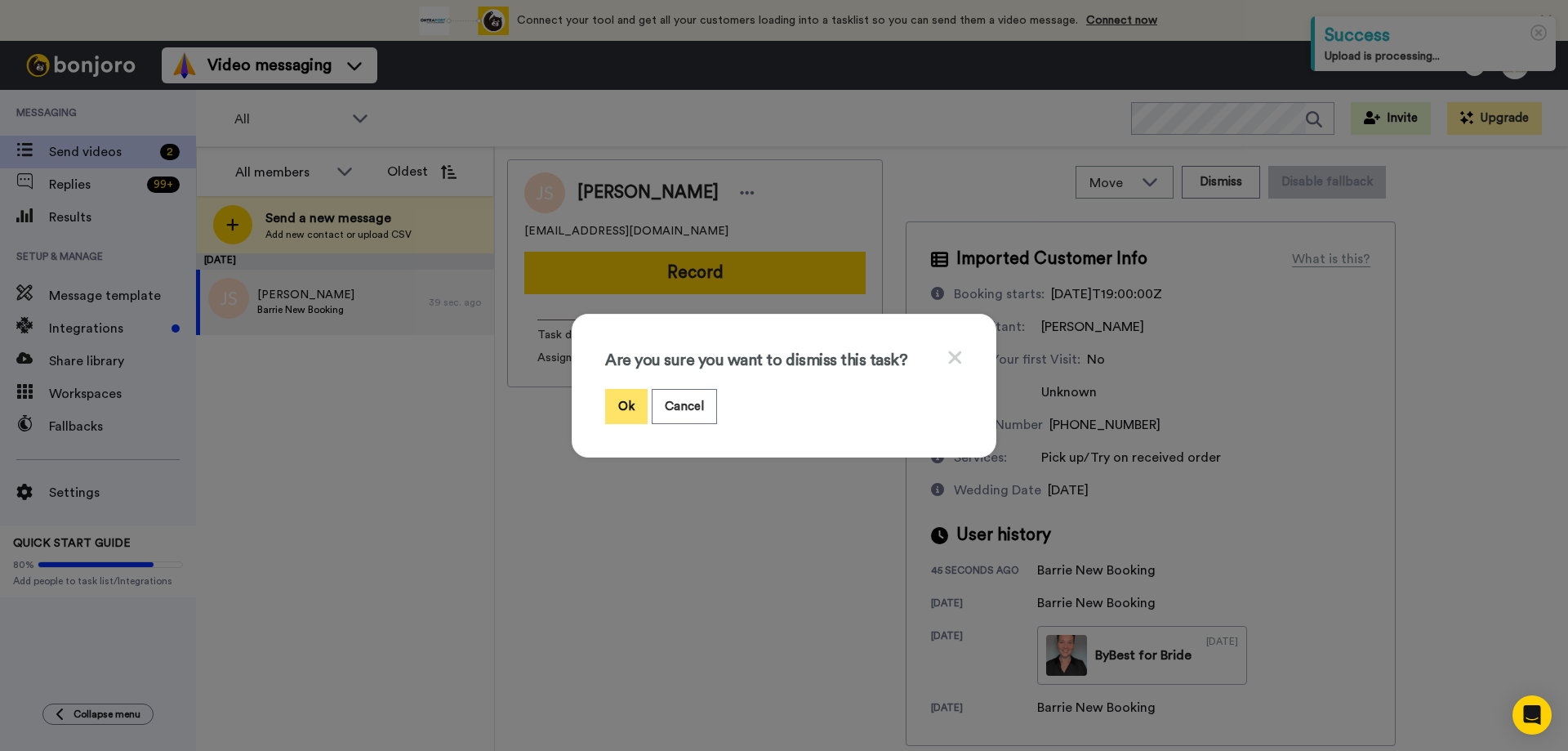
click at [619, 409] on button "Ok" at bounding box center [627, 406] width 43 height 35
